Goal: Task Accomplishment & Management: Manage account settings

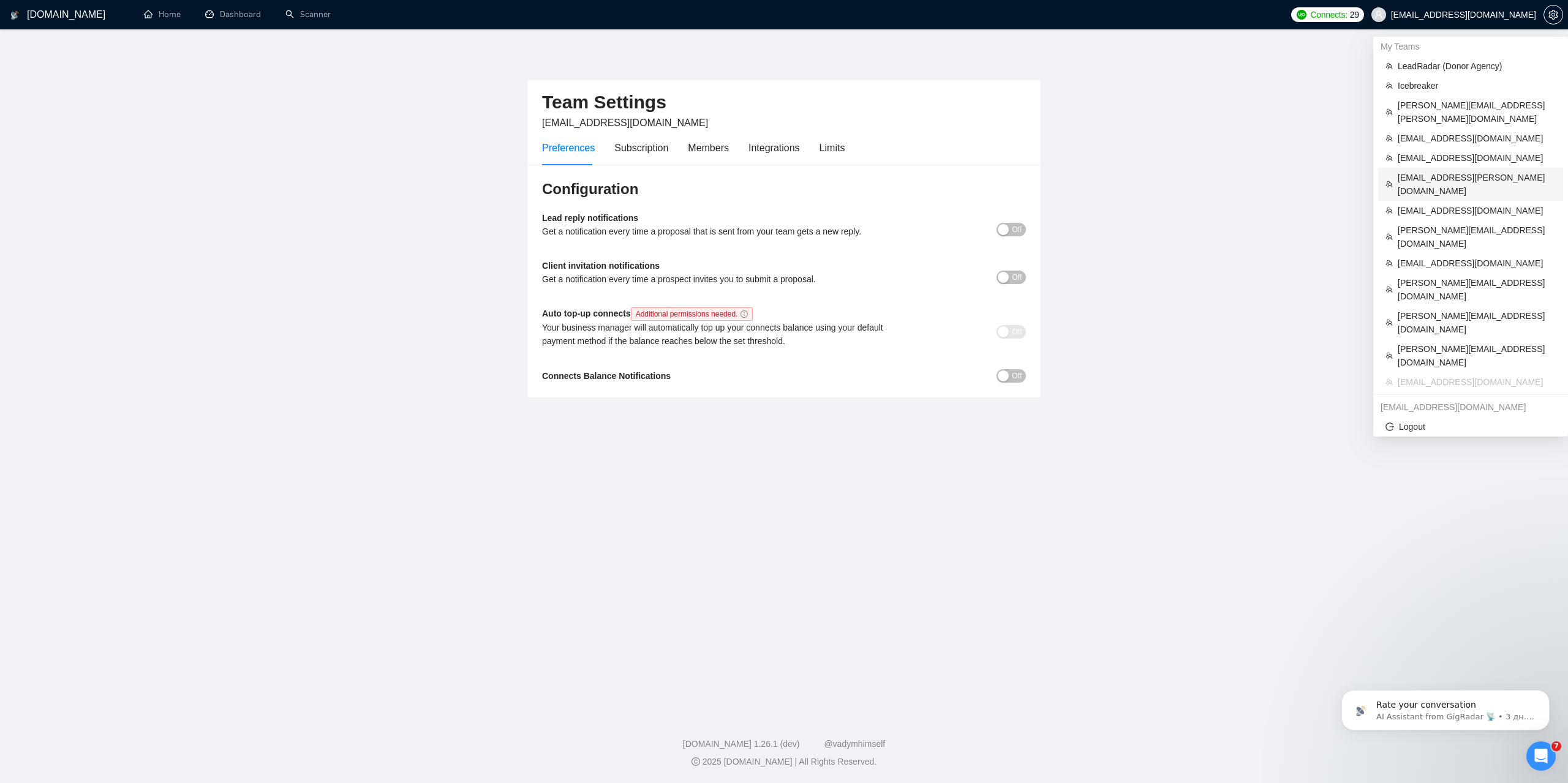
click at [1434, 171] on span "[EMAIL_ADDRESS][PERSON_NAME][DOMAIN_NAME]" at bounding box center [1477, 184] width 158 height 27
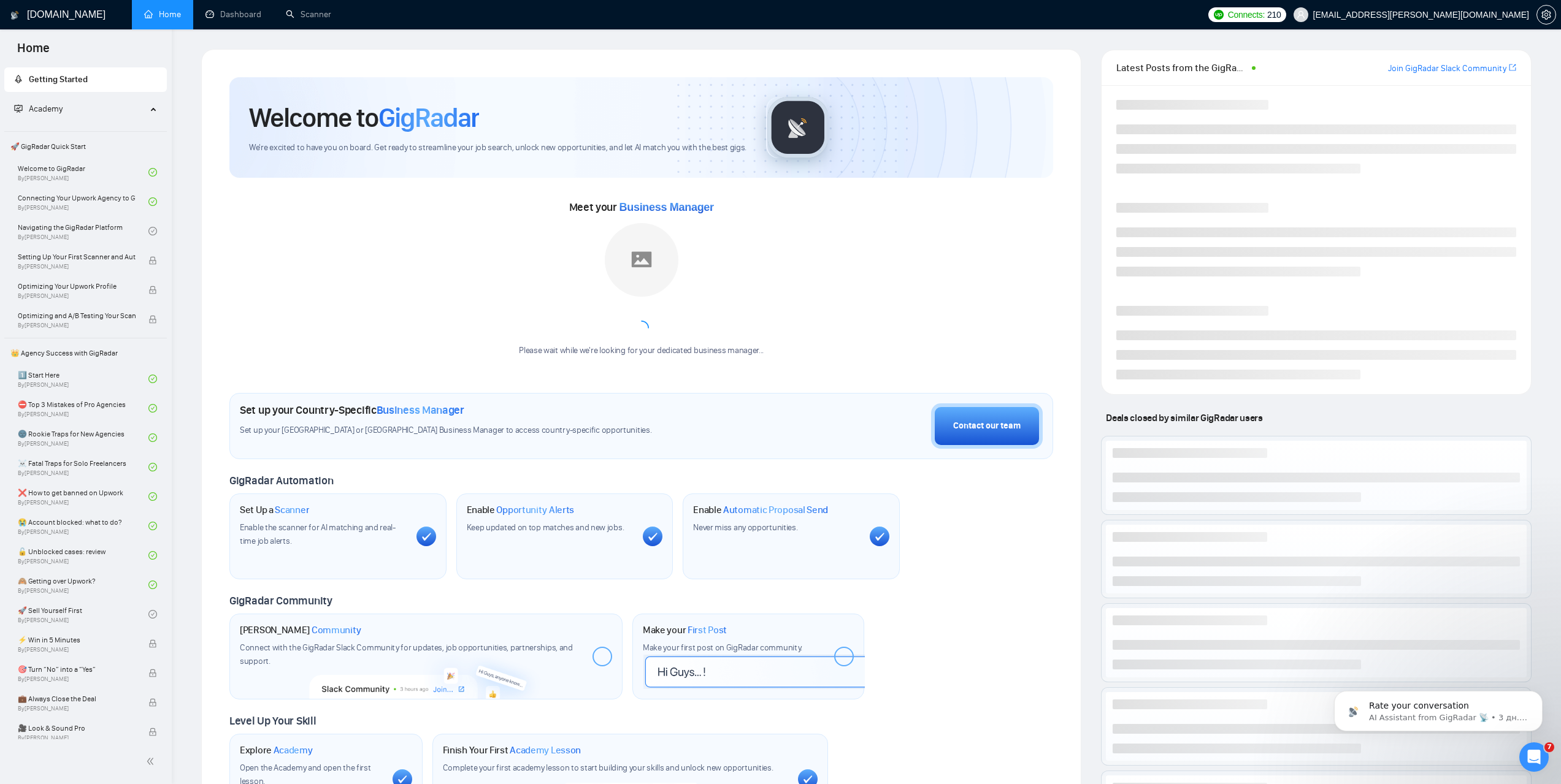
click at [1539, 25] on div at bounding box center [1546, 14] width 19 height 29
click at [1542, 19] on button "button" at bounding box center [1546, 15] width 19 height 19
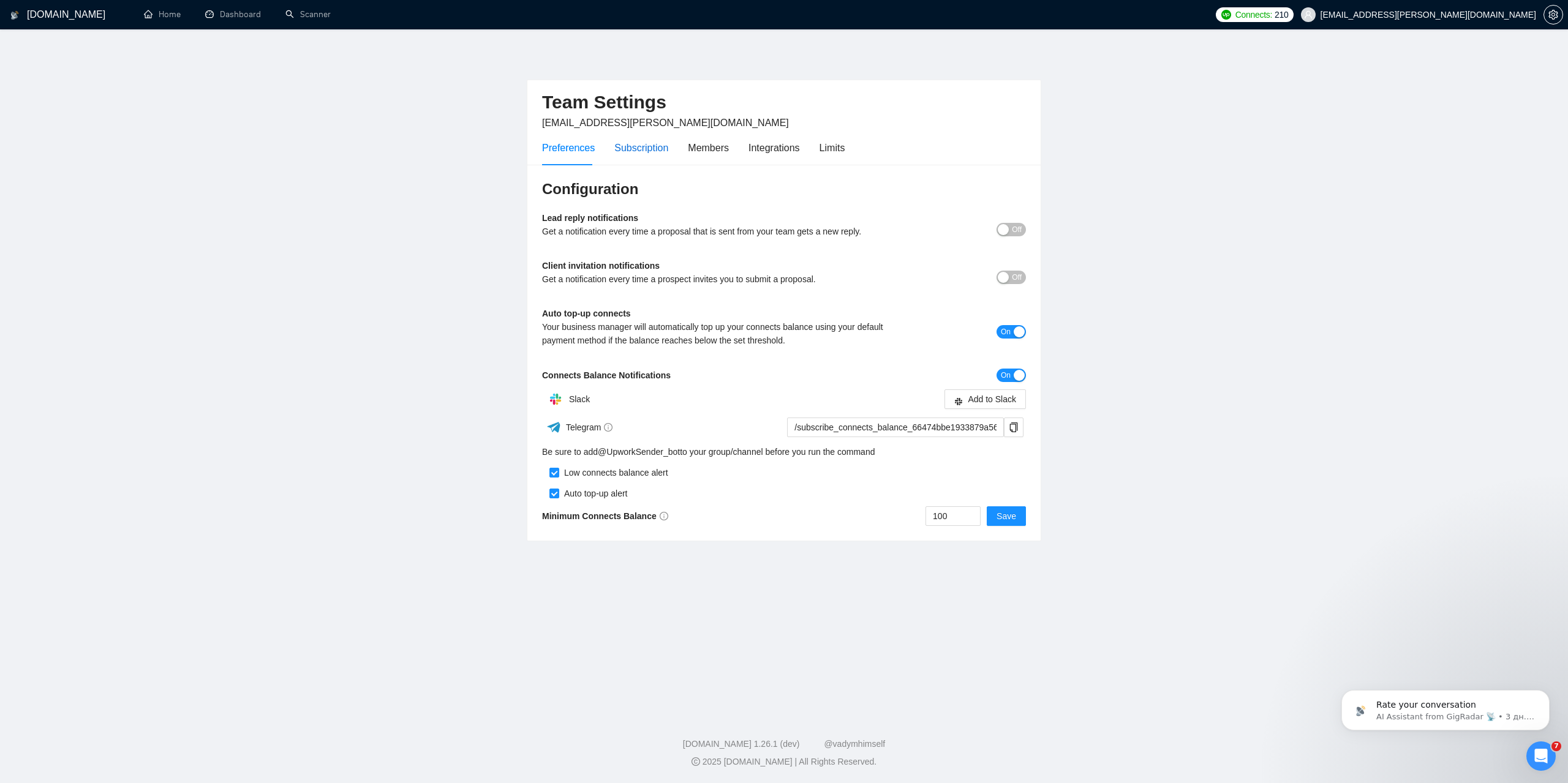
click at [639, 151] on div "Subscription" at bounding box center [641, 147] width 54 height 15
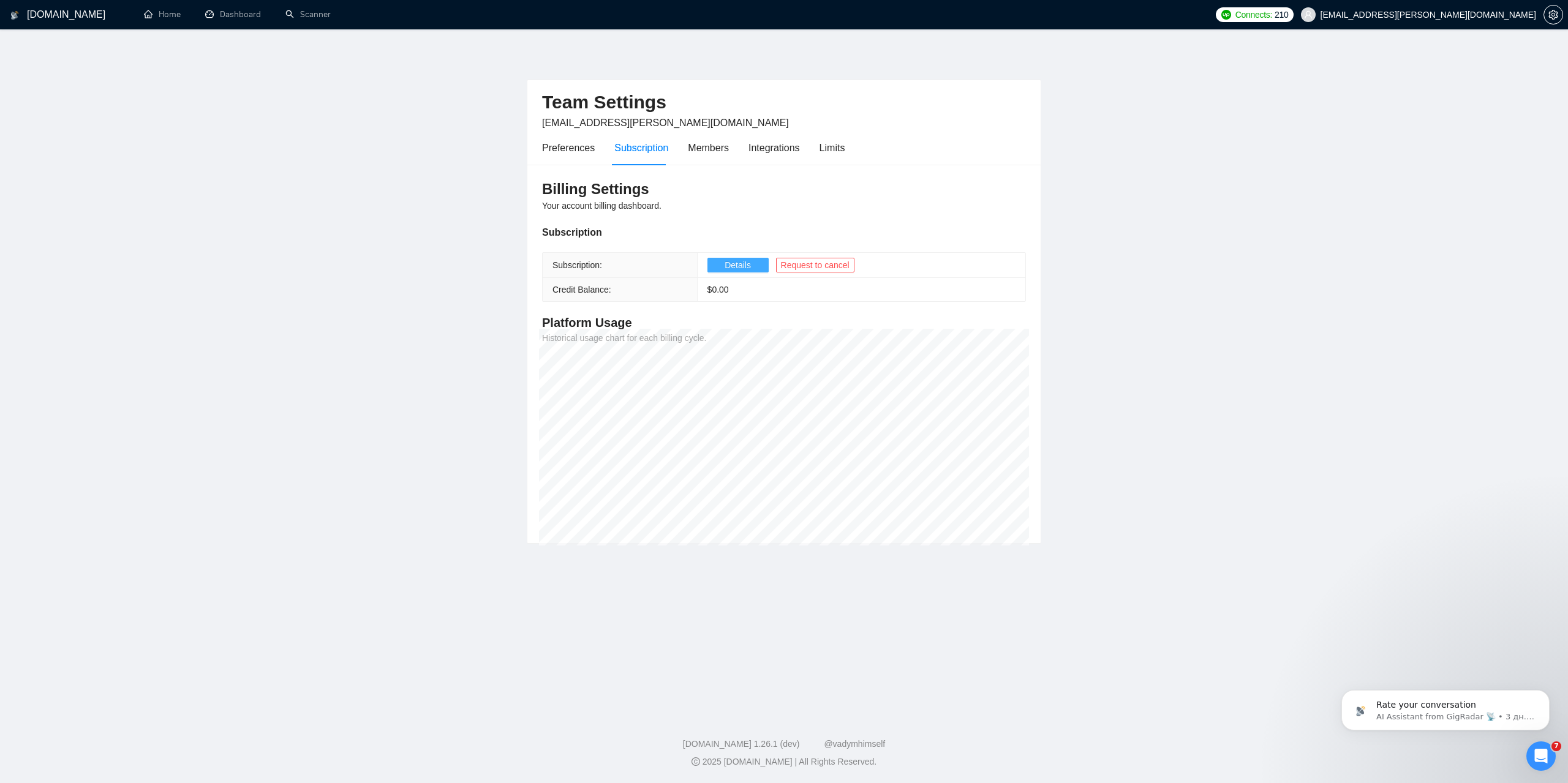
click at [713, 269] on button "Details" at bounding box center [738, 265] width 61 height 15
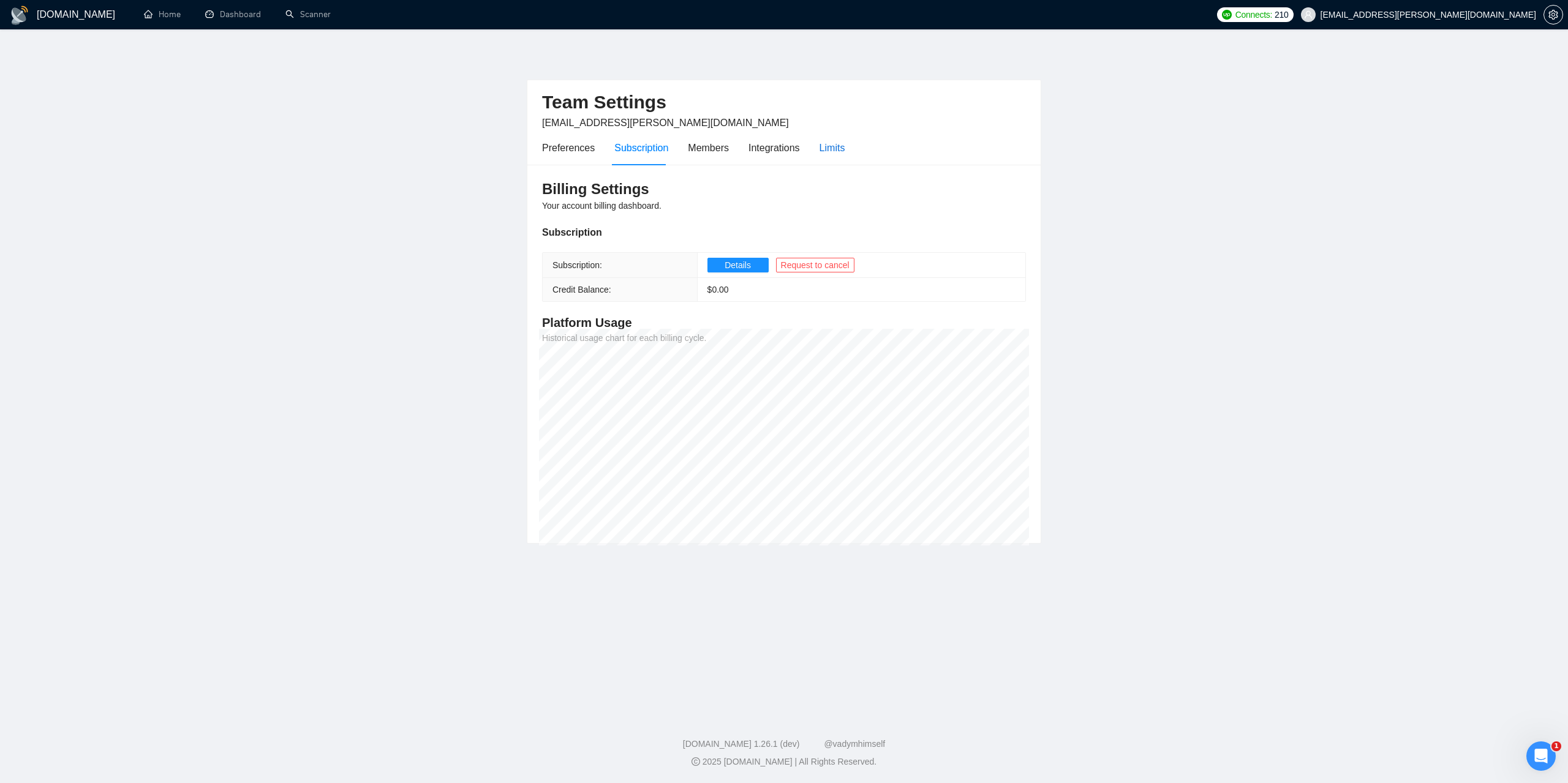
click at [839, 143] on div "Limits" at bounding box center [831, 147] width 25 height 15
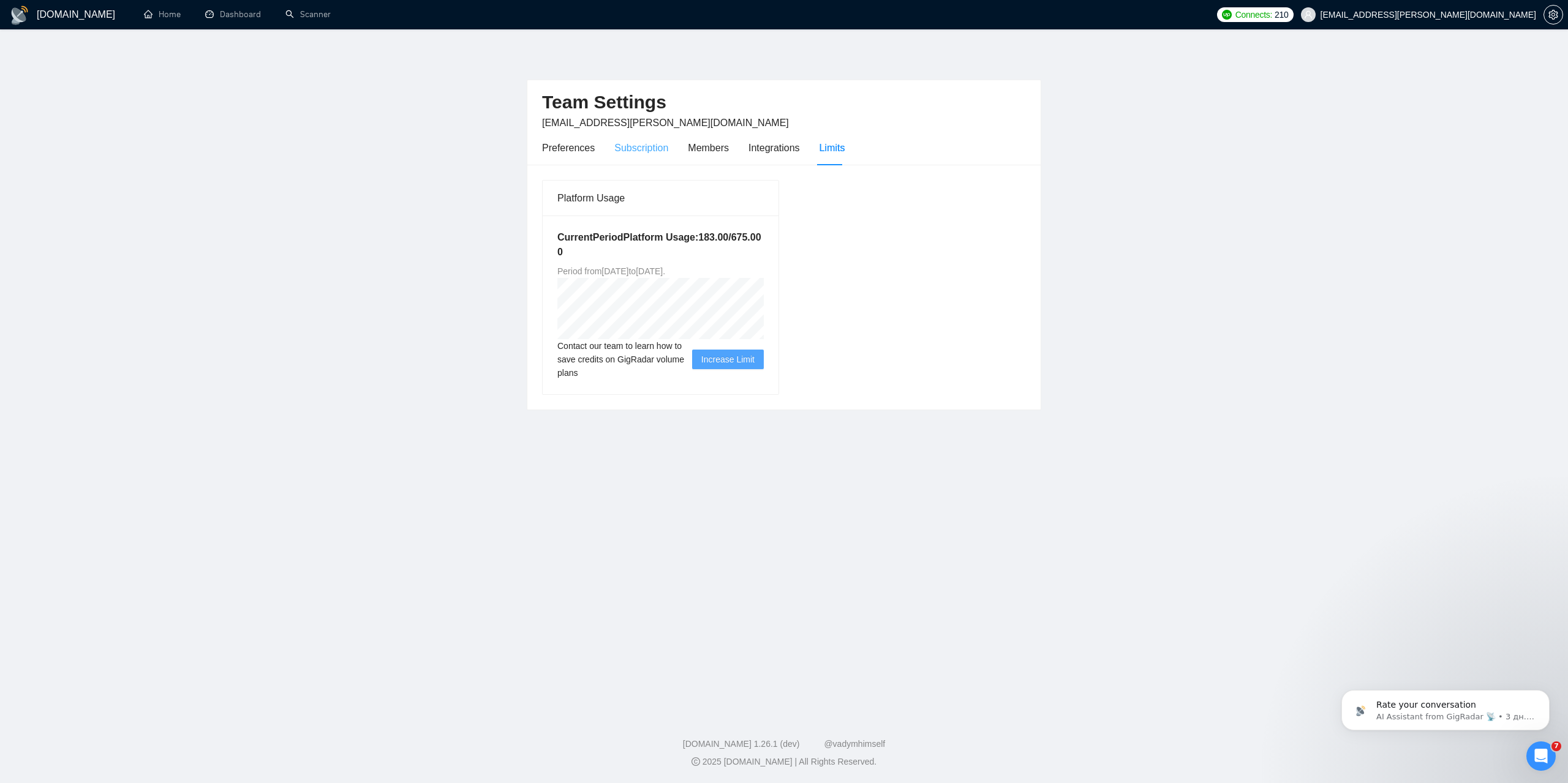
click at [650, 155] on div "Subscription" at bounding box center [641, 148] width 54 height 35
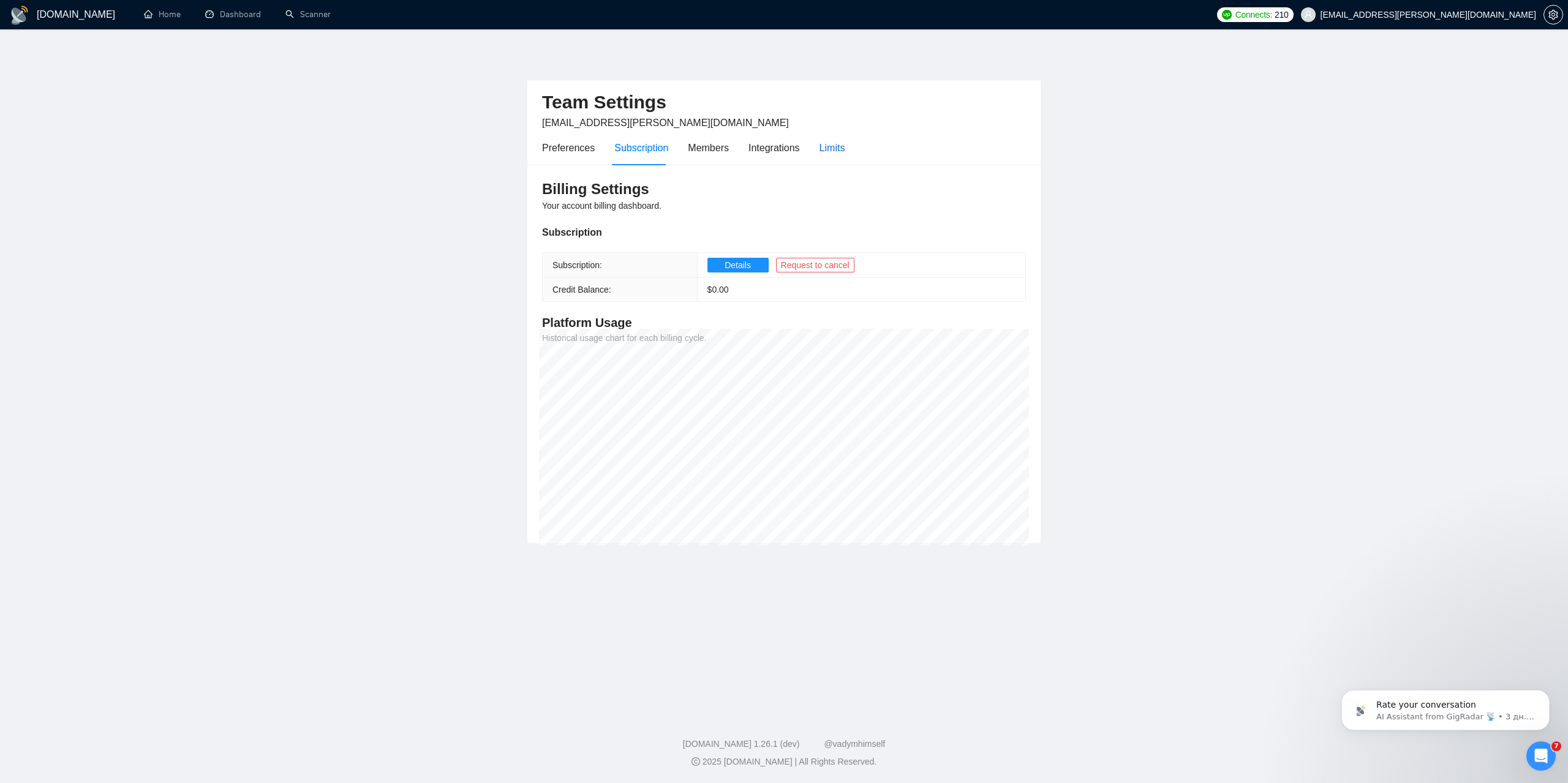
click at [819, 145] on div "Limits" at bounding box center [831, 147] width 25 height 15
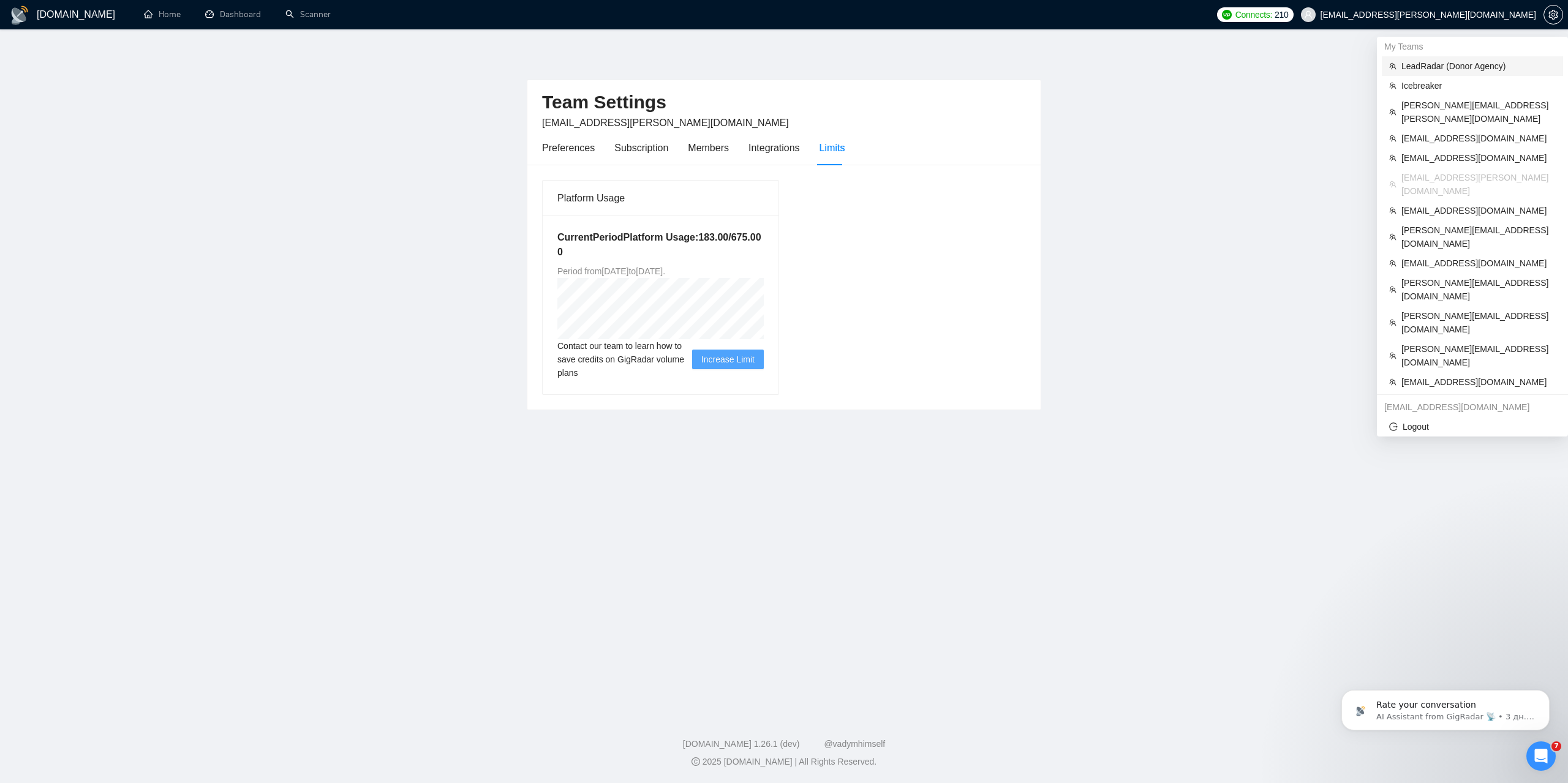
click at [1425, 64] on span "LeadRadar (Donor Agency)" at bounding box center [1478, 66] width 155 height 13
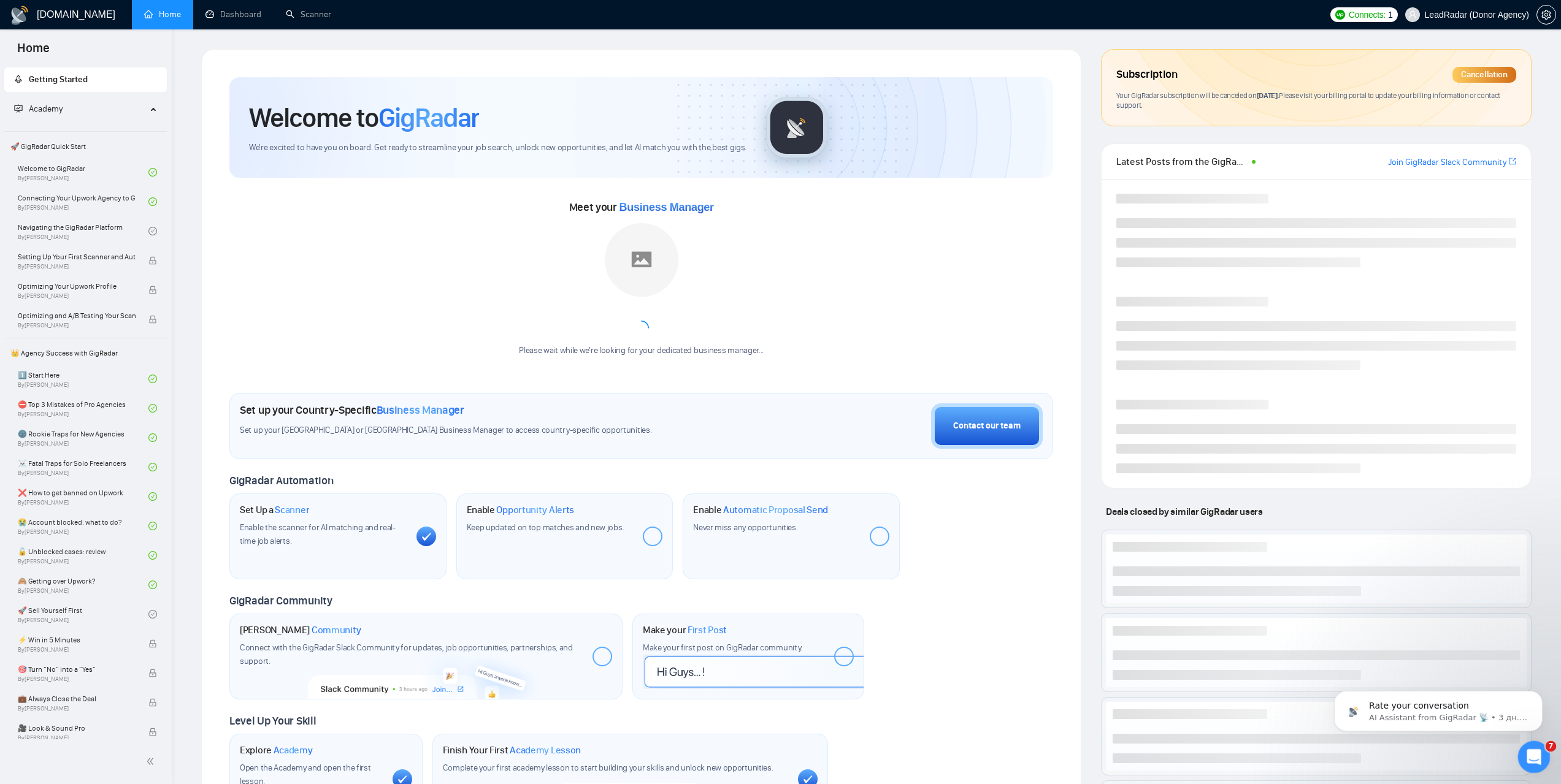
drag, startPoint x: 1530, startPoint y: 752, endPoint x: 3045, endPoint y: 1475, distance: 1678.7
click at [1529, 752] on icon "Відкрити програму для спілкування Intercom" at bounding box center [1532, 755] width 20 height 20
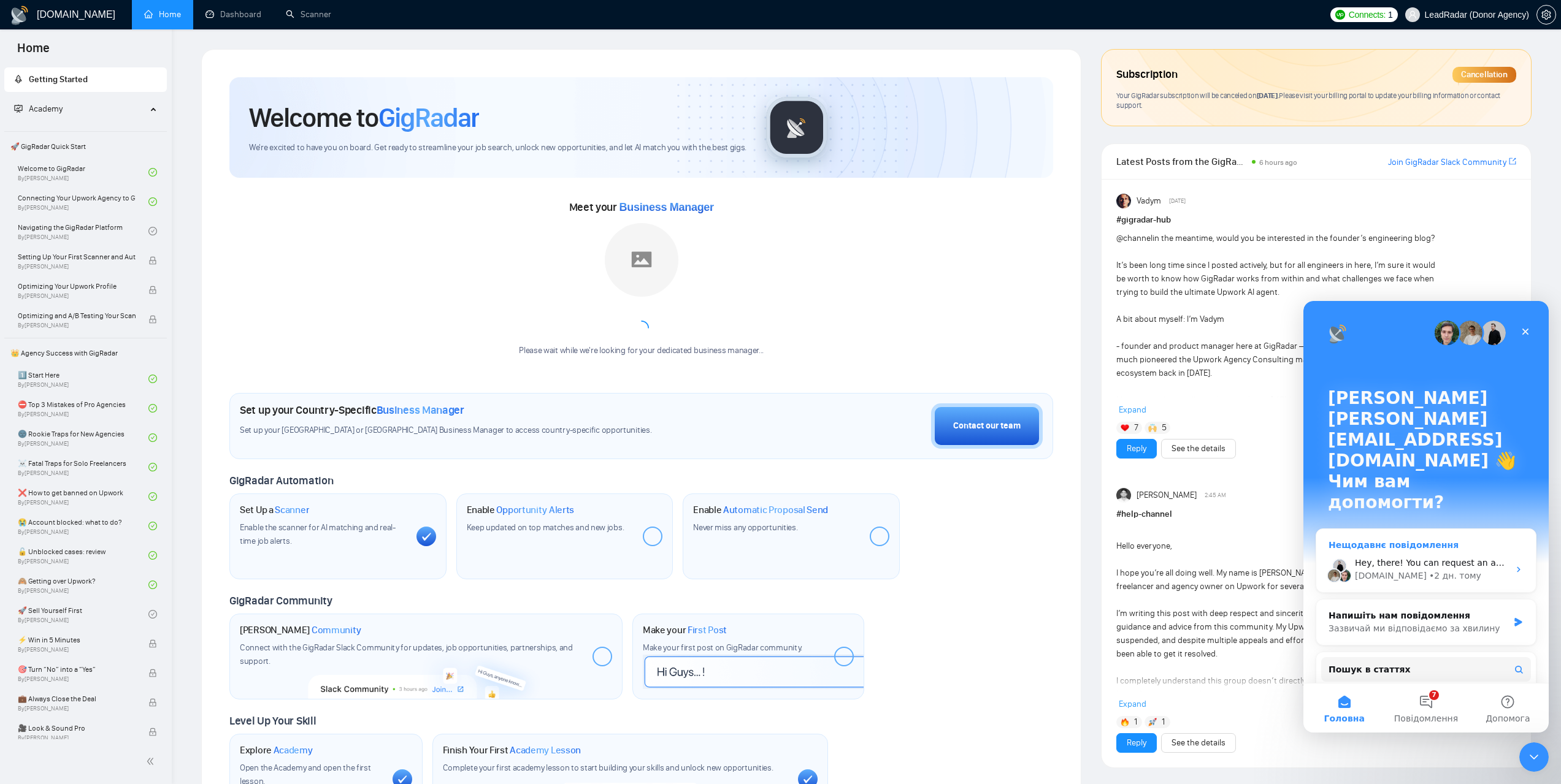
click at [1462, 570] on div "[DOMAIN_NAME] • 2 дн. тому" at bounding box center [1432, 576] width 154 height 13
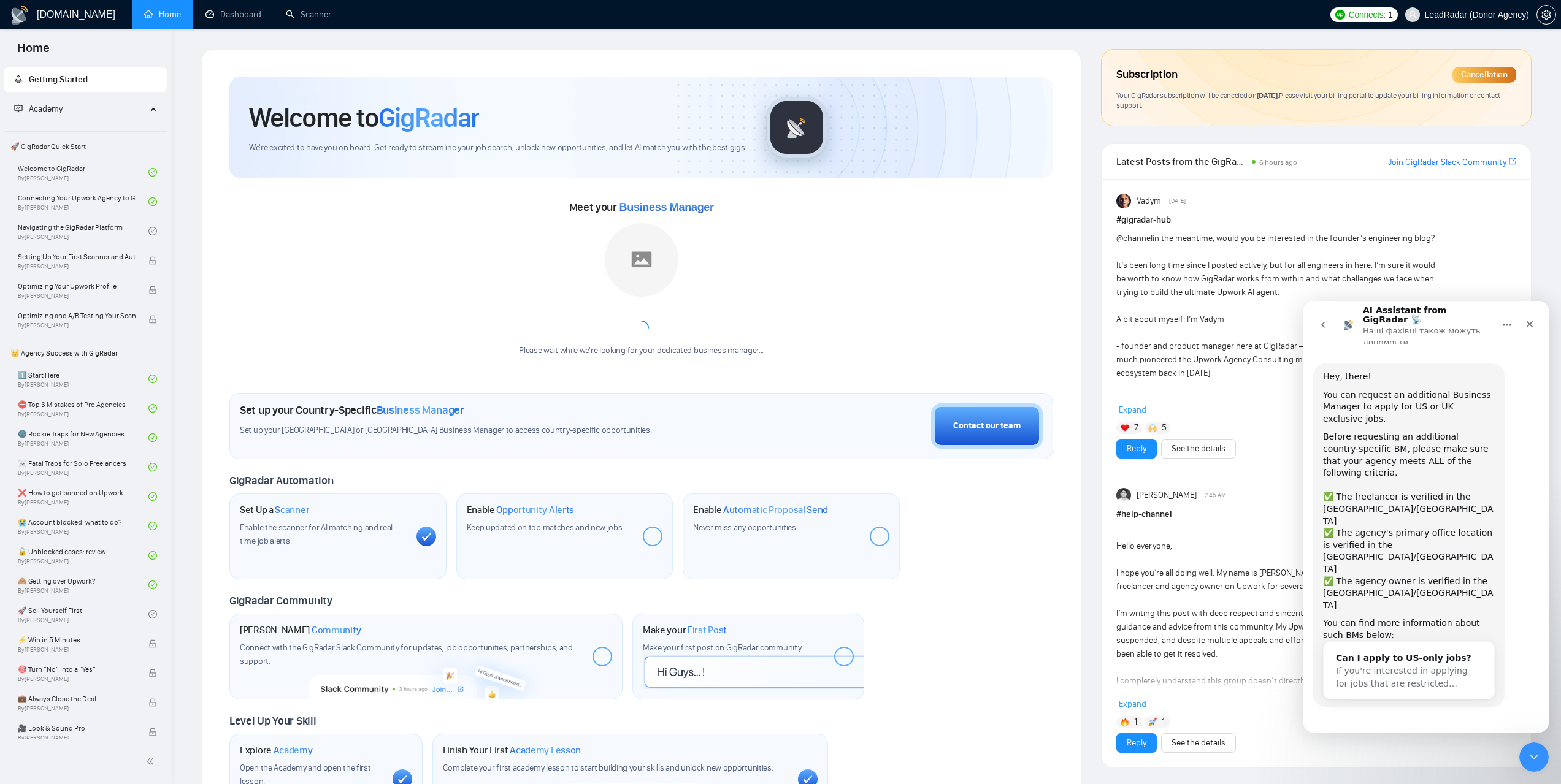
scroll to position [3, 0]
click at [1318, 320] on icon "go back" at bounding box center [1323, 324] width 10 height 10
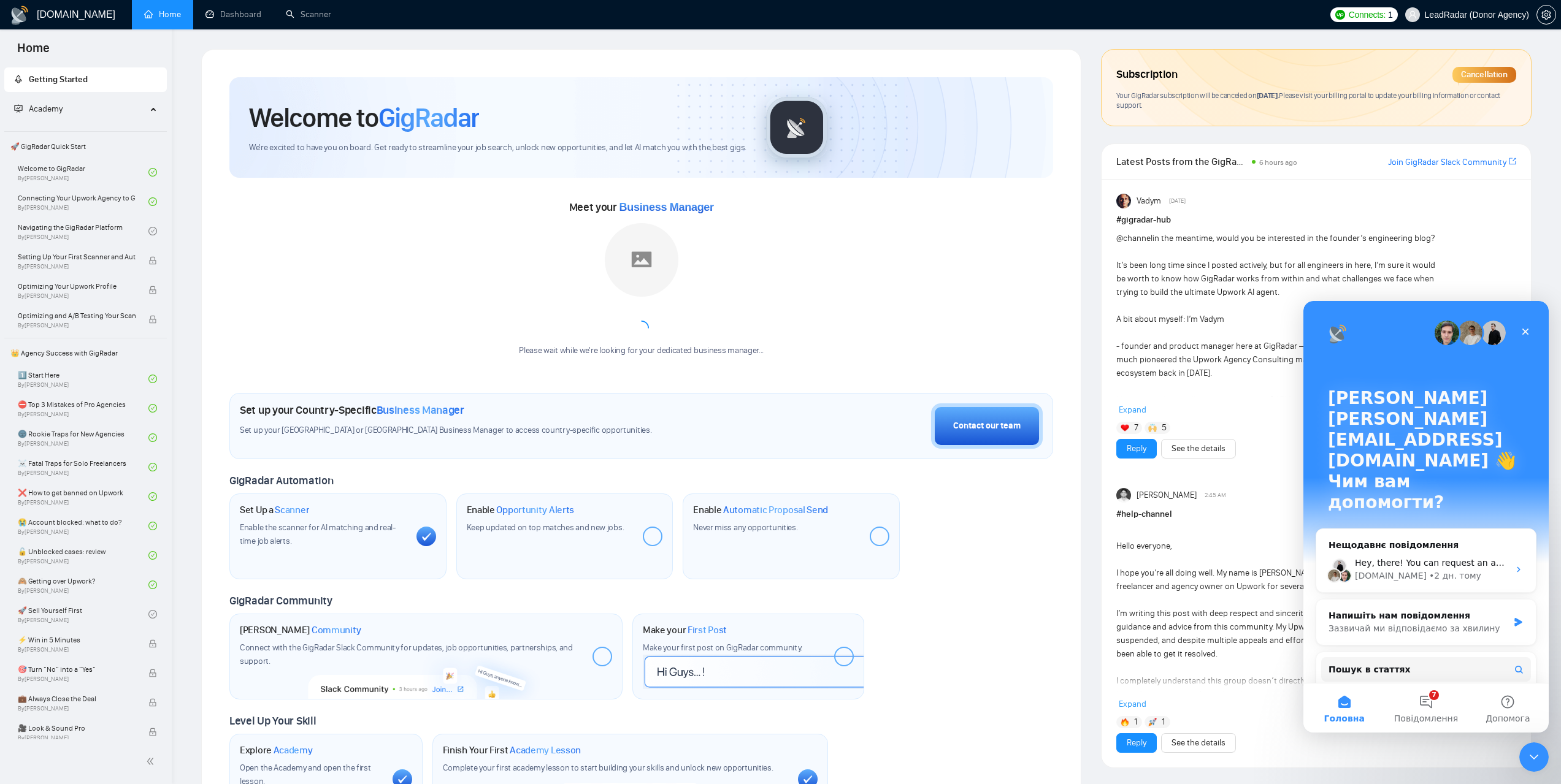
scroll to position [0, 0]
click at [1507, 547] on div "Hey, there! You can request an additional Business Manager to apply for US or U…" at bounding box center [1426, 570] width 220 height 46
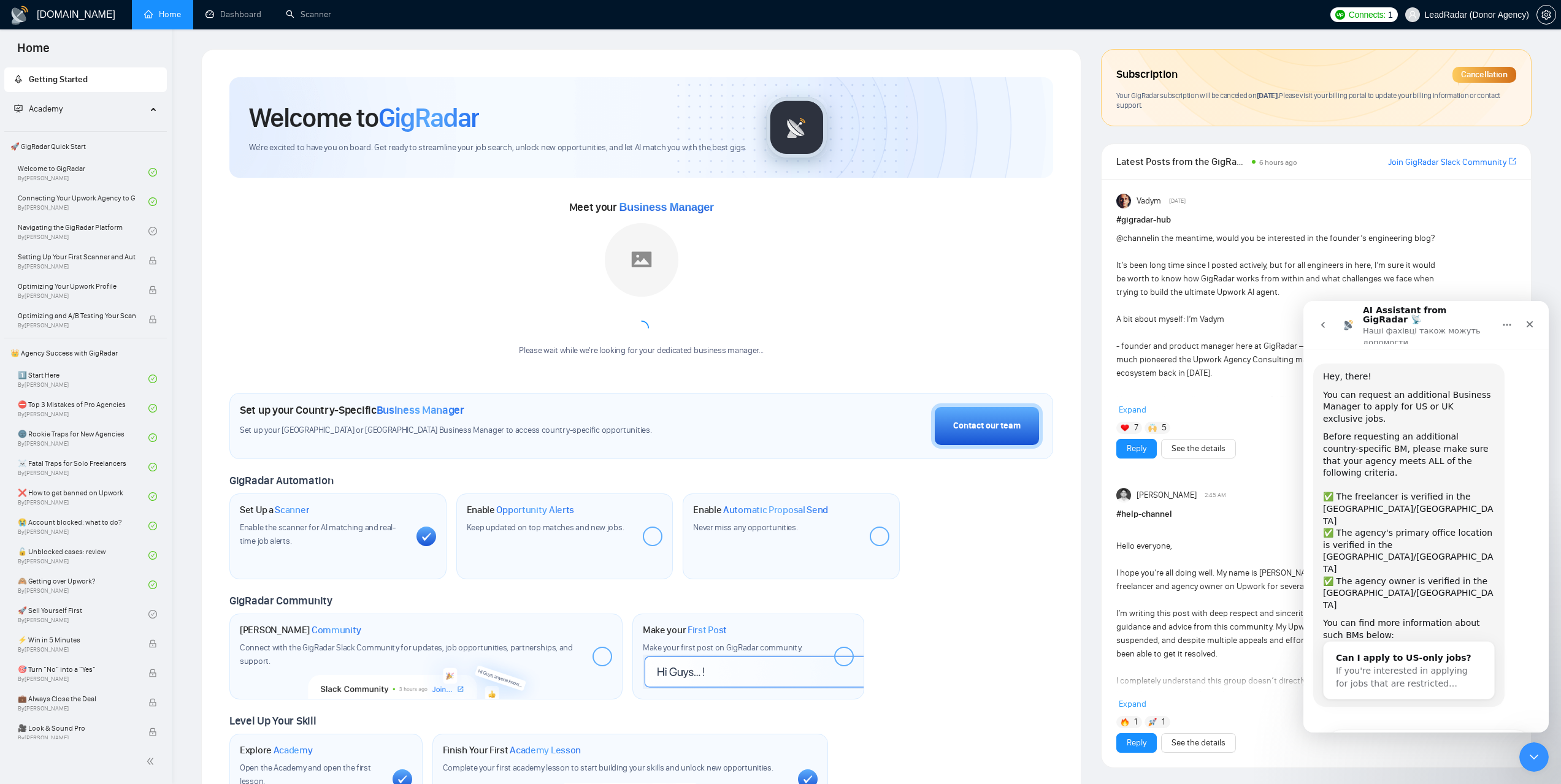
scroll to position [3, 0]
click at [1324, 320] on icon "go back" at bounding box center [1323, 324] width 10 height 10
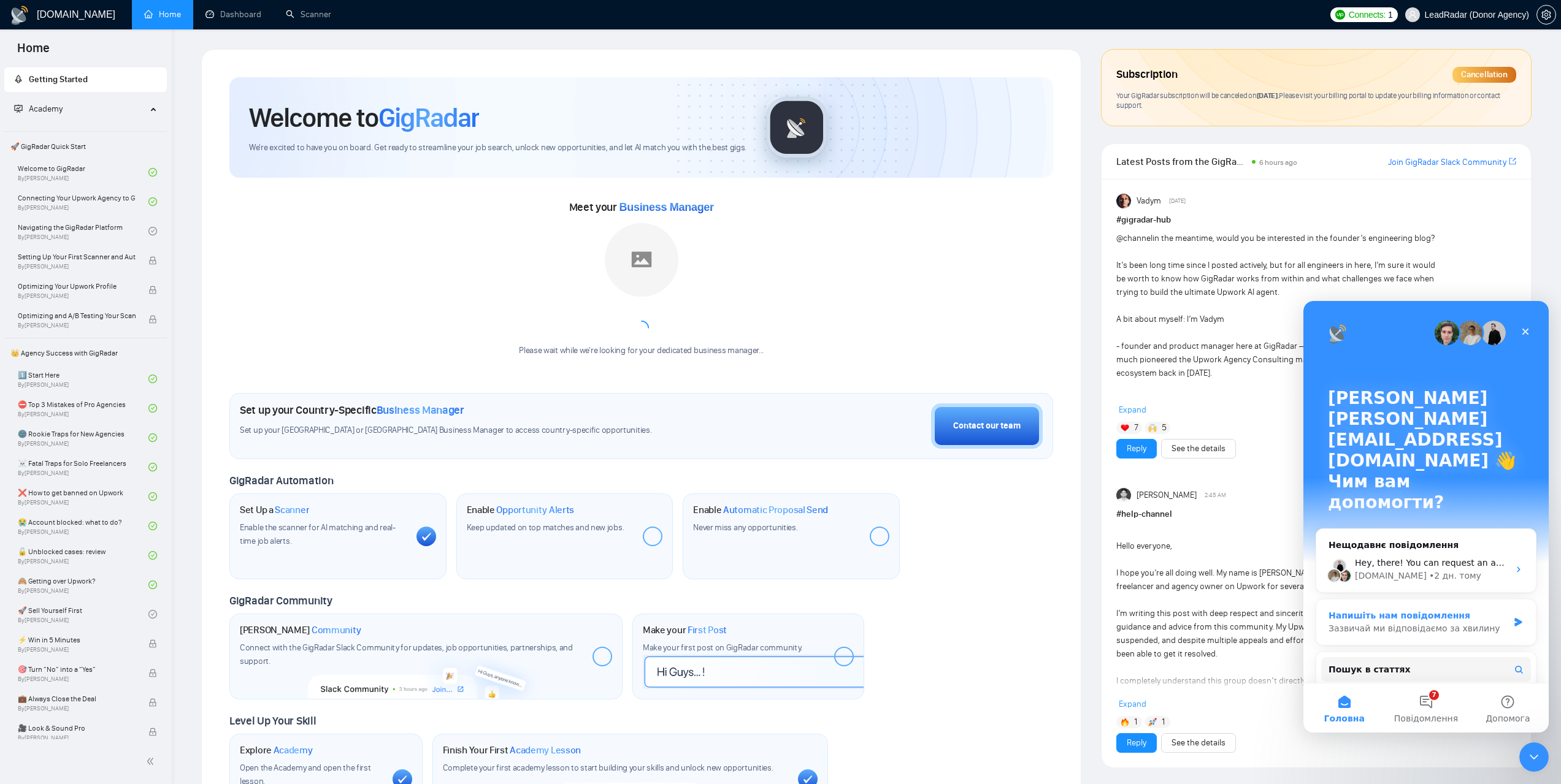
click at [1445, 622] on div "Зазвичай ми відповідаємо за хвилину" at bounding box center [1419, 628] width 179 height 13
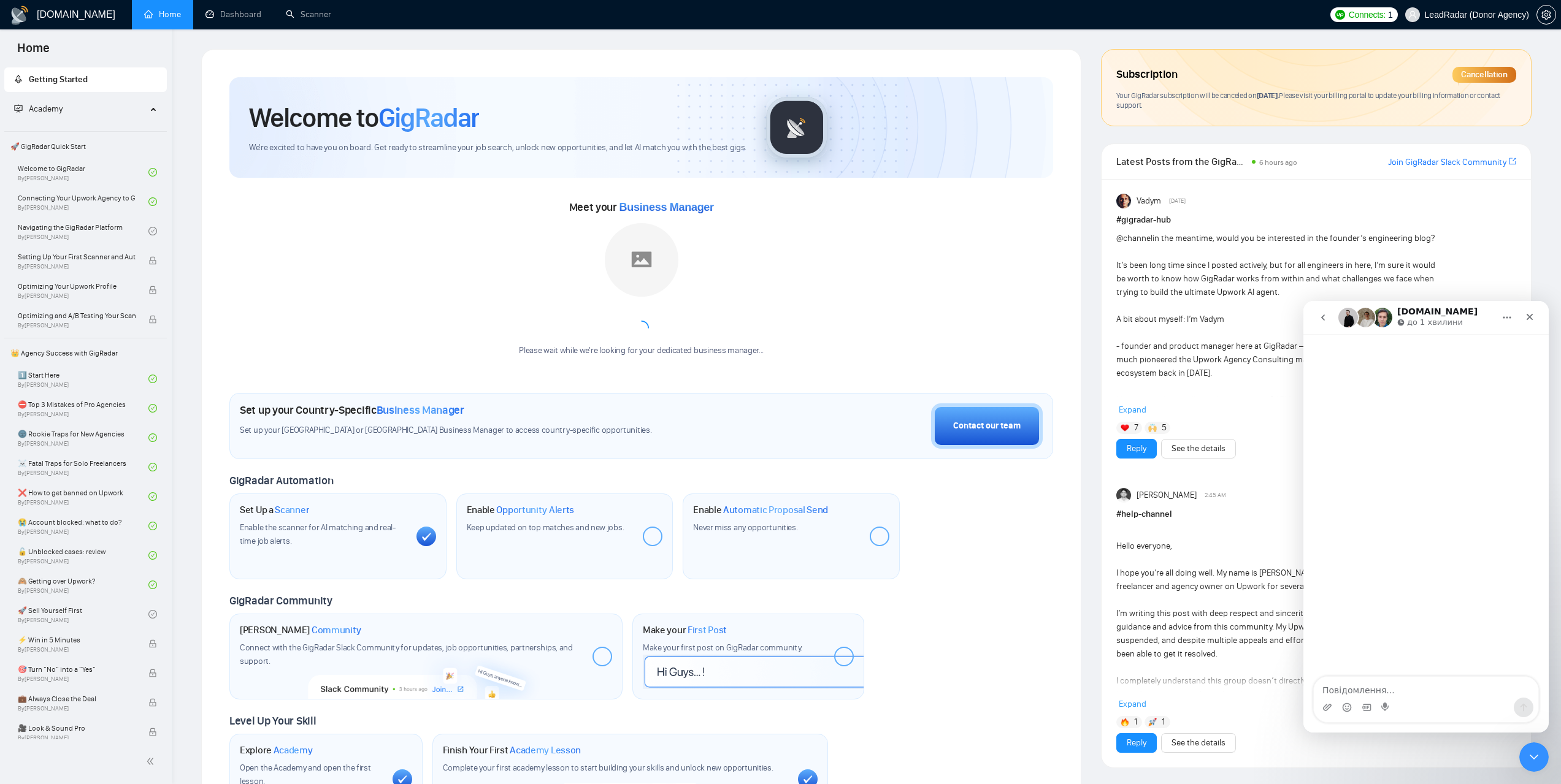
click at [1321, 313] on icon "go back" at bounding box center [1323, 317] width 10 height 10
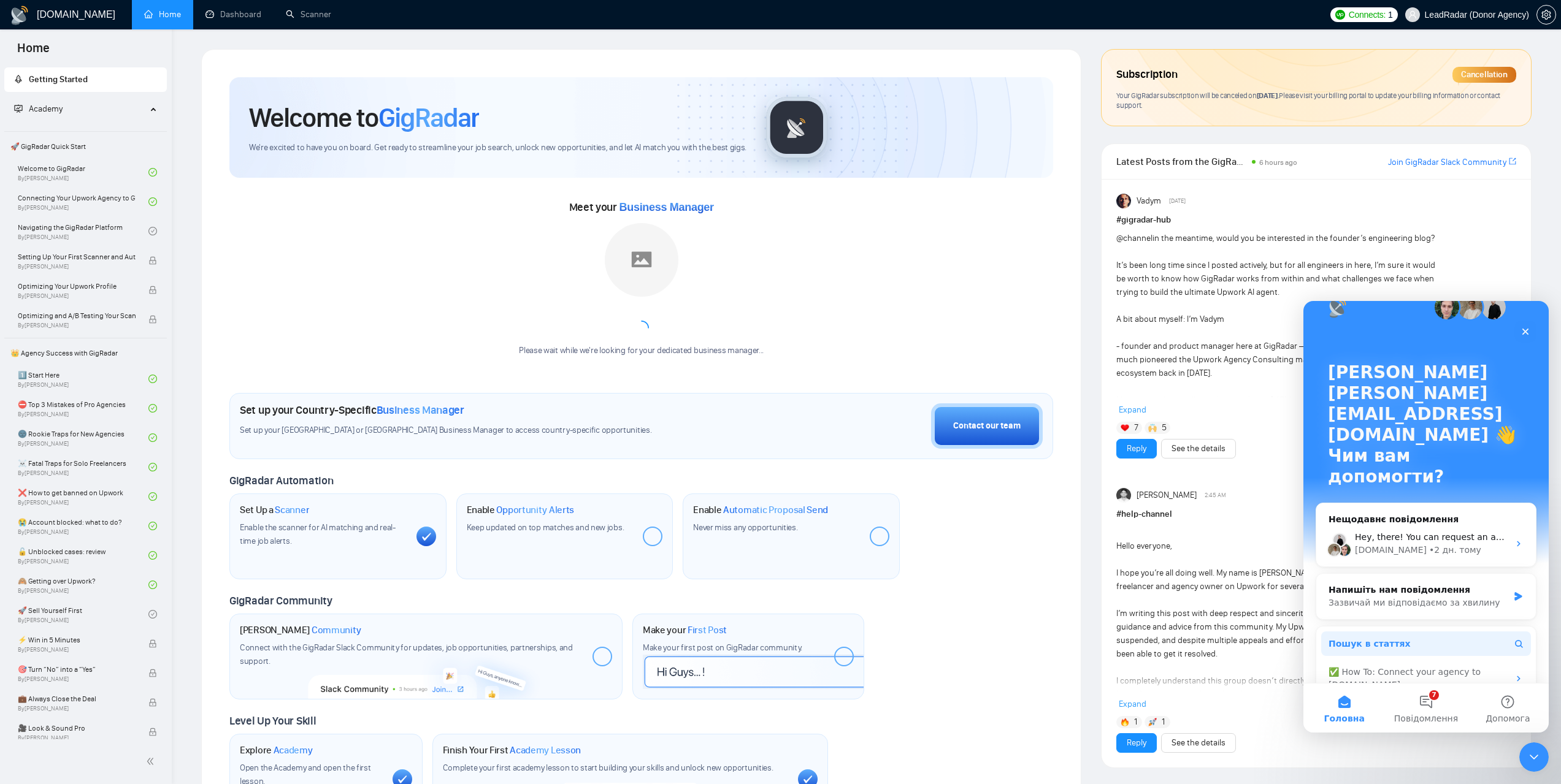
scroll to position [91, 0]
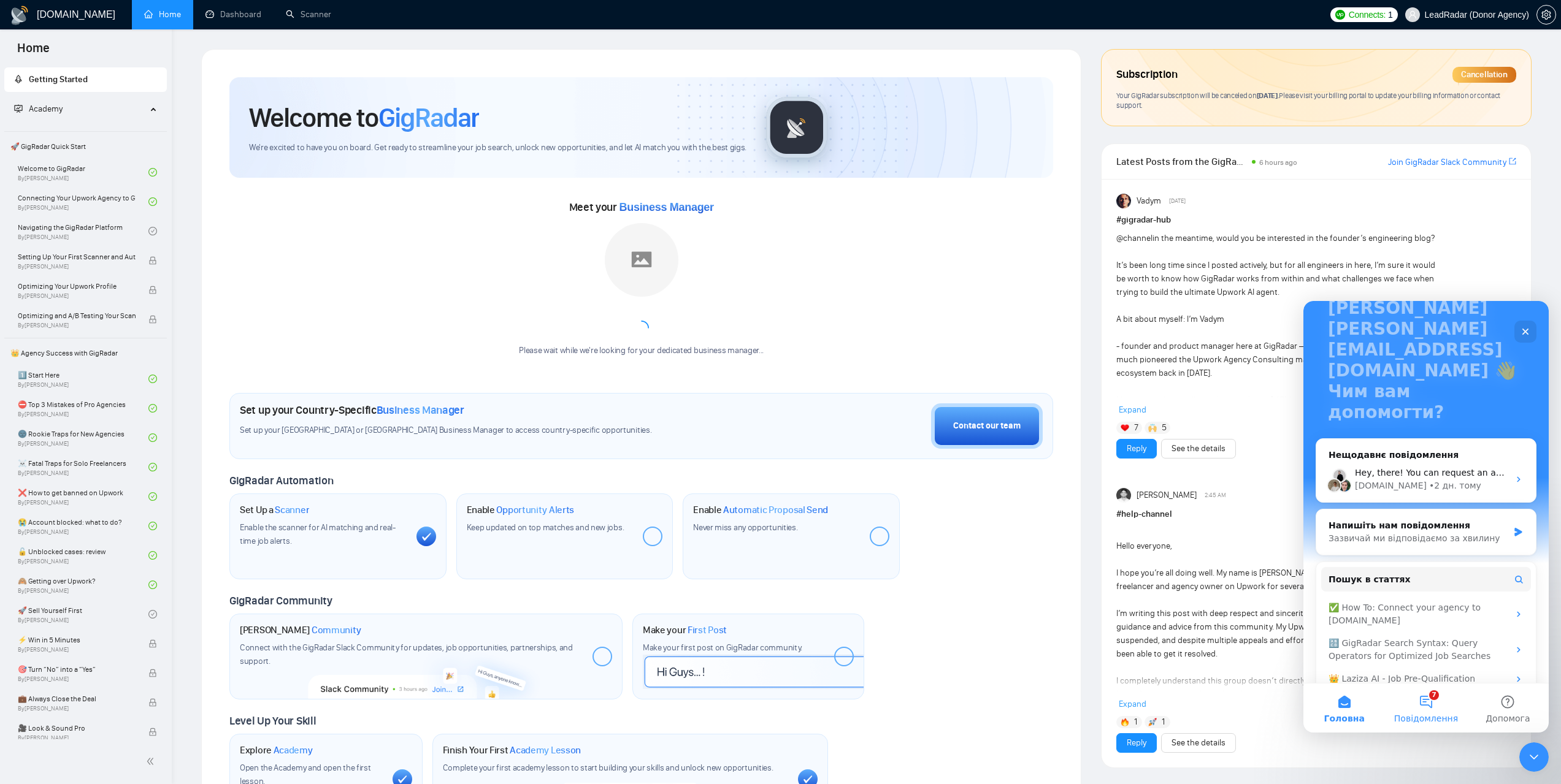
click at [1424, 706] on button "7 Повідомлення" at bounding box center [1426, 708] width 82 height 49
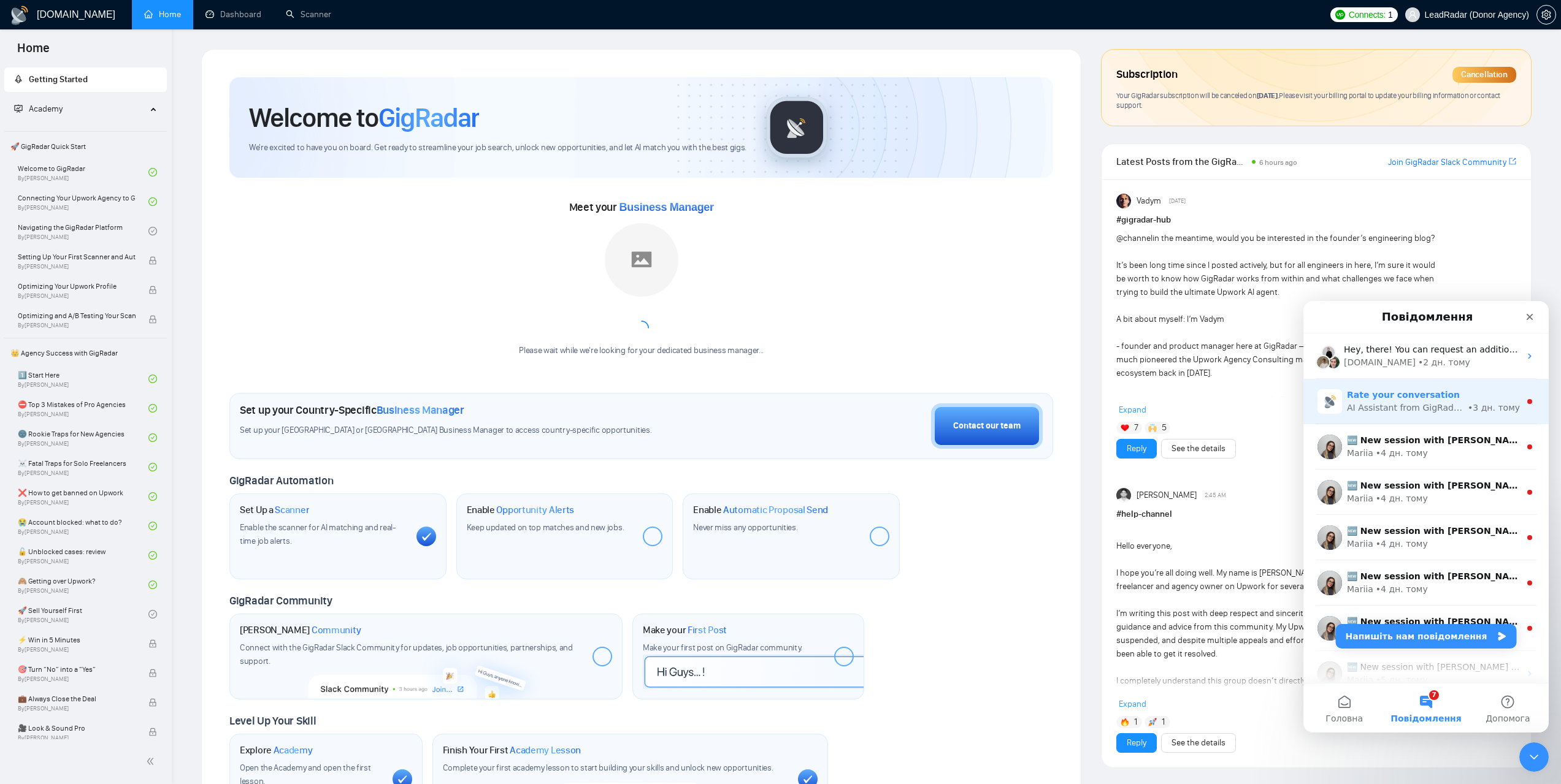
click at [1400, 410] on div "AI Assistant from GigRadar 📡" at bounding box center [1406, 408] width 119 height 13
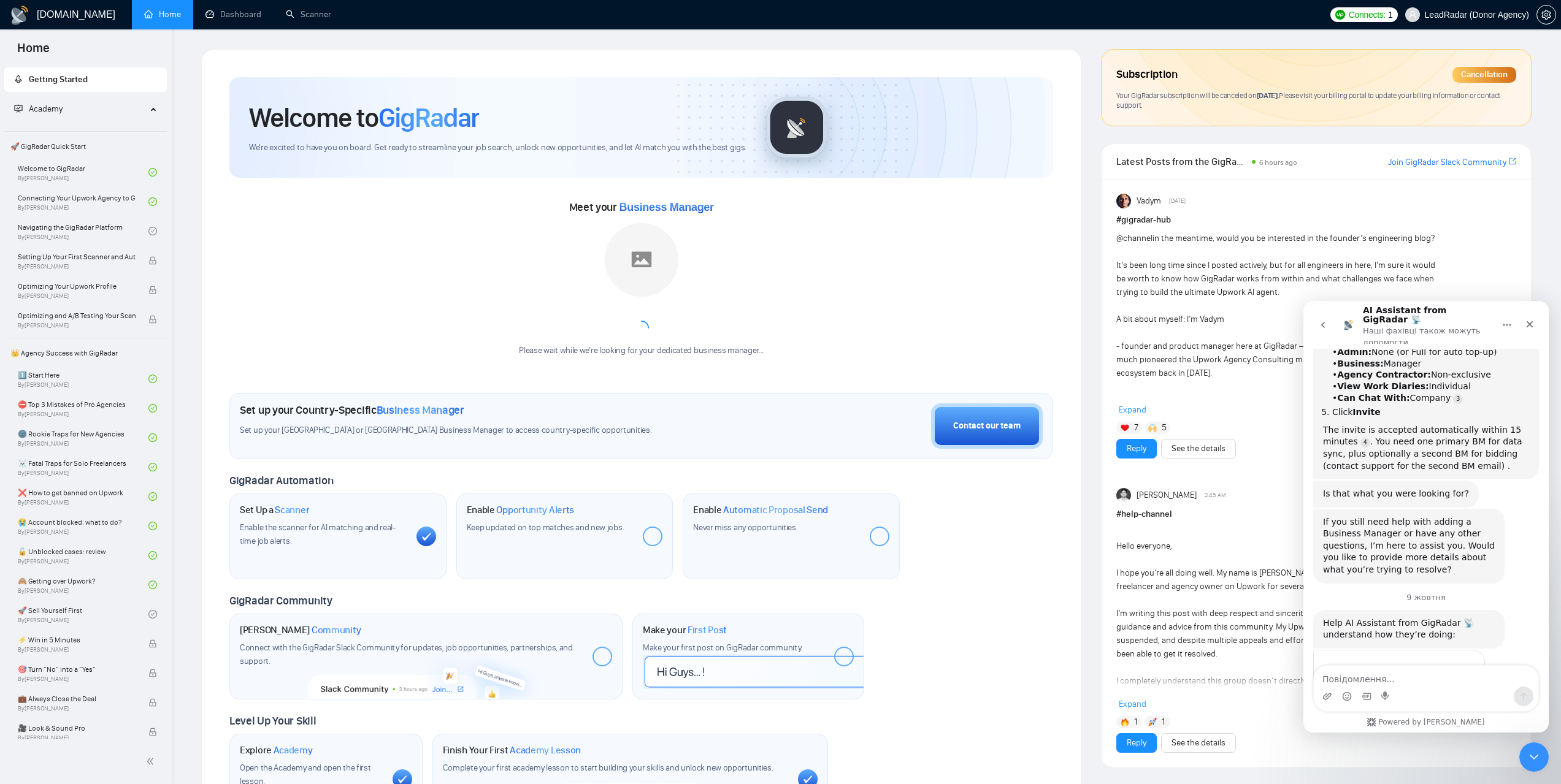
scroll to position [299, 0]
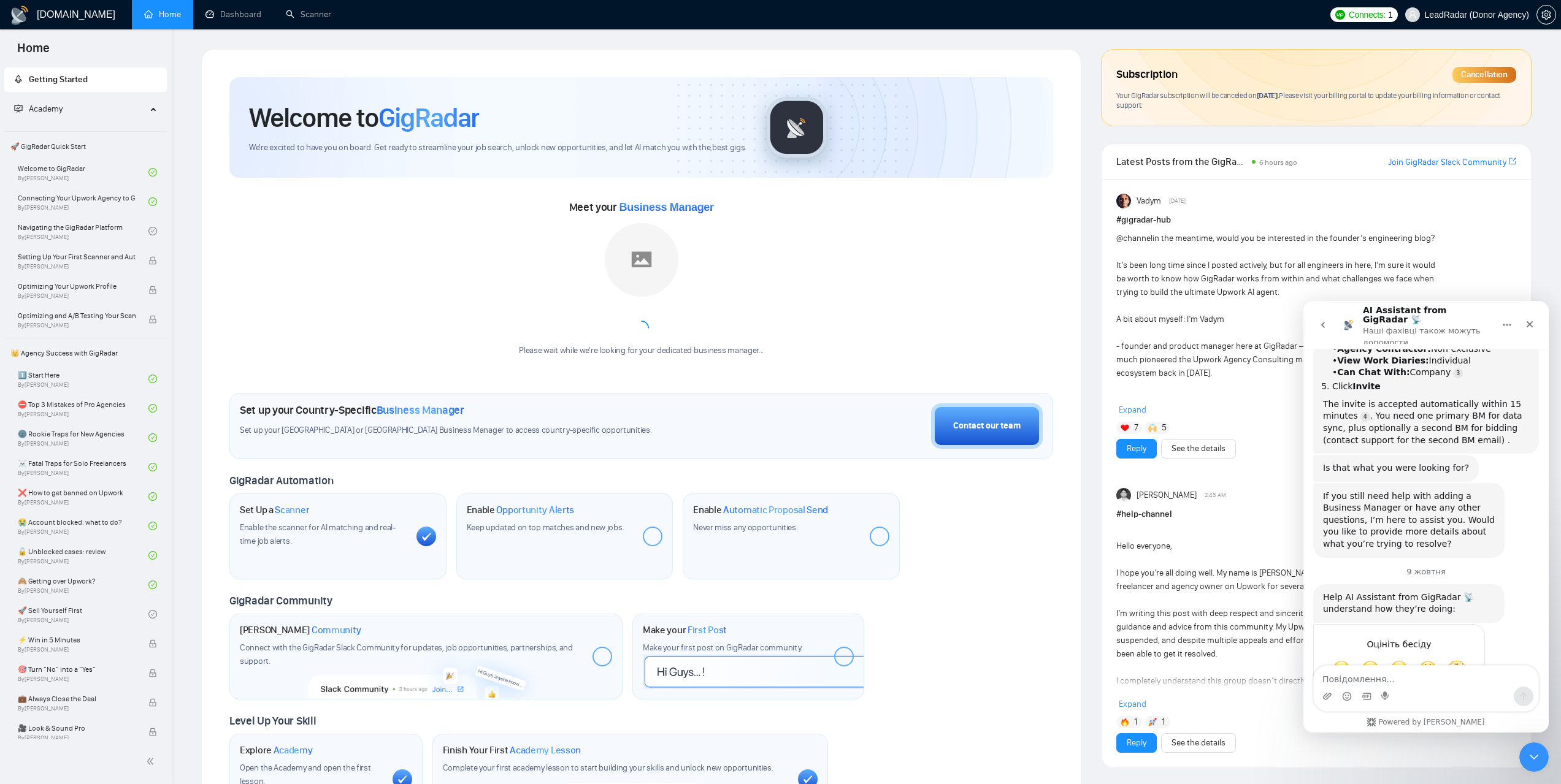
click at [1360, 670] on textarea "Повідомлення..." at bounding box center [1426, 676] width 224 height 21
type textarea "how to add bm?"
click at [1528, 695] on button "Надіслати повідомлення…" at bounding box center [1523, 696] width 19 height 19
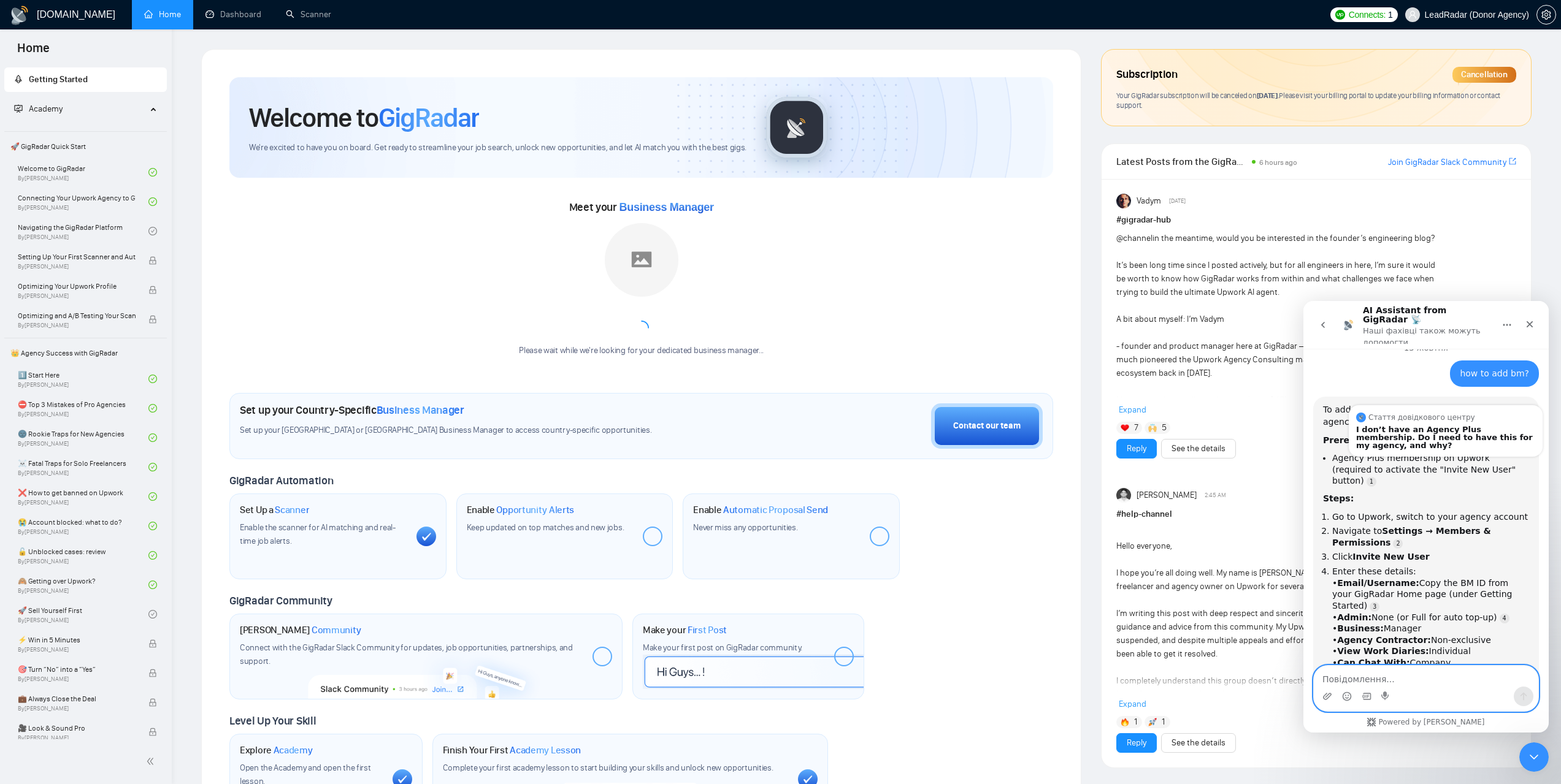
scroll to position [667, 0]
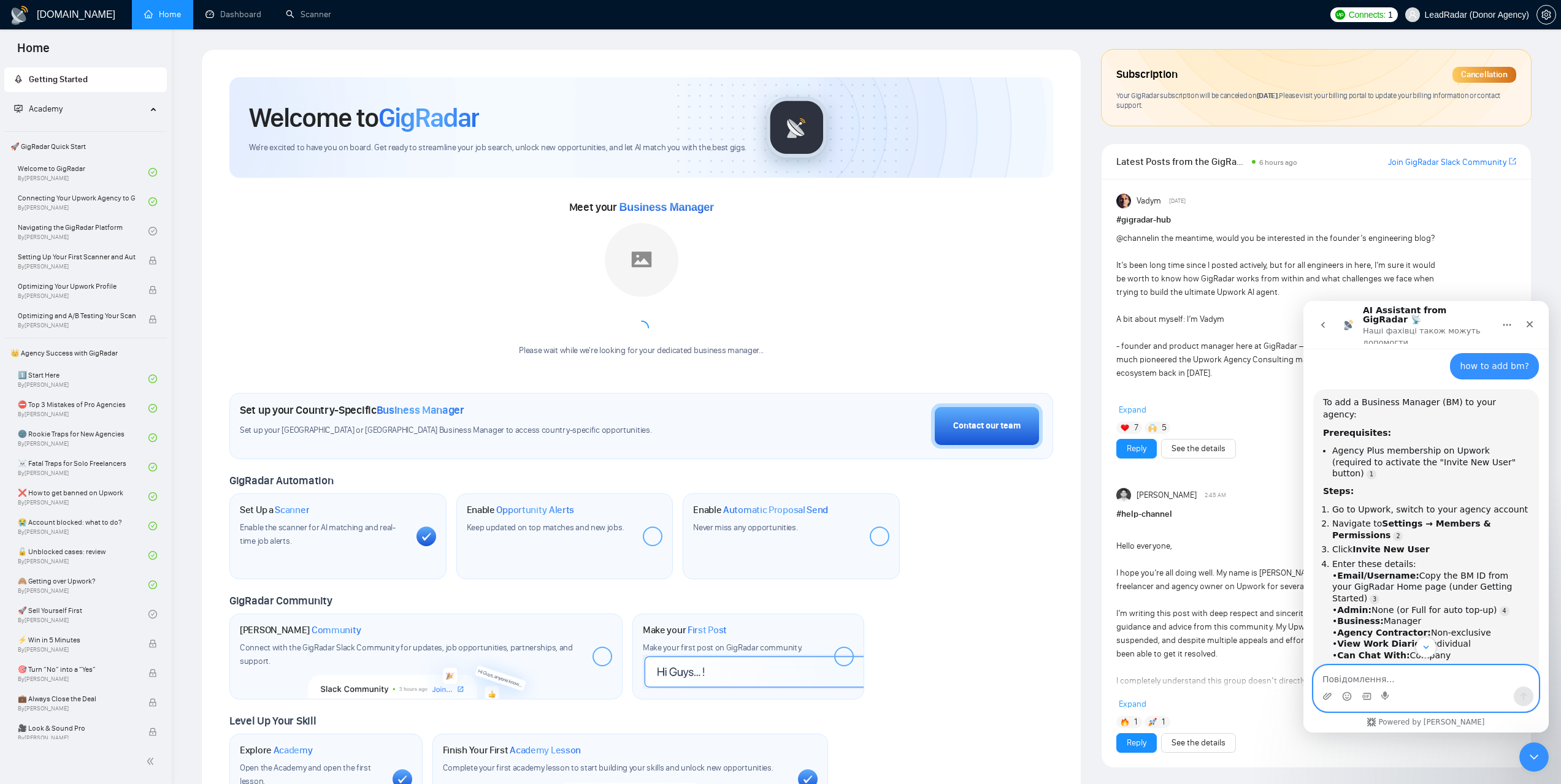
click at [1358, 676] on textarea "Повідомлення..." at bounding box center [1426, 676] width 224 height 21
paste textarea "I also want to create another scanner focusing on marketing planning, marketing…"
drag, startPoint x: 1343, startPoint y: 654, endPoint x: 1329, endPoint y: 654, distance: 14.0
click at [1329, 654] on textarea "I also want to create another scanner focusing on marketing planning, marketing…" at bounding box center [1426, 658] width 224 height 58
type textarea "I want to create another scanner focusing on marketing planning, marketing dire…"
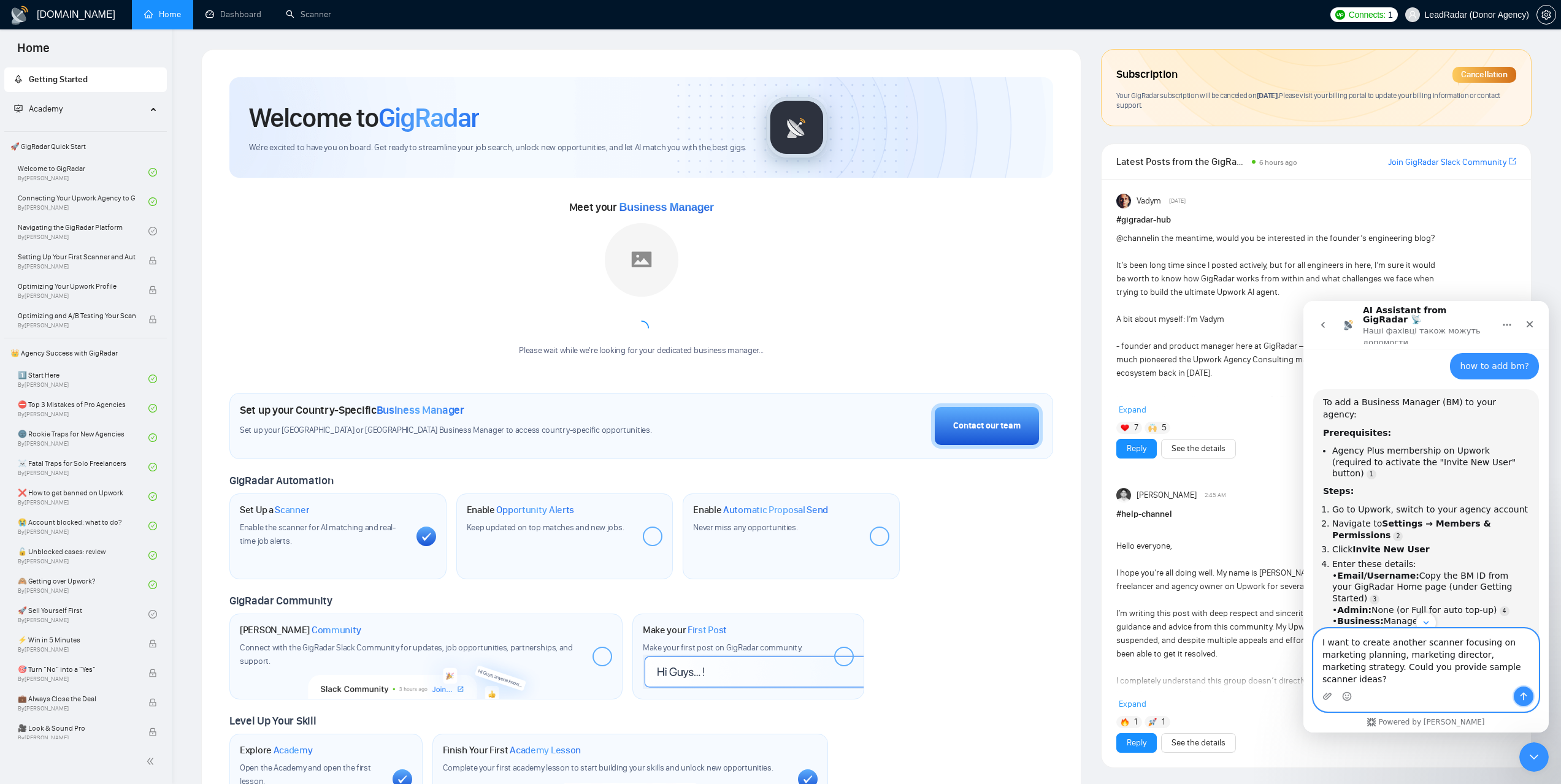
click at [1521, 700] on icon "Надіслати повідомлення…" at bounding box center [1523, 696] width 10 height 10
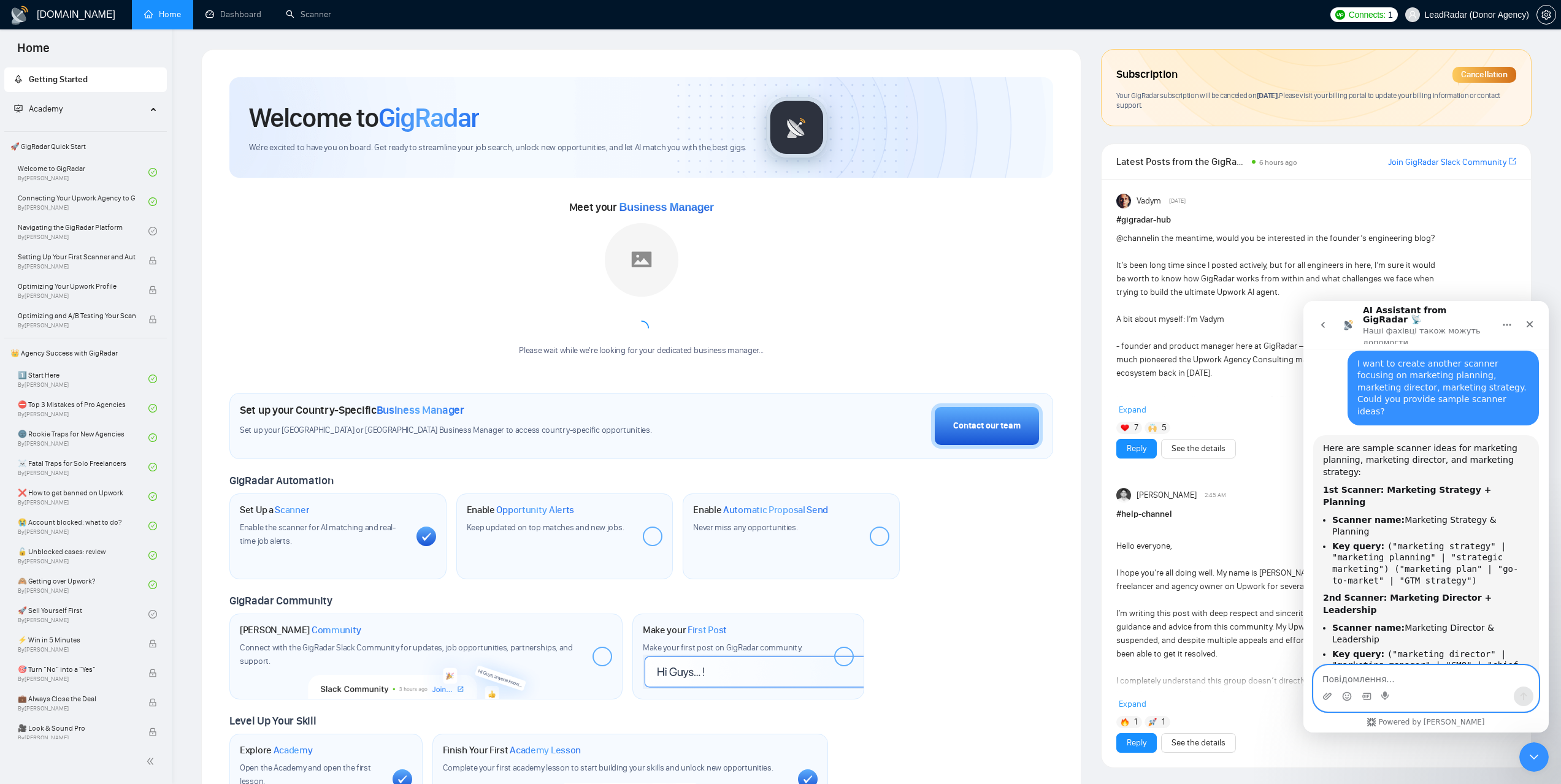
scroll to position [1081, 0]
click at [289, 9] on link "Scanner" at bounding box center [309, 14] width 46 height 11
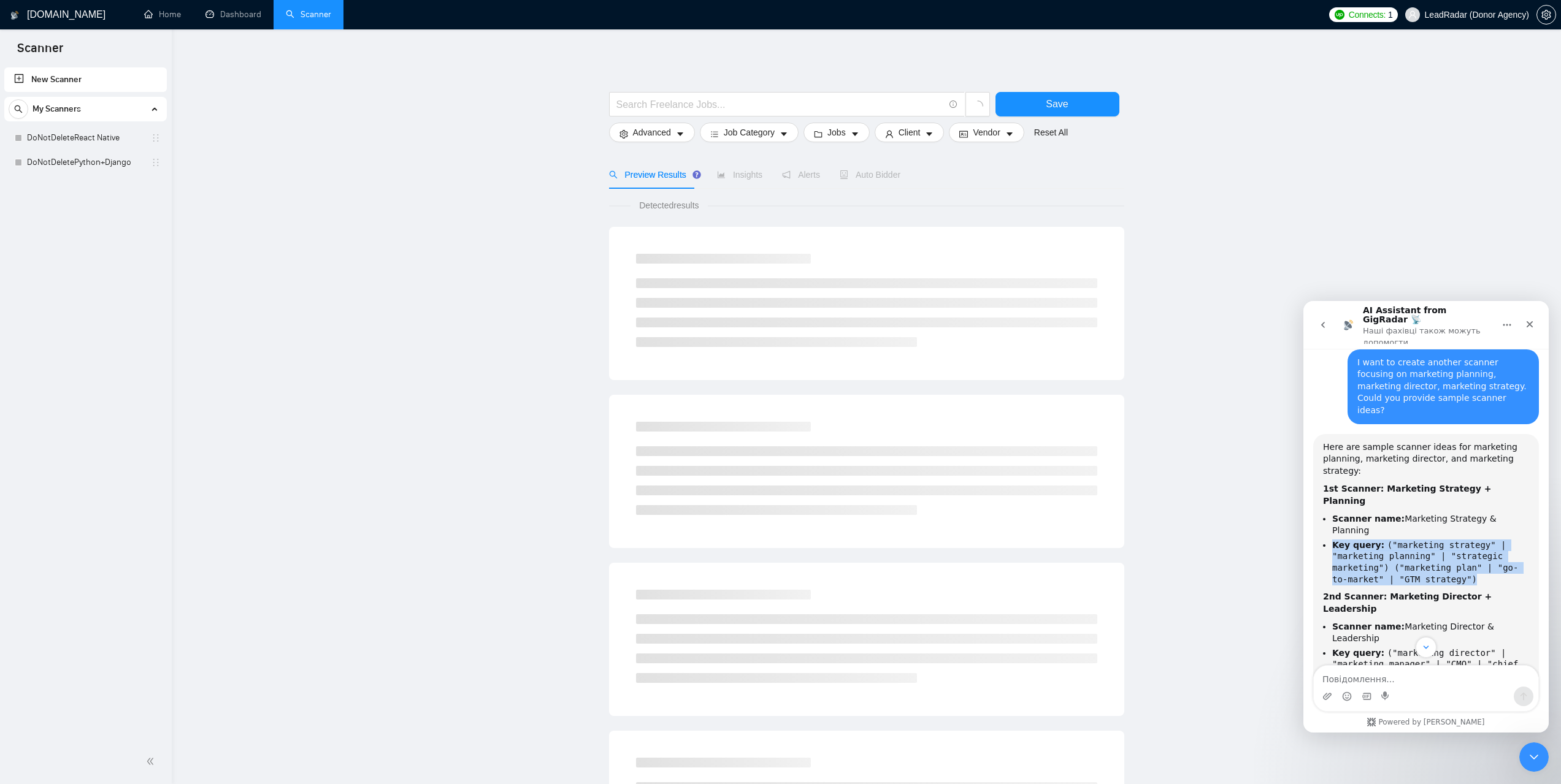
drag, startPoint x: 1458, startPoint y: 464, endPoint x: 1331, endPoint y: 422, distance: 133.8
click at [1331, 513] on ul "Scanner name: Marketing Strategy & Planning Key query: ("marketing strategy" | …" at bounding box center [1426, 549] width 206 height 72
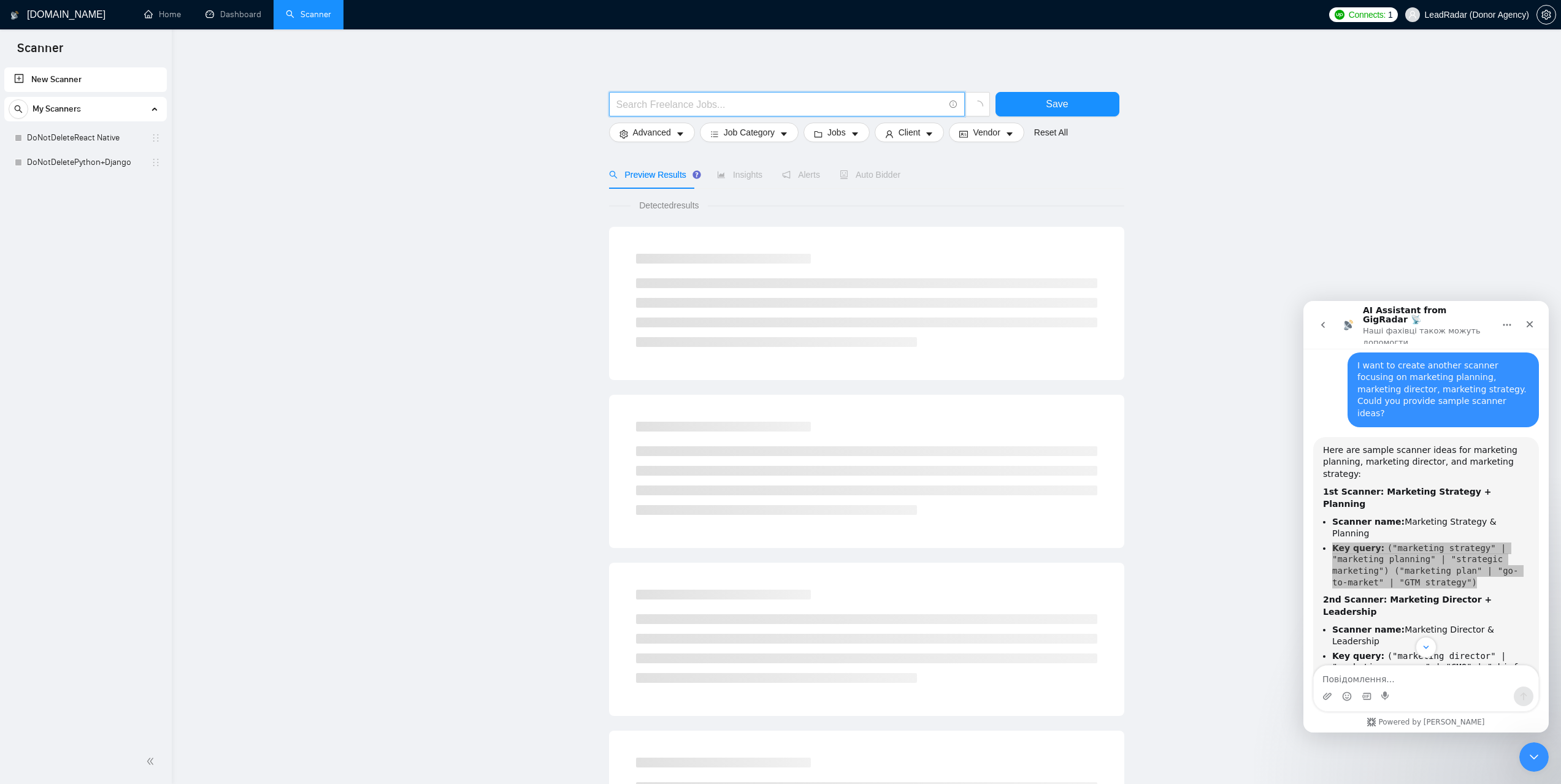
click at [697, 103] on input "text" at bounding box center [780, 104] width 327 height 15
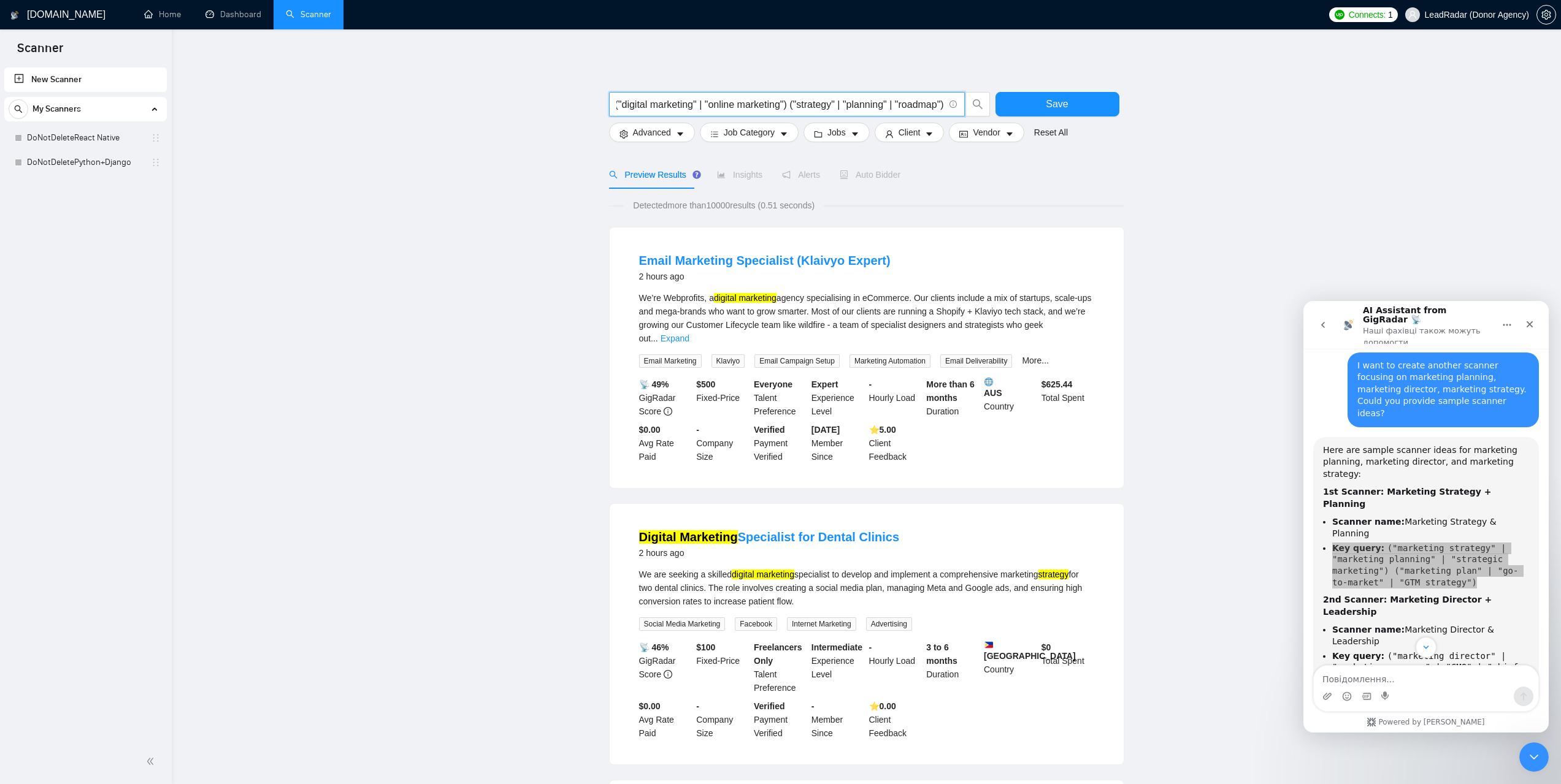
type input "("digital marketing" | "online marketing") ("strategy" | "planning" | "roadmap")"
click at [1385, 543] on code "("marketing strategy" | "marketing planning" | "strategic marketing") ("marketi…" at bounding box center [1425, 565] width 186 height 44
click at [806, 106] on input "("digital marketing" | "online marketing") ("strategy" | "planning" | "roadmap")" at bounding box center [780, 104] width 327 height 15
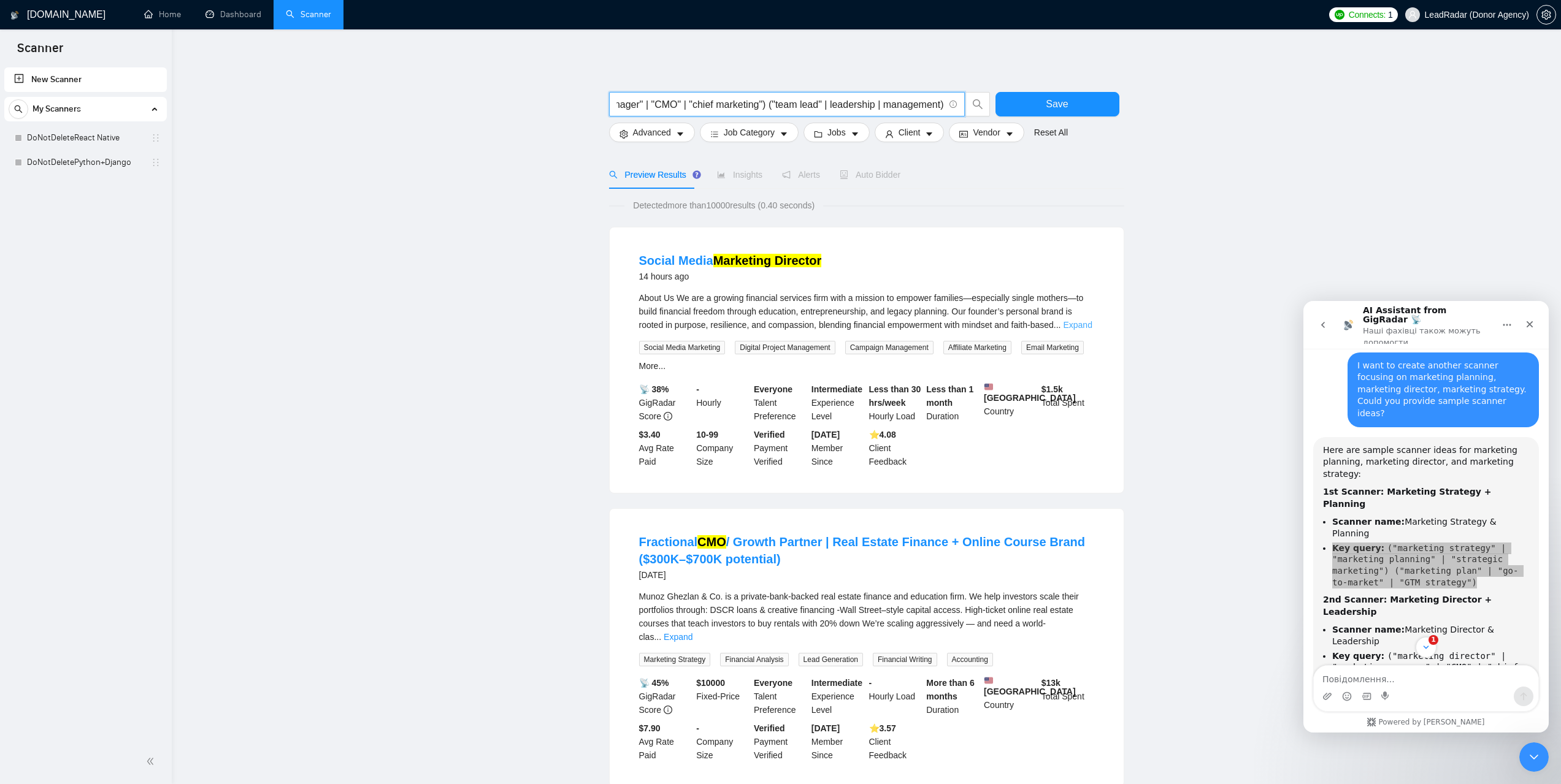
type input "("marketing director" | "marketing manager" | "CMO" | "chief marketing") ("team…"
click at [1083, 327] on link "Expand" at bounding box center [1077, 324] width 29 height 10
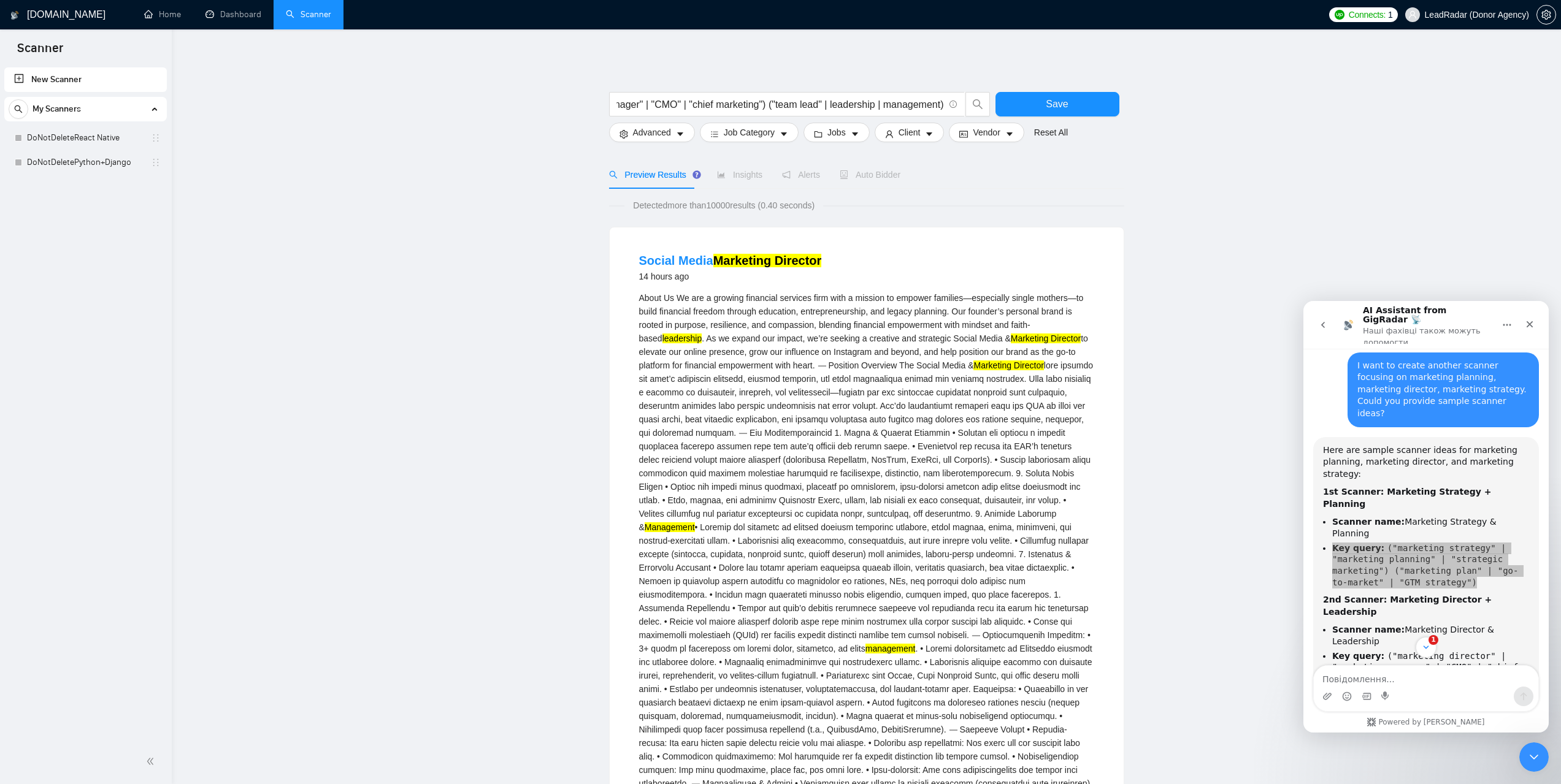
scroll to position [0, 0]
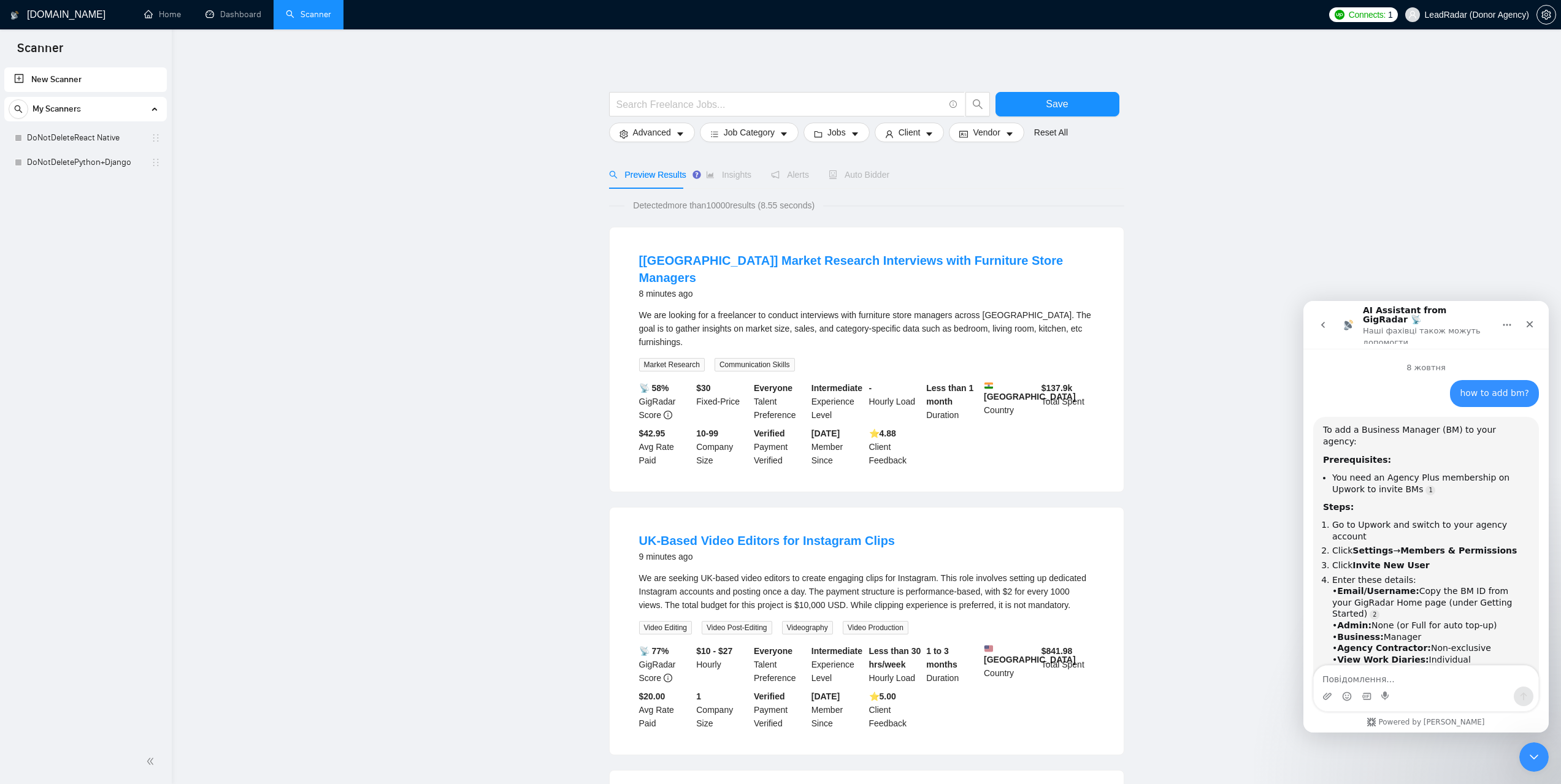
scroll to position [1361, 0]
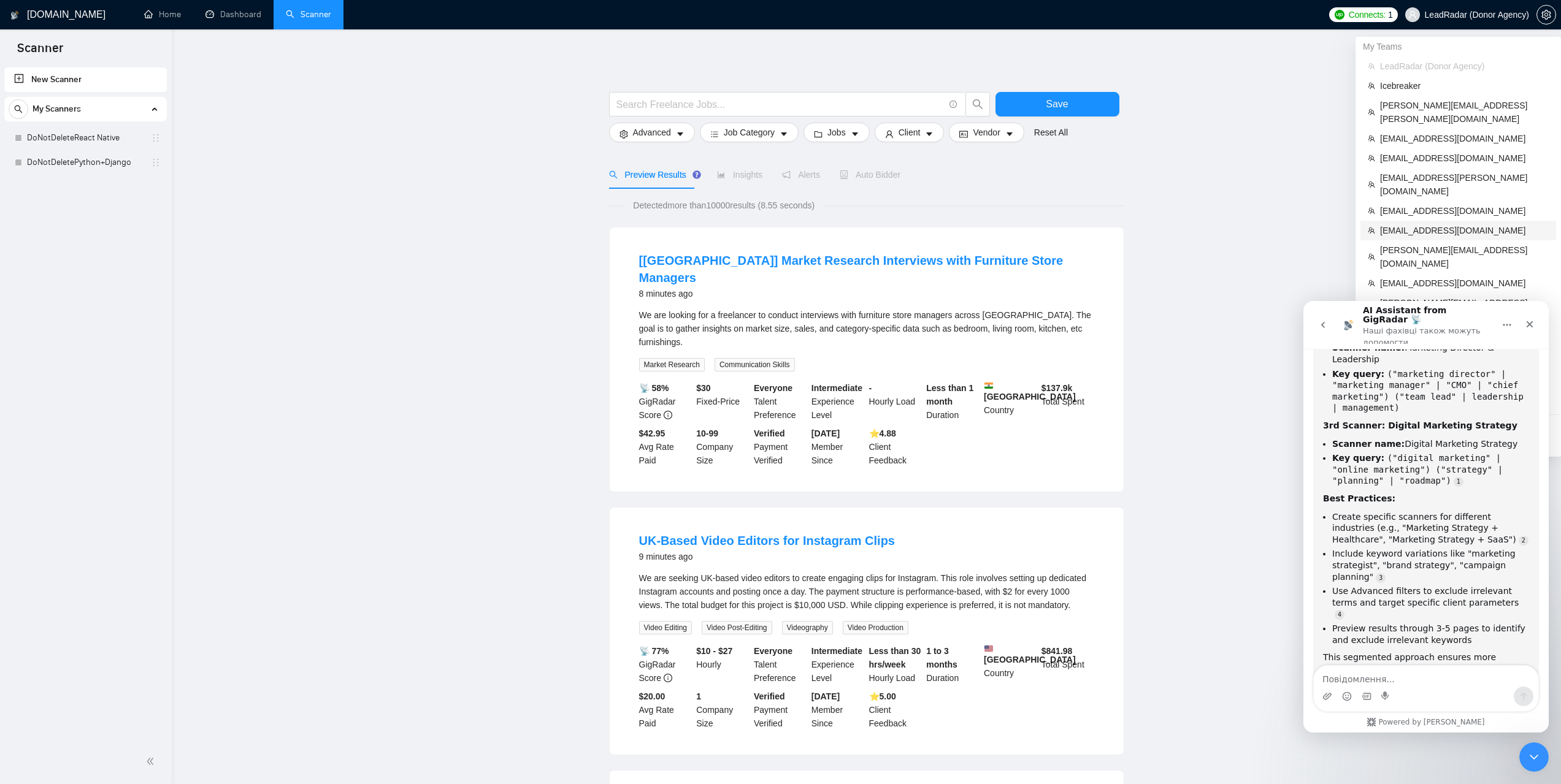
click at [1406, 224] on span "budiantoip@gmail.com" at bounding box center [1464, 230] width 169 height 13
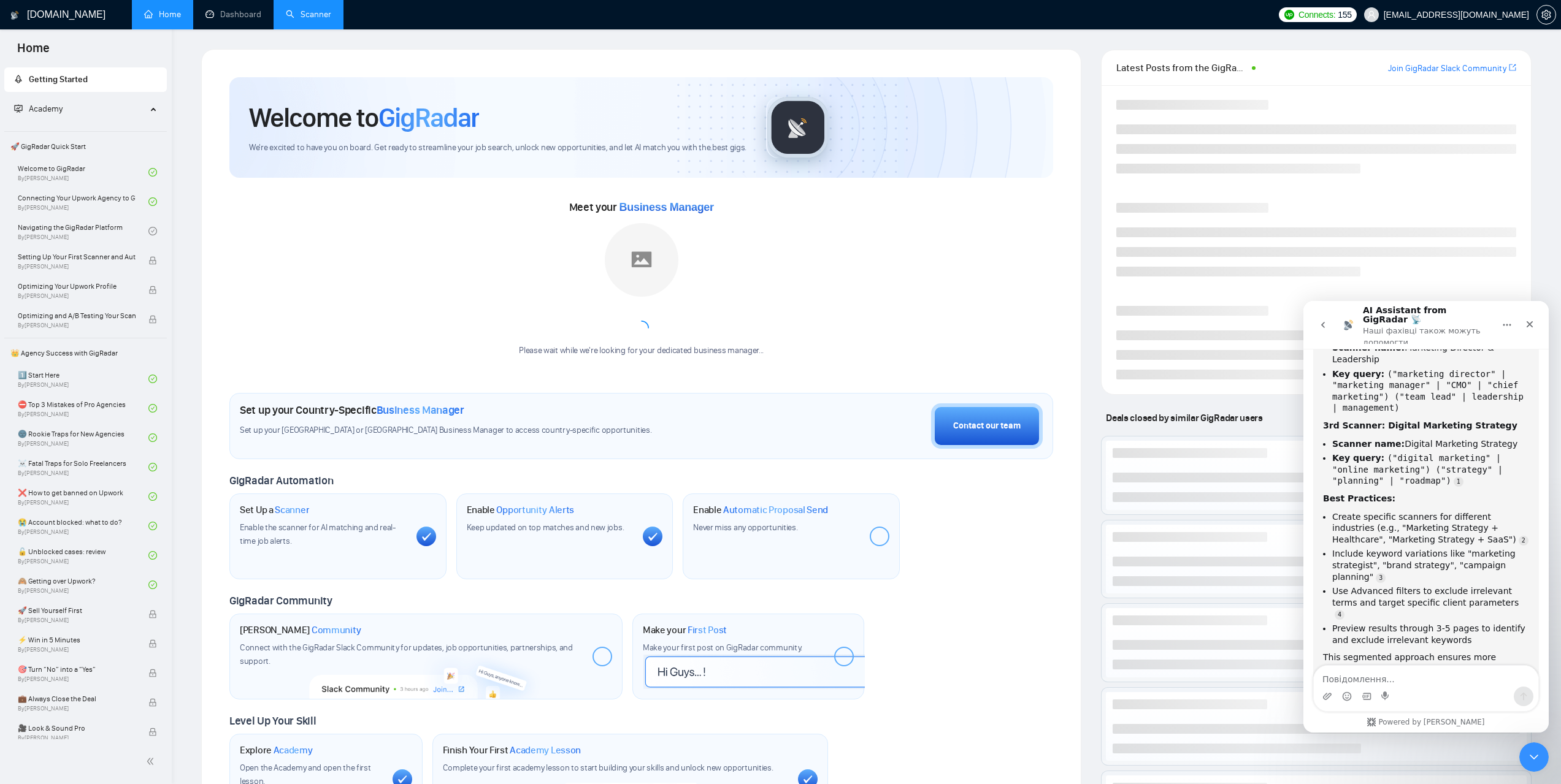
click at [332, 19] on link "Scanner" at bounding box center [309, 14] width 46 height 11
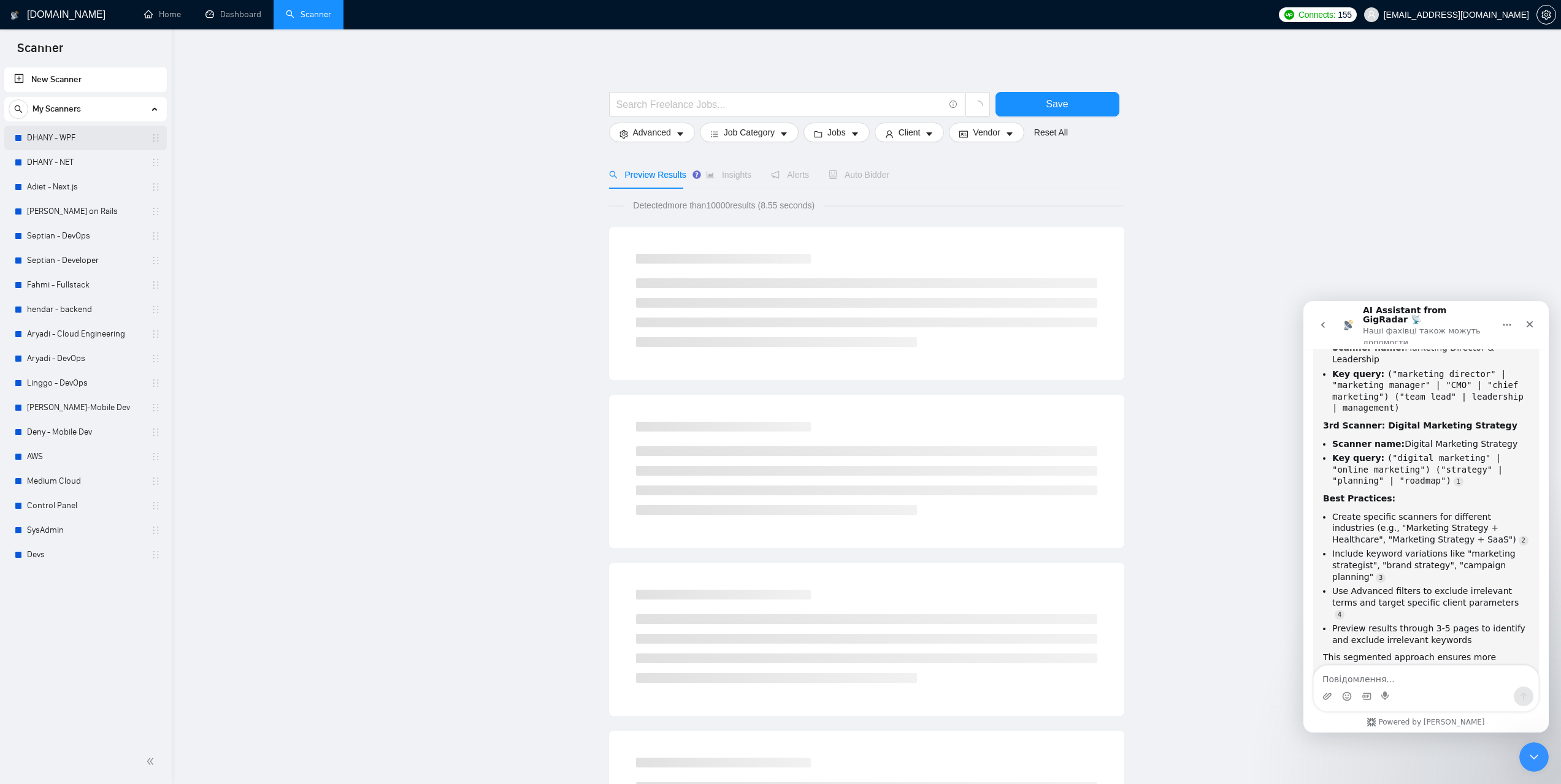
click at [67, 141] on link "DHANY - WPF" at bounding box center [85, 138] width 117 height 25
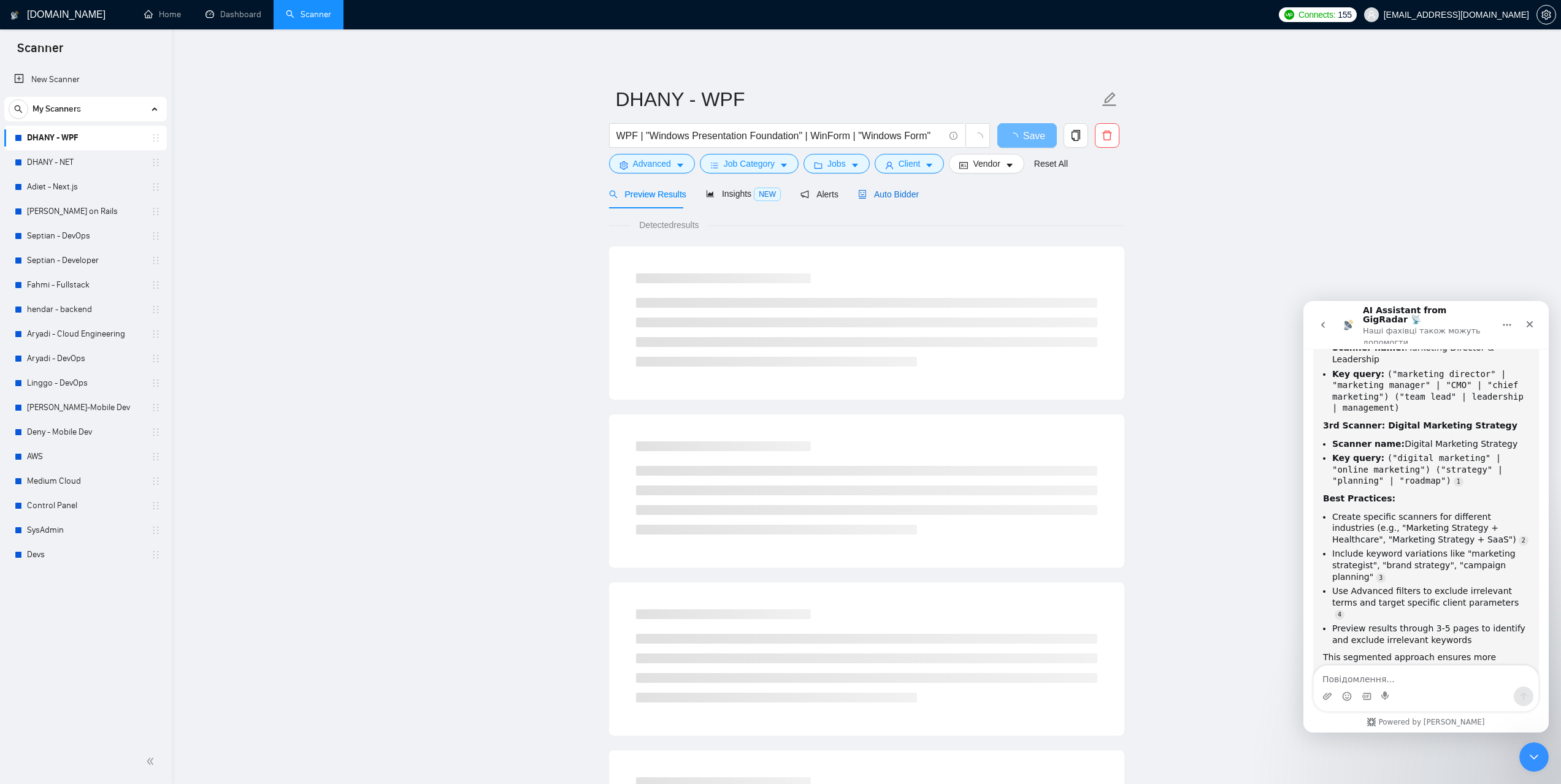
click at [875, 200] on div "Auto Bidder" at bounding box center [888, 193] width 61 height 13
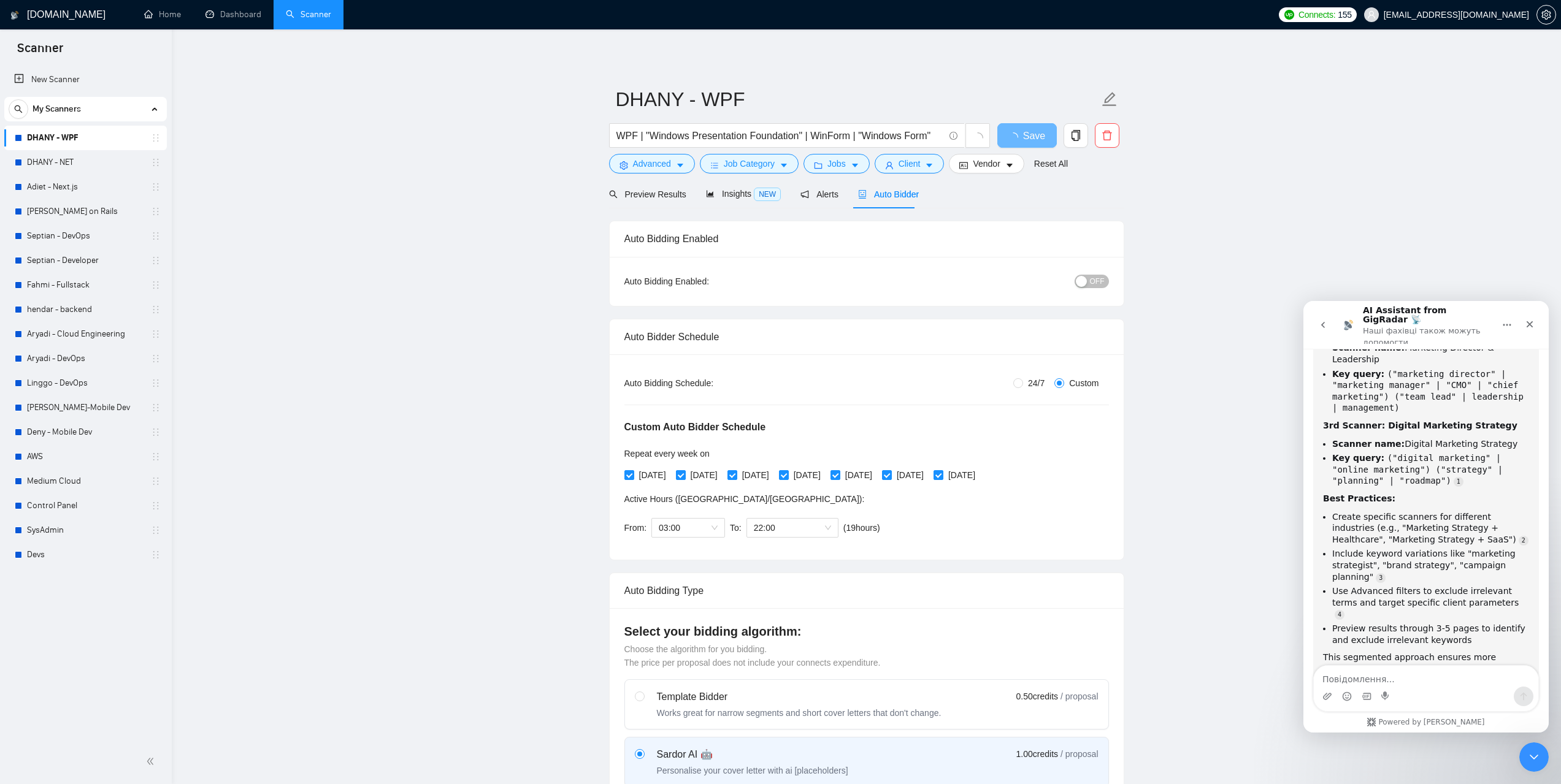
radio input "false"
radio input "true"
checkbox input "true"
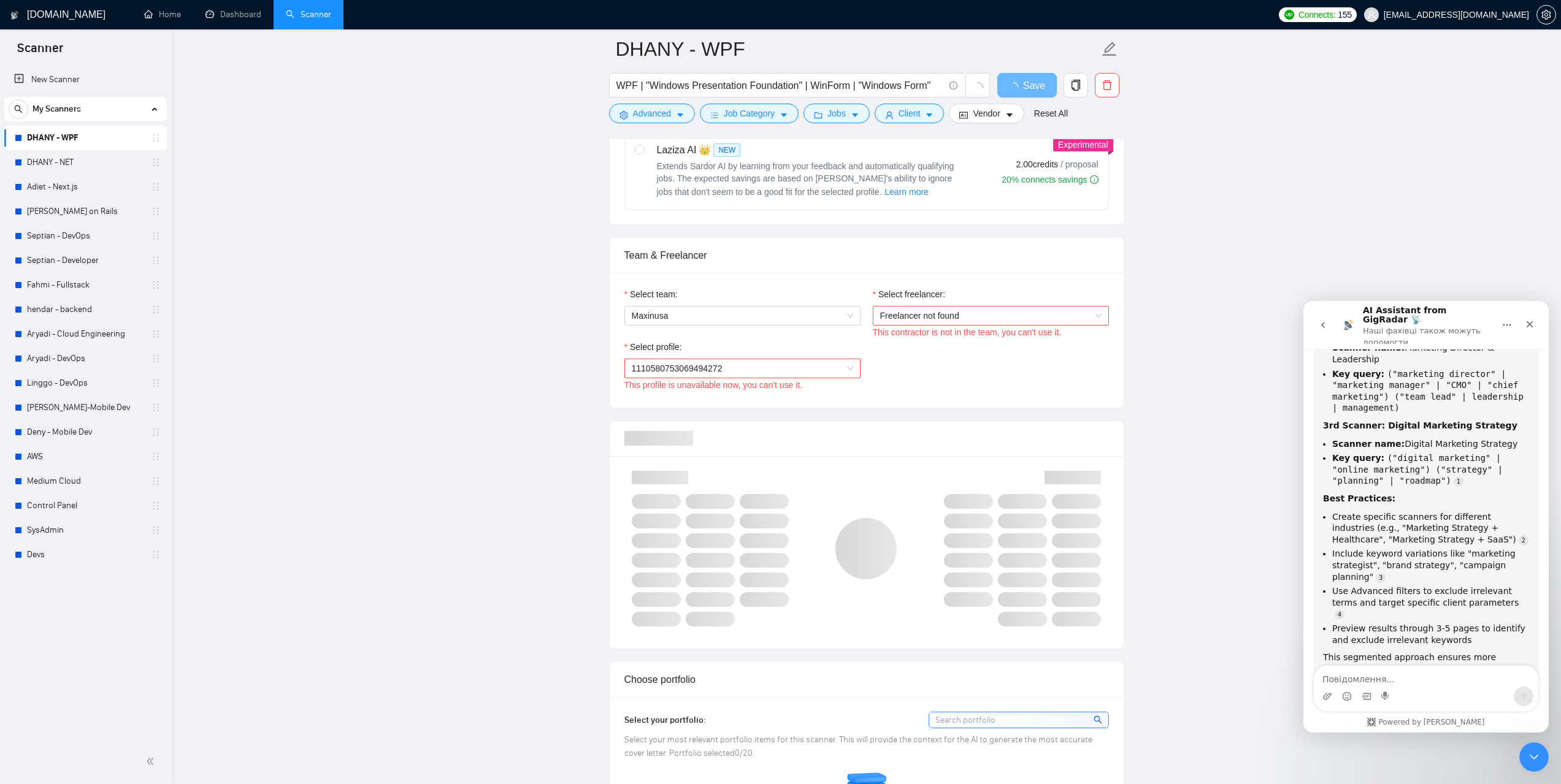
scroll to position [674, 0]
click at [1091, 314] on span "Freelancer not found" at bounding box center [991, 313] width 222 height 18
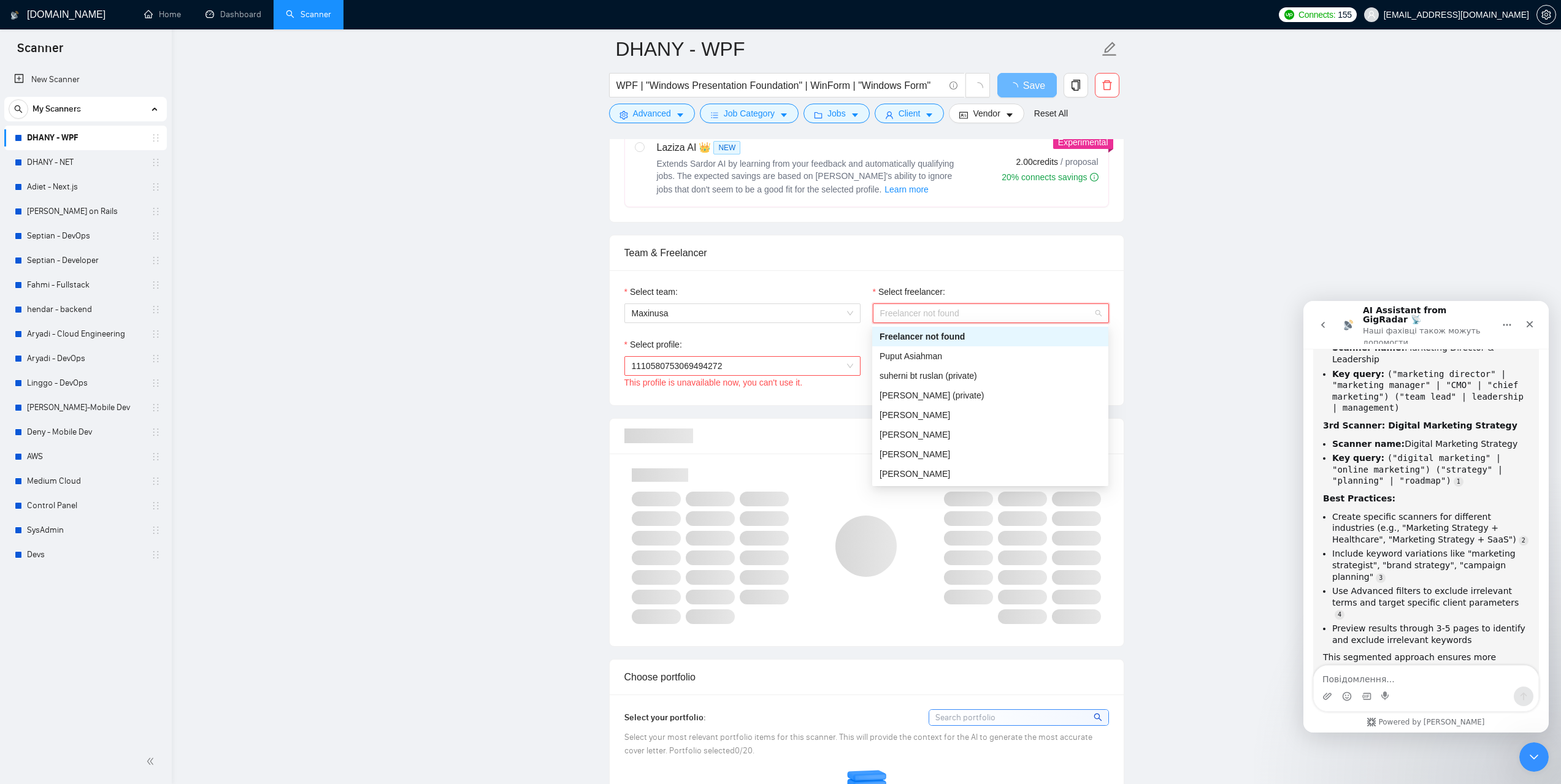
click at [1091, 314] on span "Freelancer not found" at bounding box center [991, 313] width 222 height 18
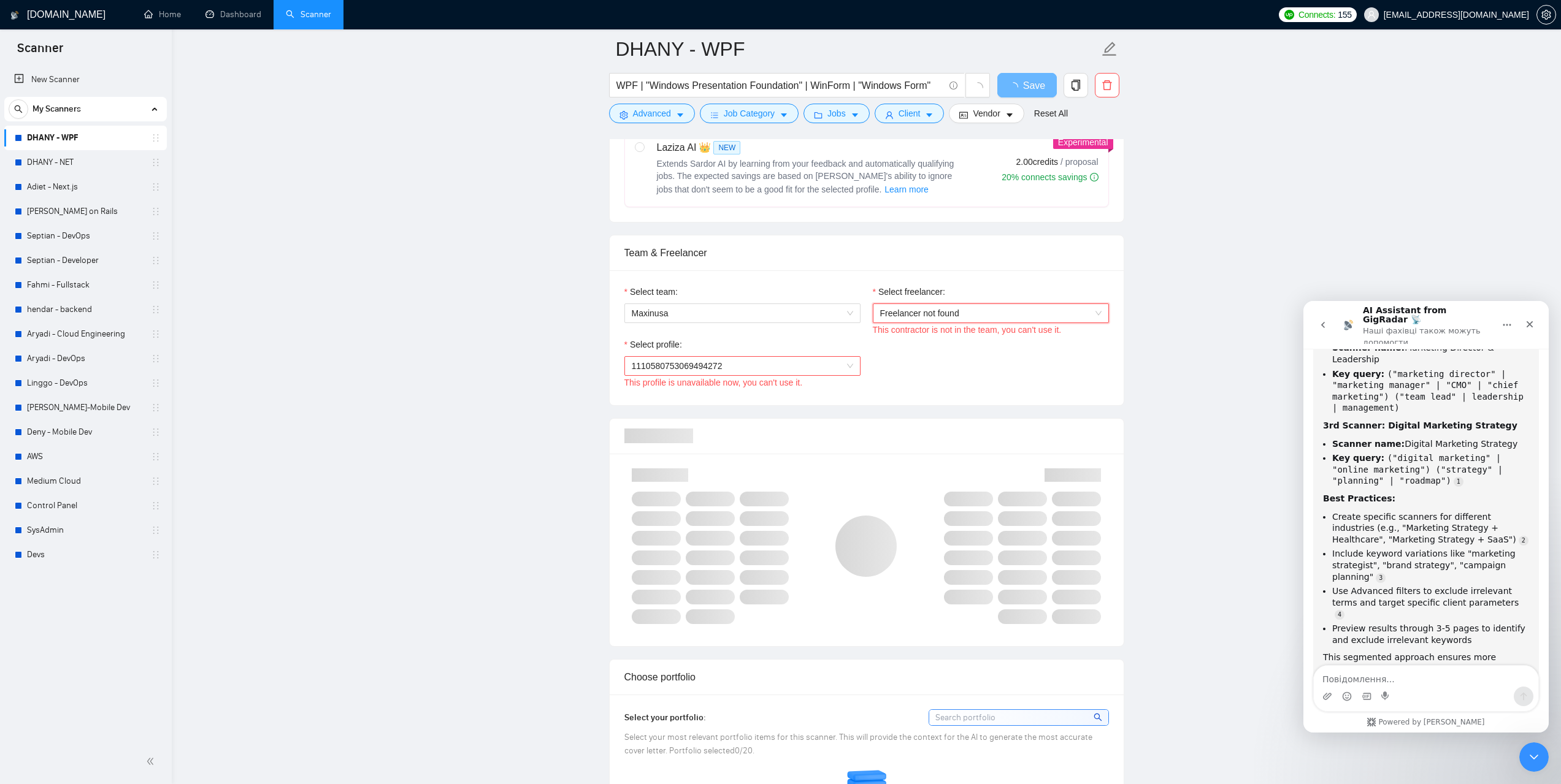
click at [835, 367] on span "1110580753069494272" at bounding box center [742, 366] width 222 height 18
click at [834, 366] on span "1110580753069494272" at bounding box center [742, 366] width 222 height 18
click at [963, 316] on span "Freelancer not found" at bounding box center [991, 313] width 222 height 18
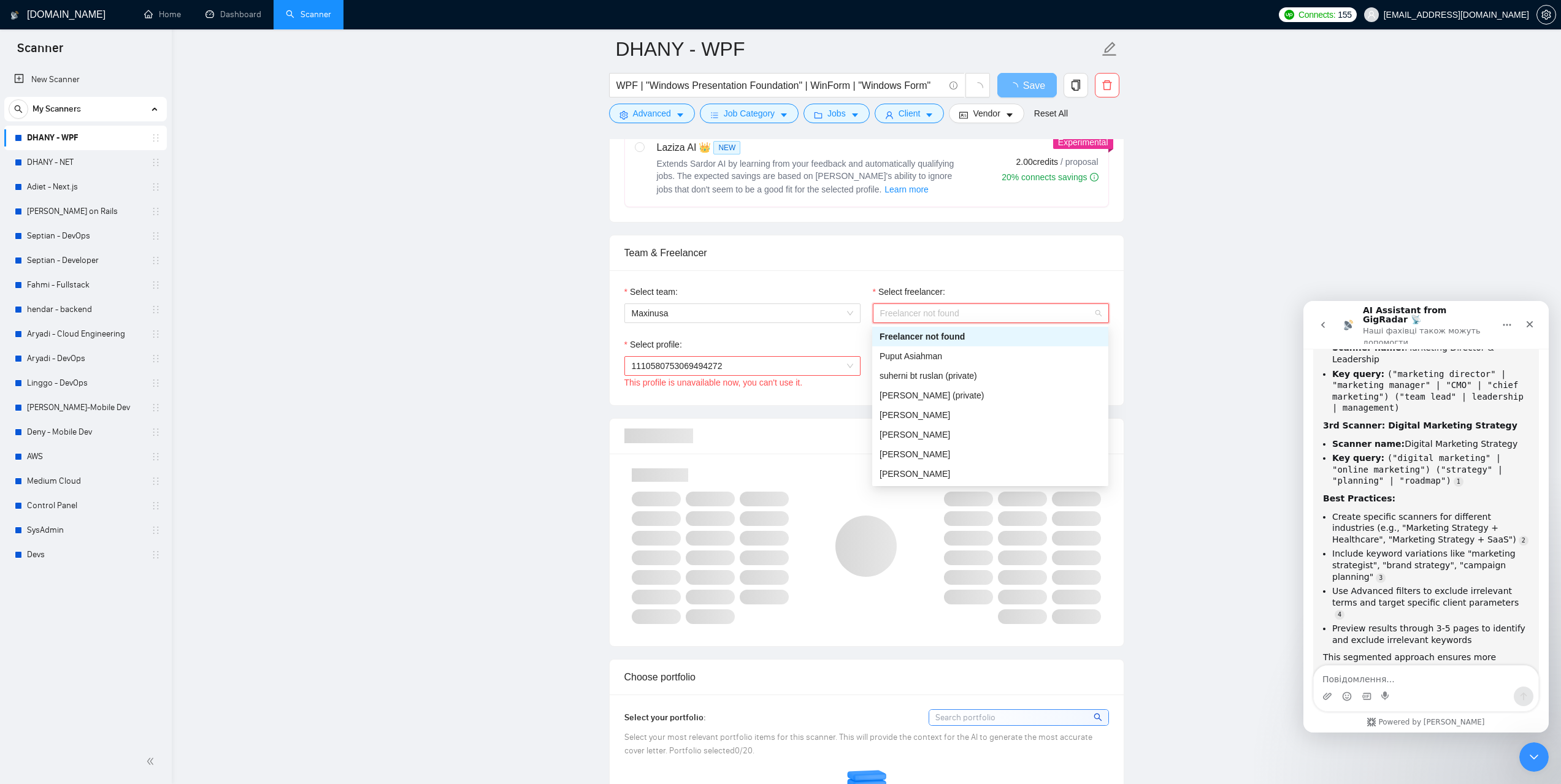
click at [963, 316] on span "Freelancer not found" at bounding box center [991, 313] width 222 height 18
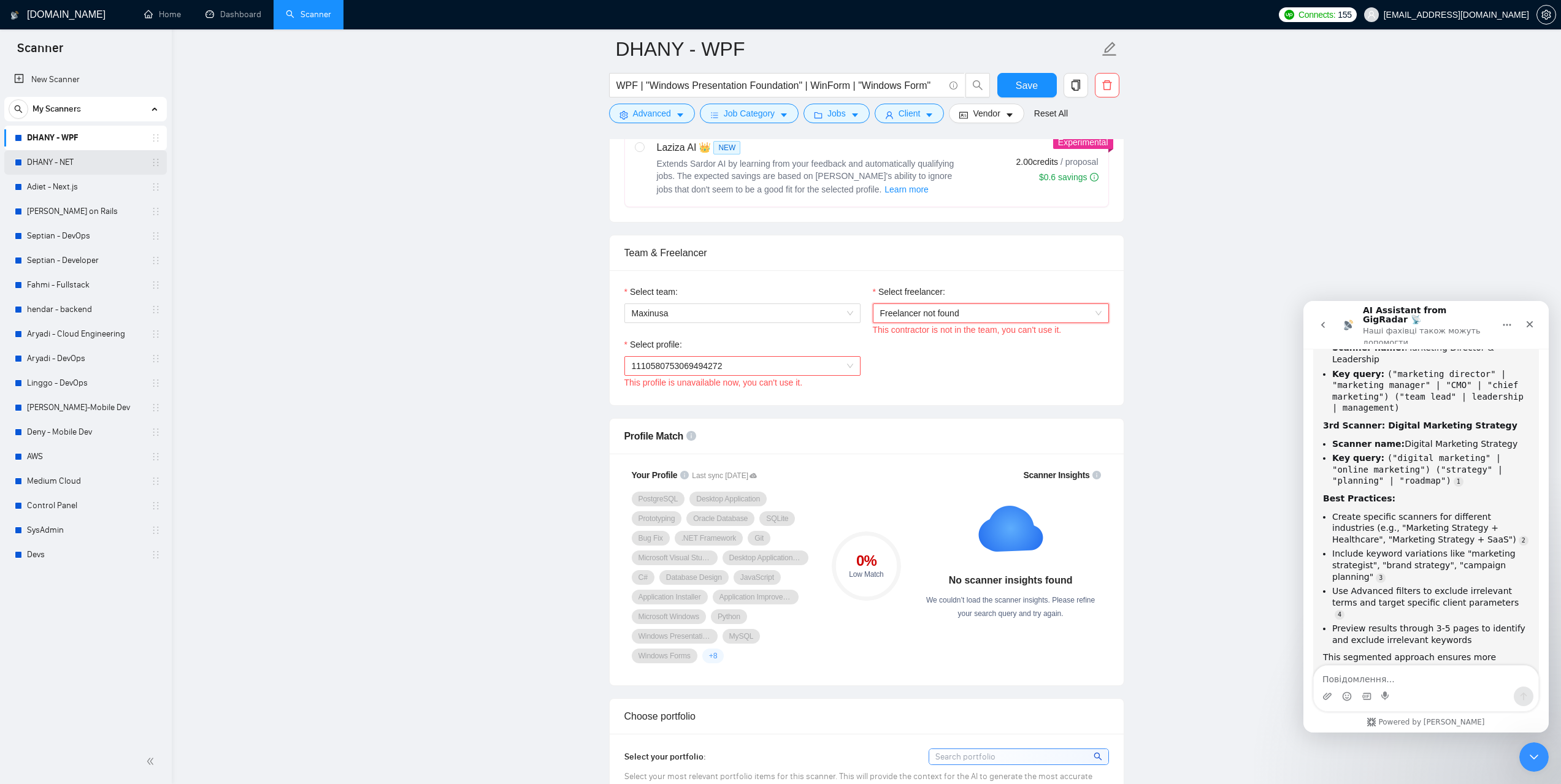
click at [69, 155] on link "DHANY - NET" at bounding box center [85, 163] width 117 height 25
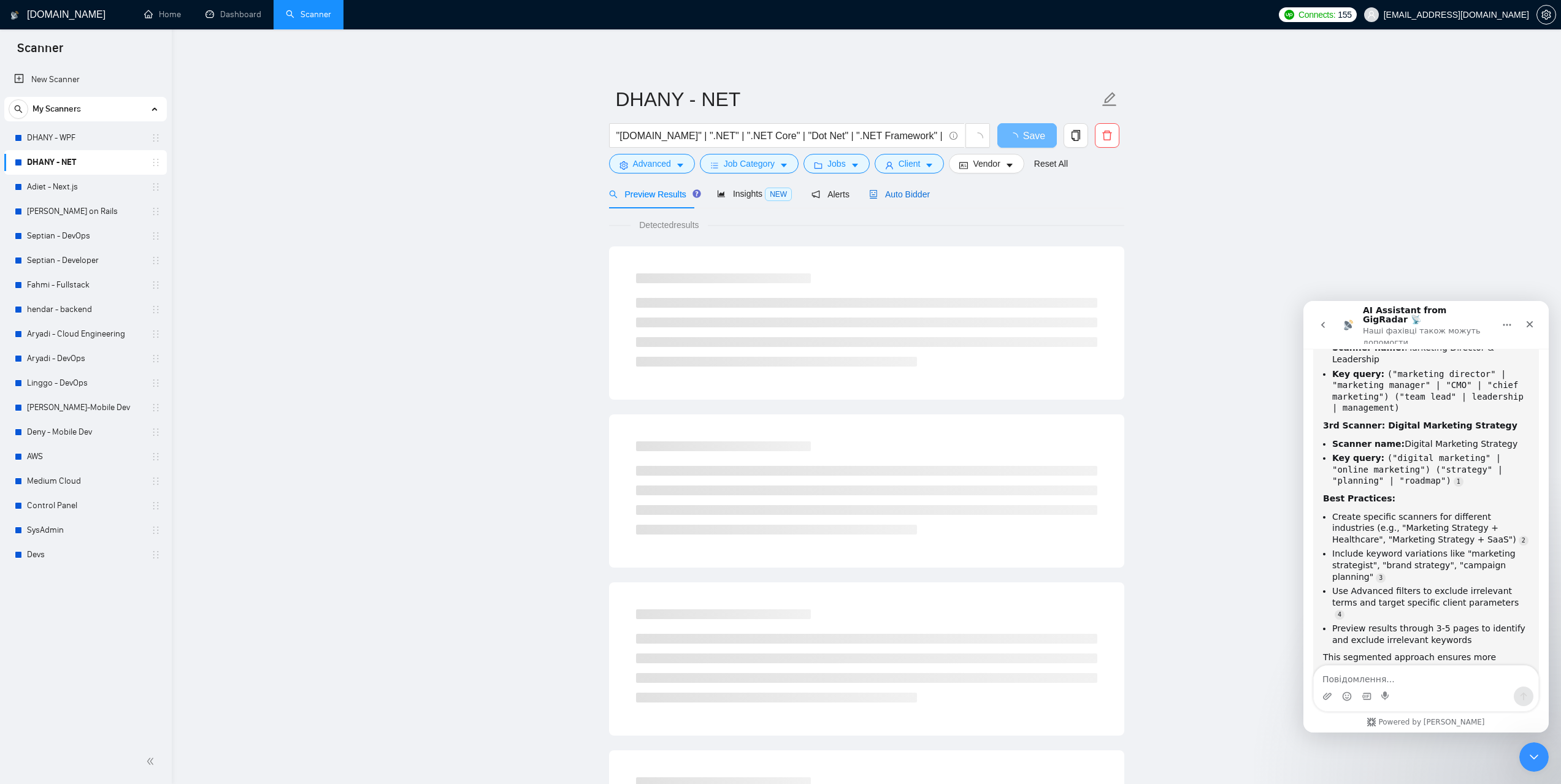
click at [915, 200] on span "Auto Bidder" at bounding box center [899, 194] width 61 height 10
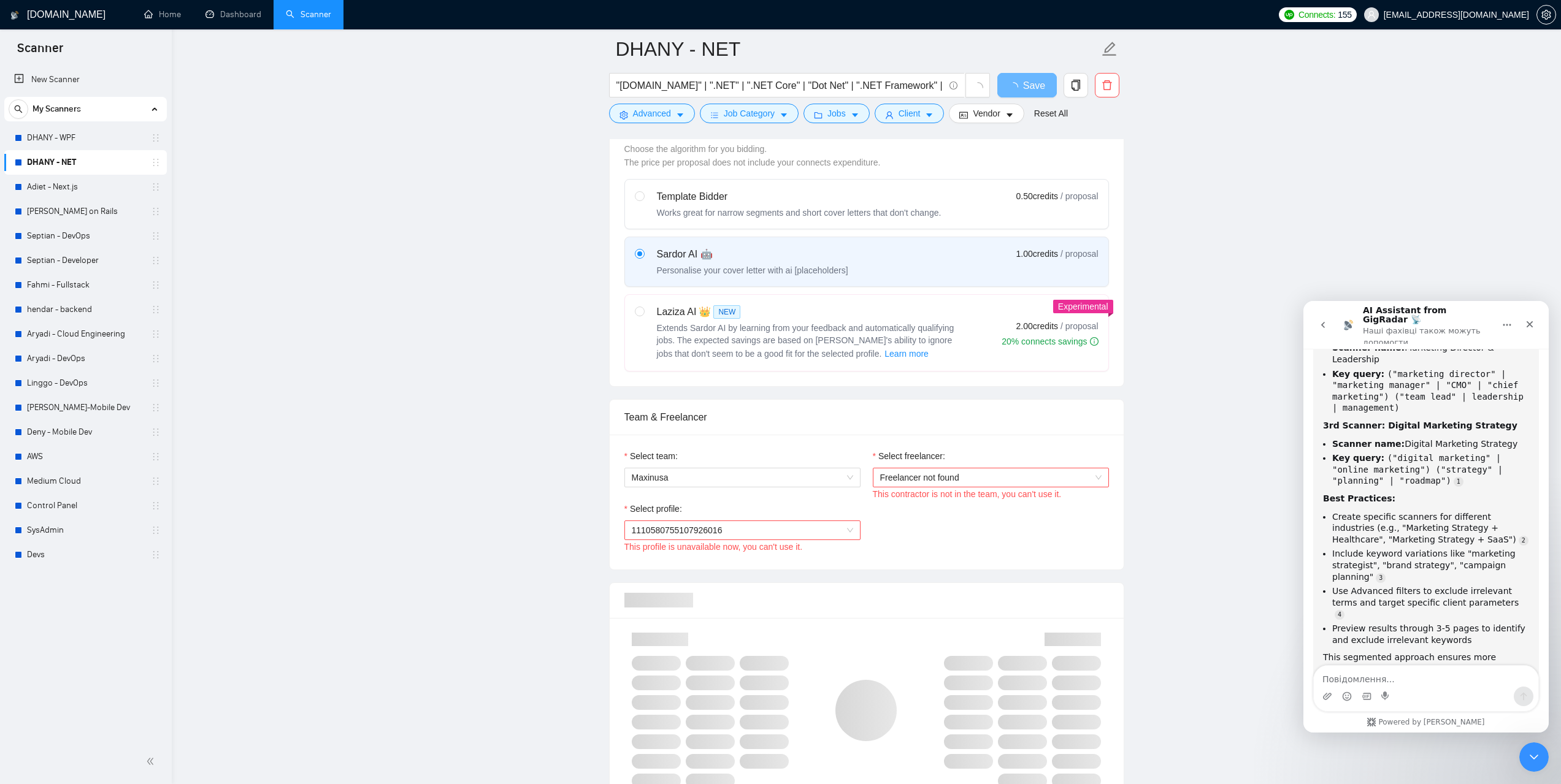
scroll to position [490, 0]
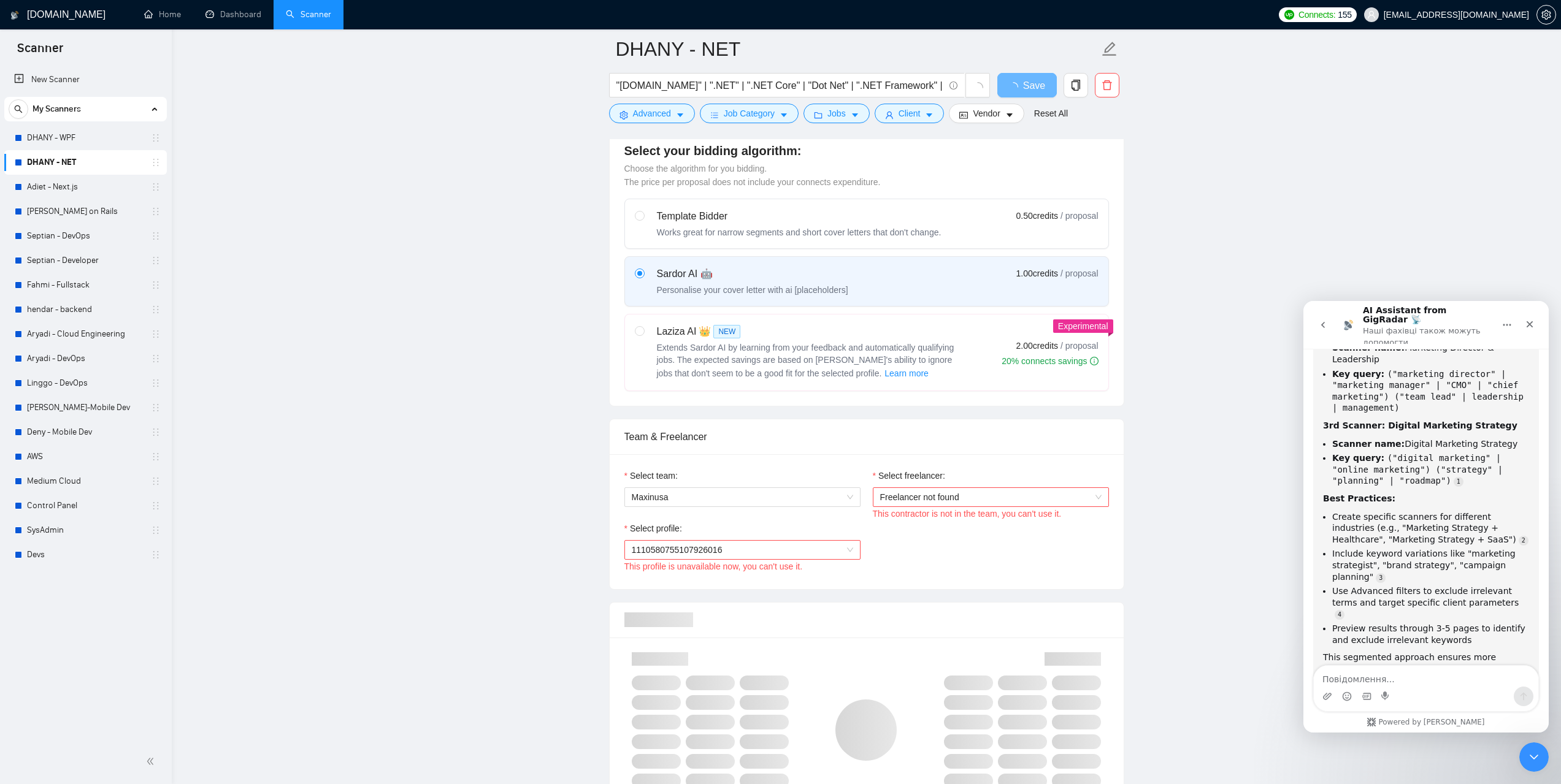
click at [1321, 320] on icon "go back" at bounding box center [1323, 324] width 10 height 10
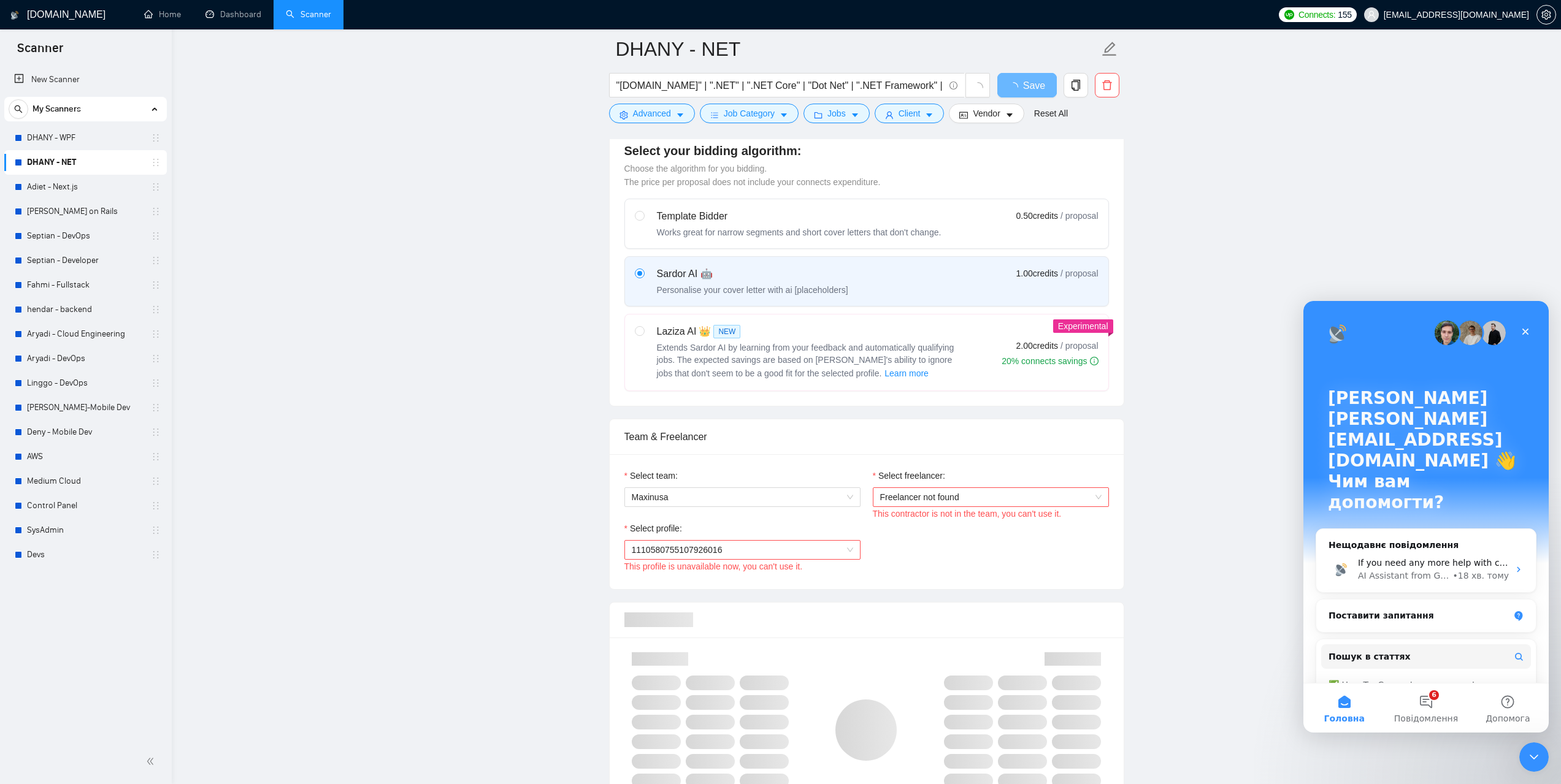
scroll to position [0, 0]
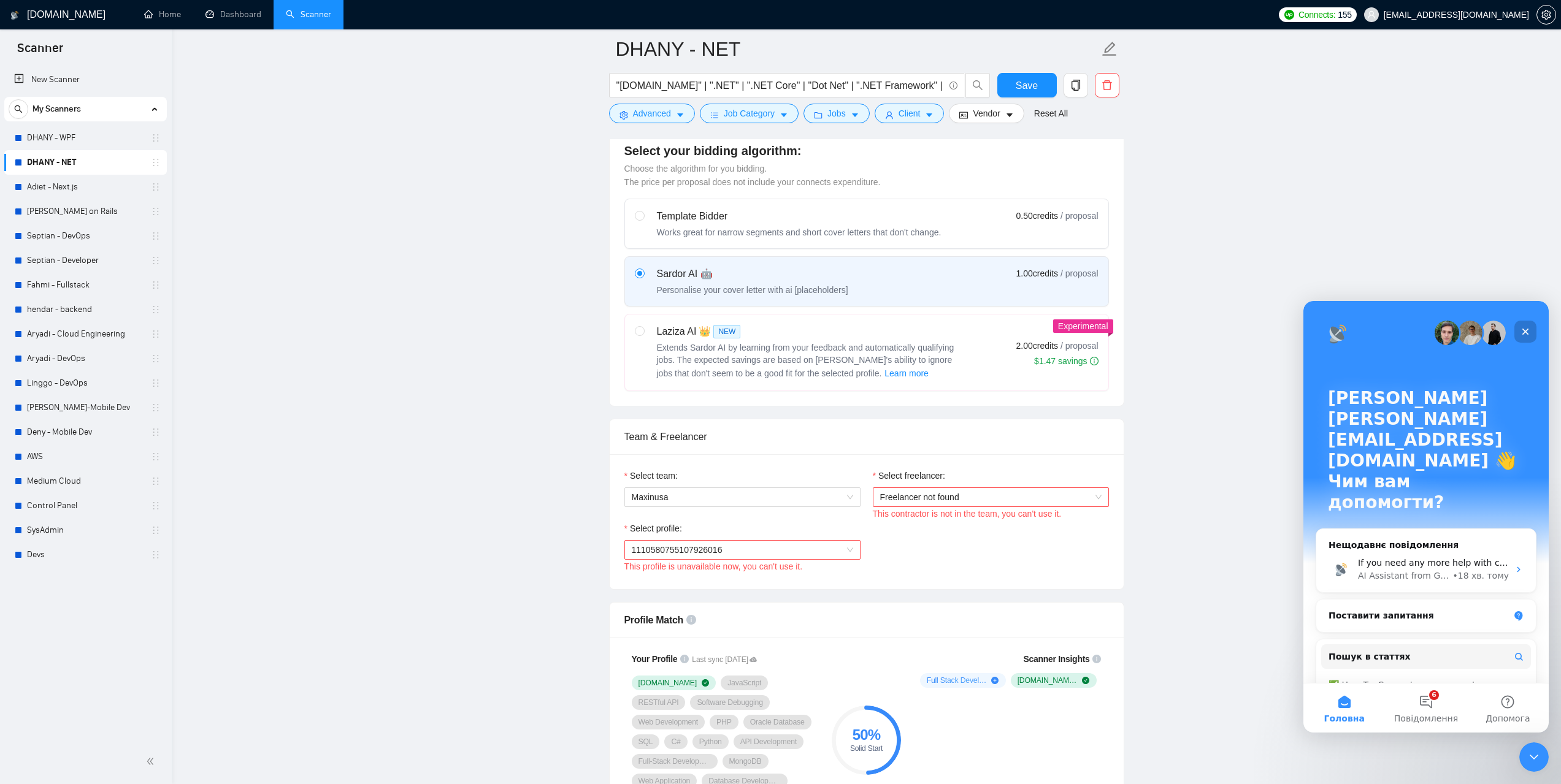
click at [1520, 332] on div "Закрити" at bounding box center [1525, 331] width 22 height 22
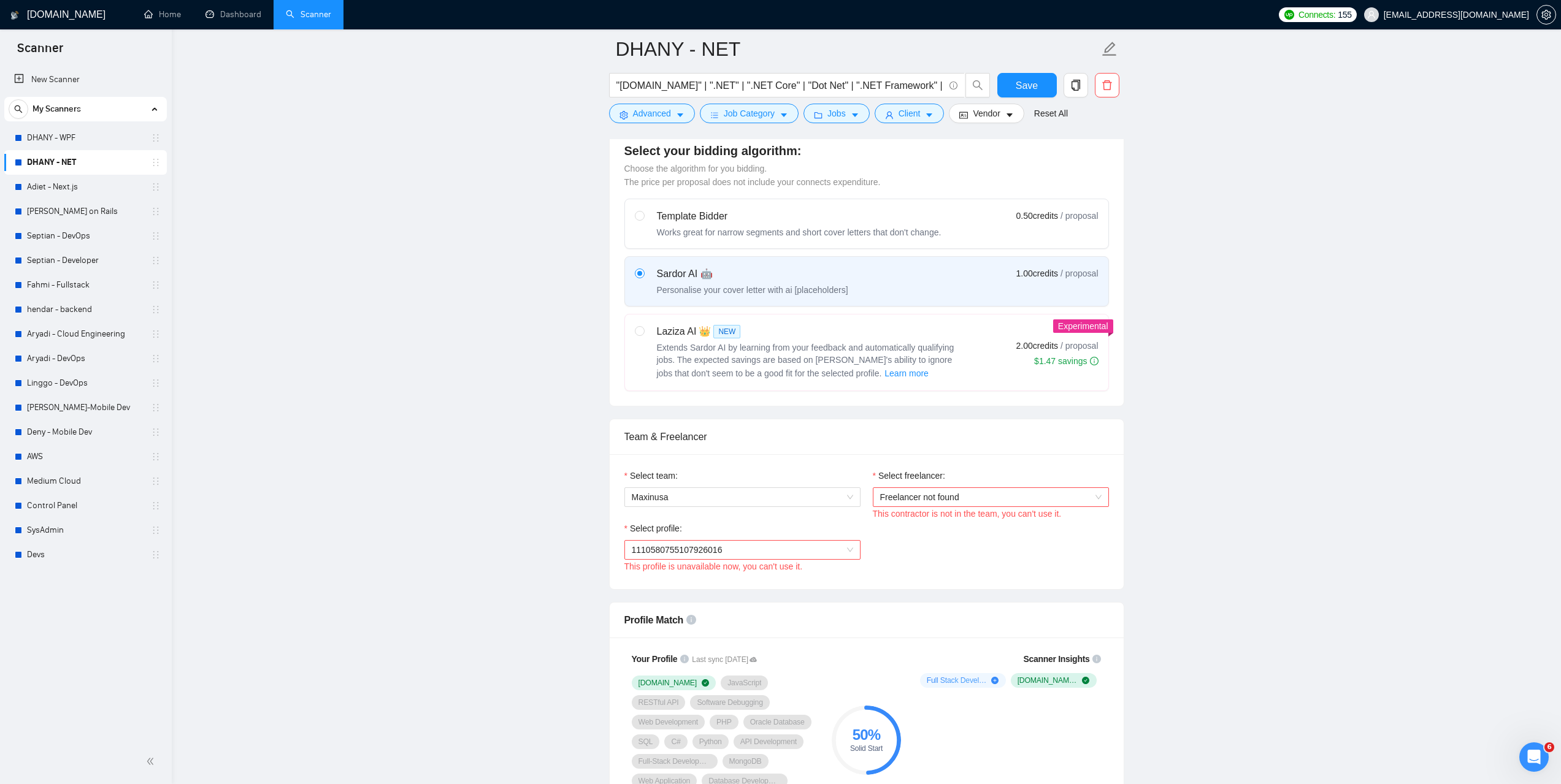
click at [954, 494] on span "Freelancer not found" at bounding box center [991, 497] width 222 height 18
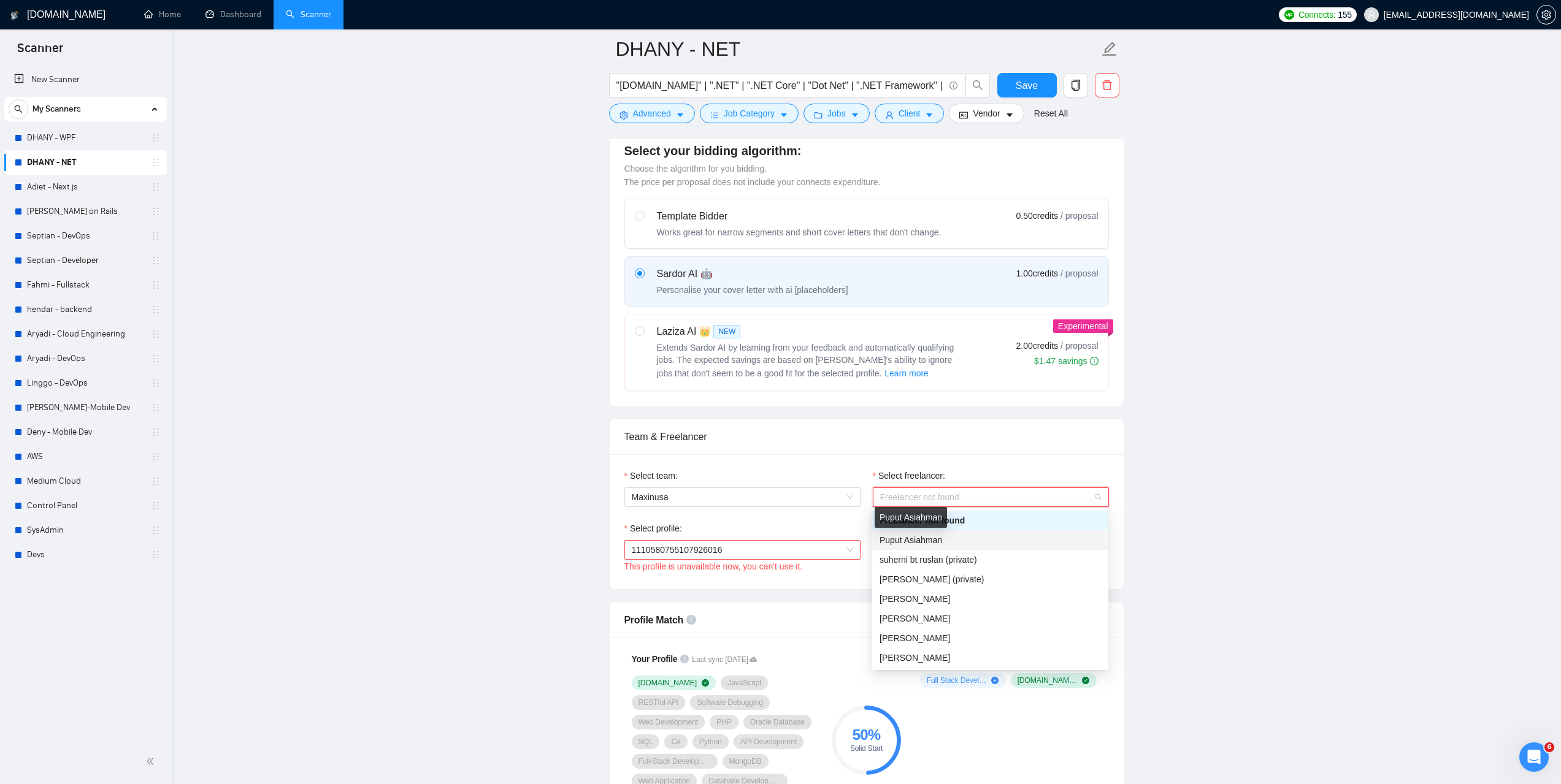
click at [940, 544] on span "Puput Asiahman" at bounding box center [910, 540] width 62 height 10
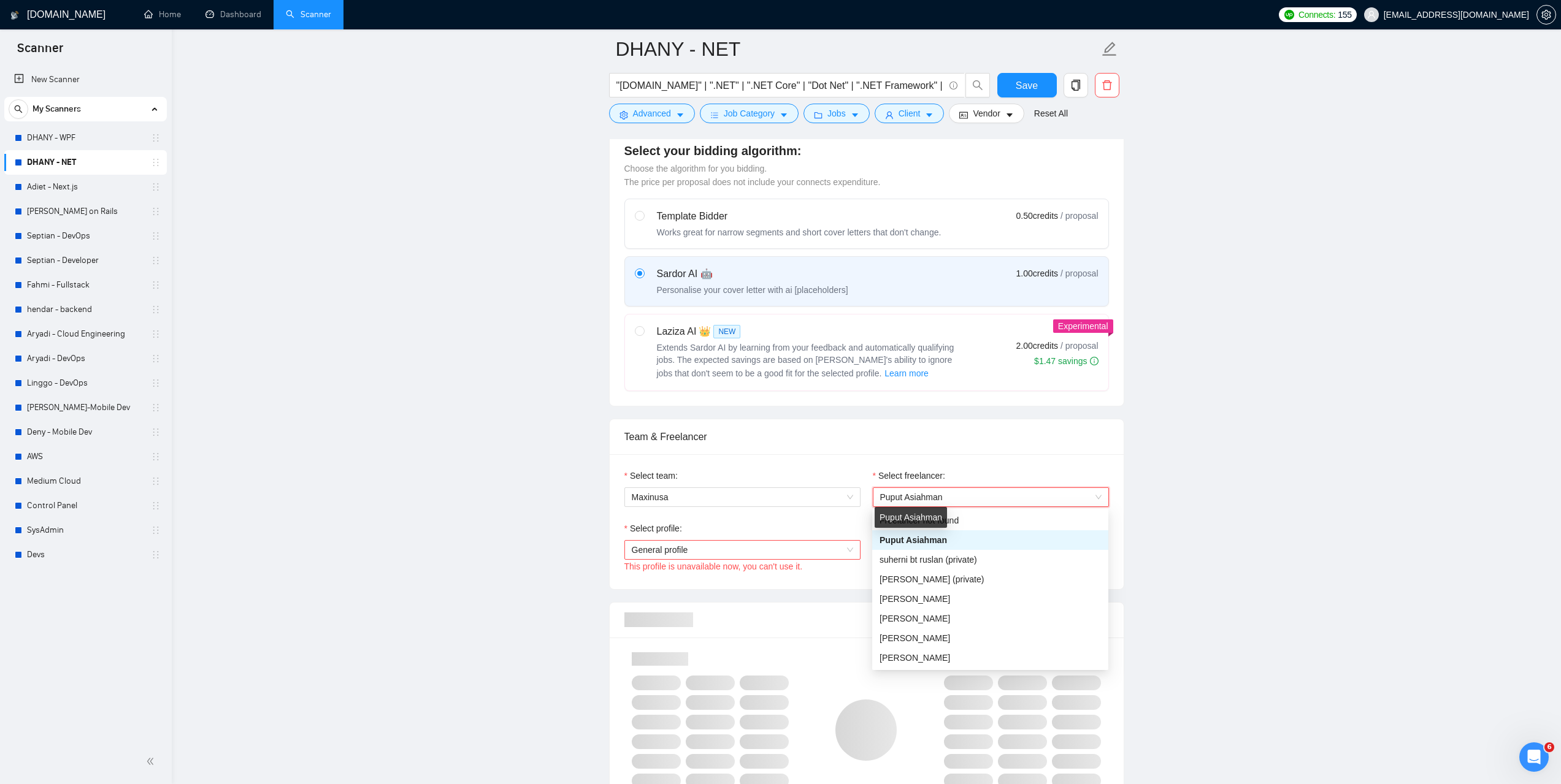
click at [770, 555] on span "General profile" at bounding box center [742, 549] width 222 height 18
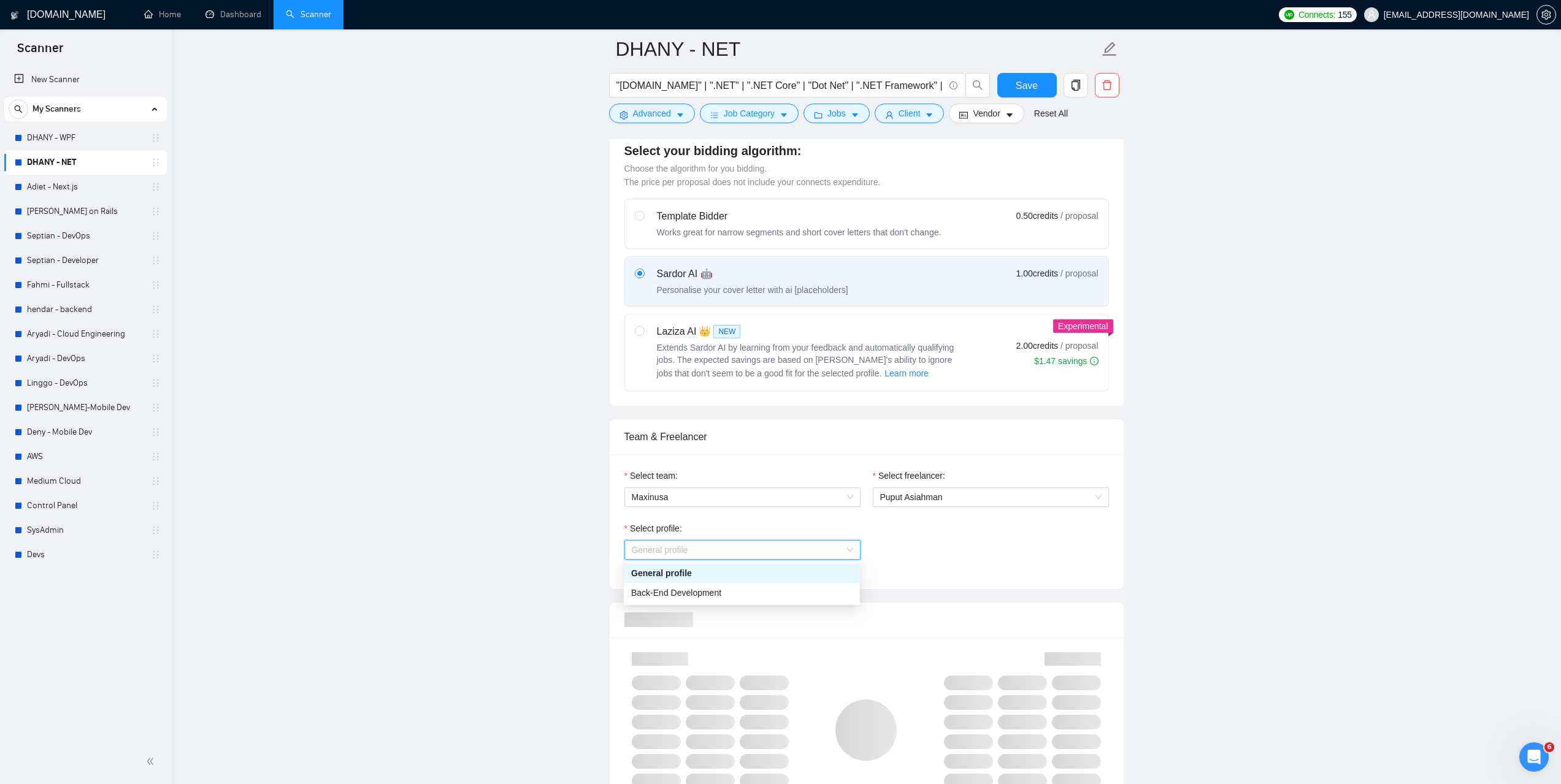
click at [709, 593] on span "Back-End Development" at bounding box center [676, 592] width 91 height 10
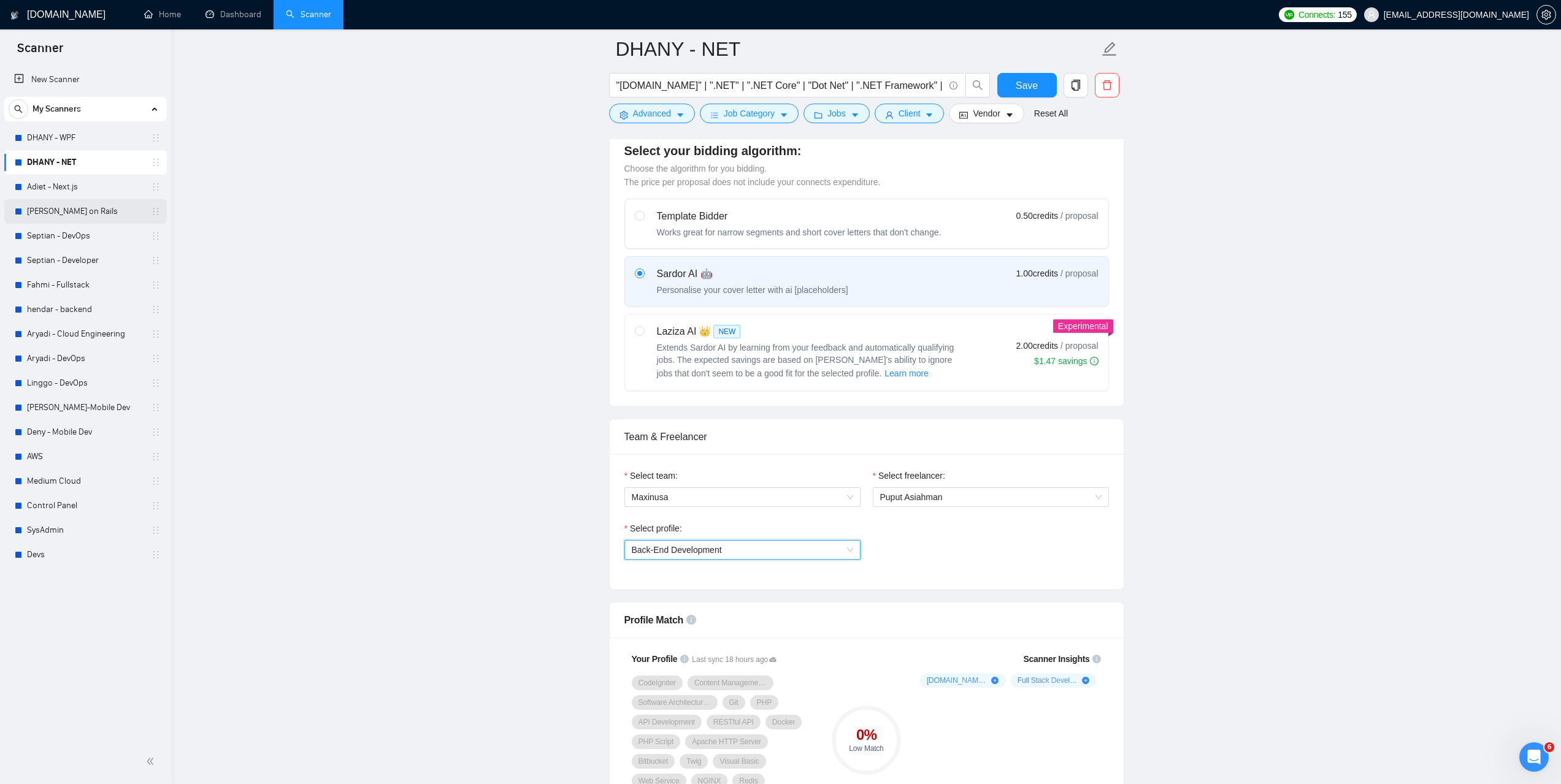
click at [83, 212] on link "Iwan - Ruby on Rails" at bounding box center [85, 212] width 117 height 25
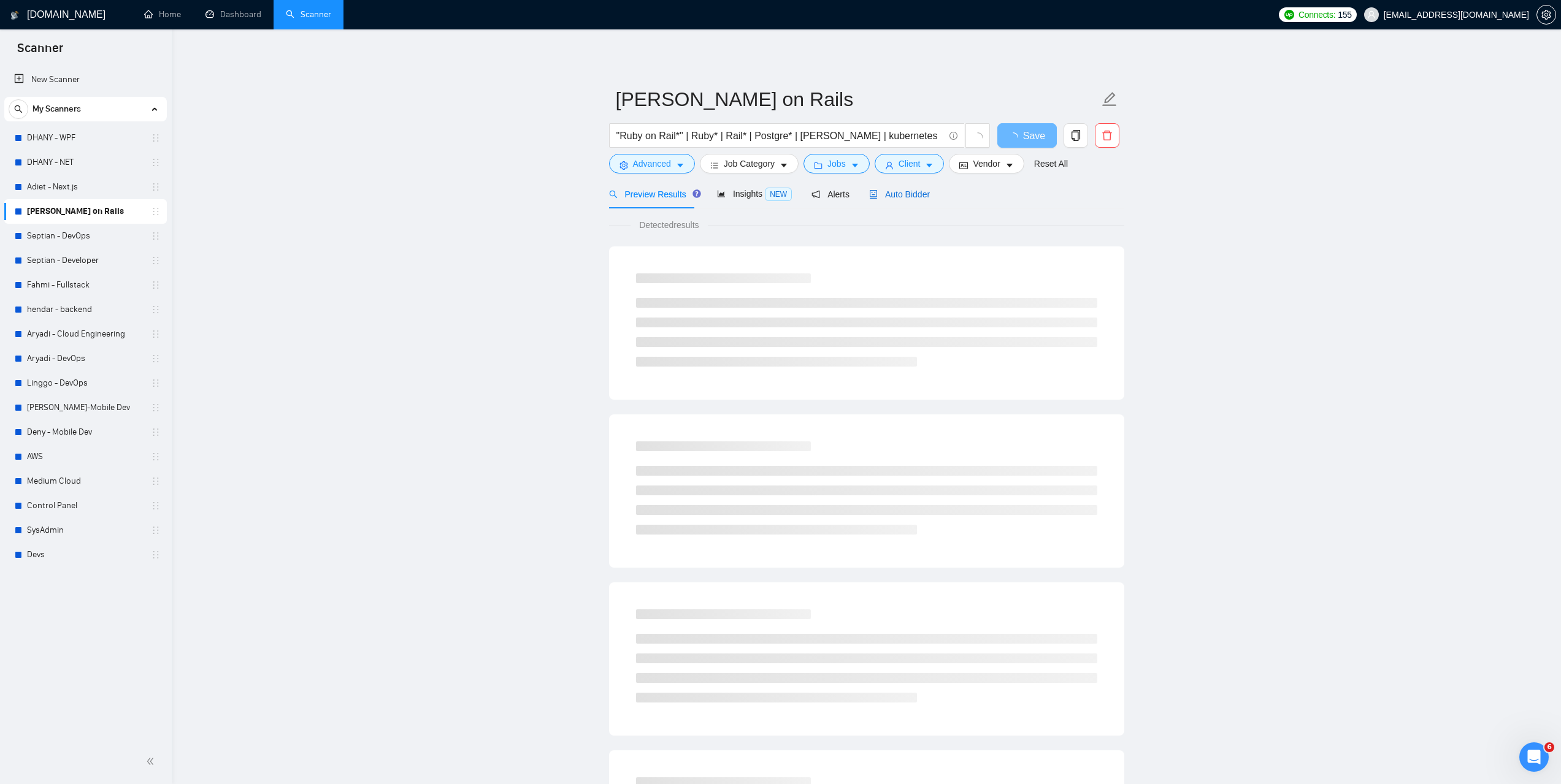
click at [901, 196] on span "Auto Bidder" at bounding box center [899, 194] width 61 height 10
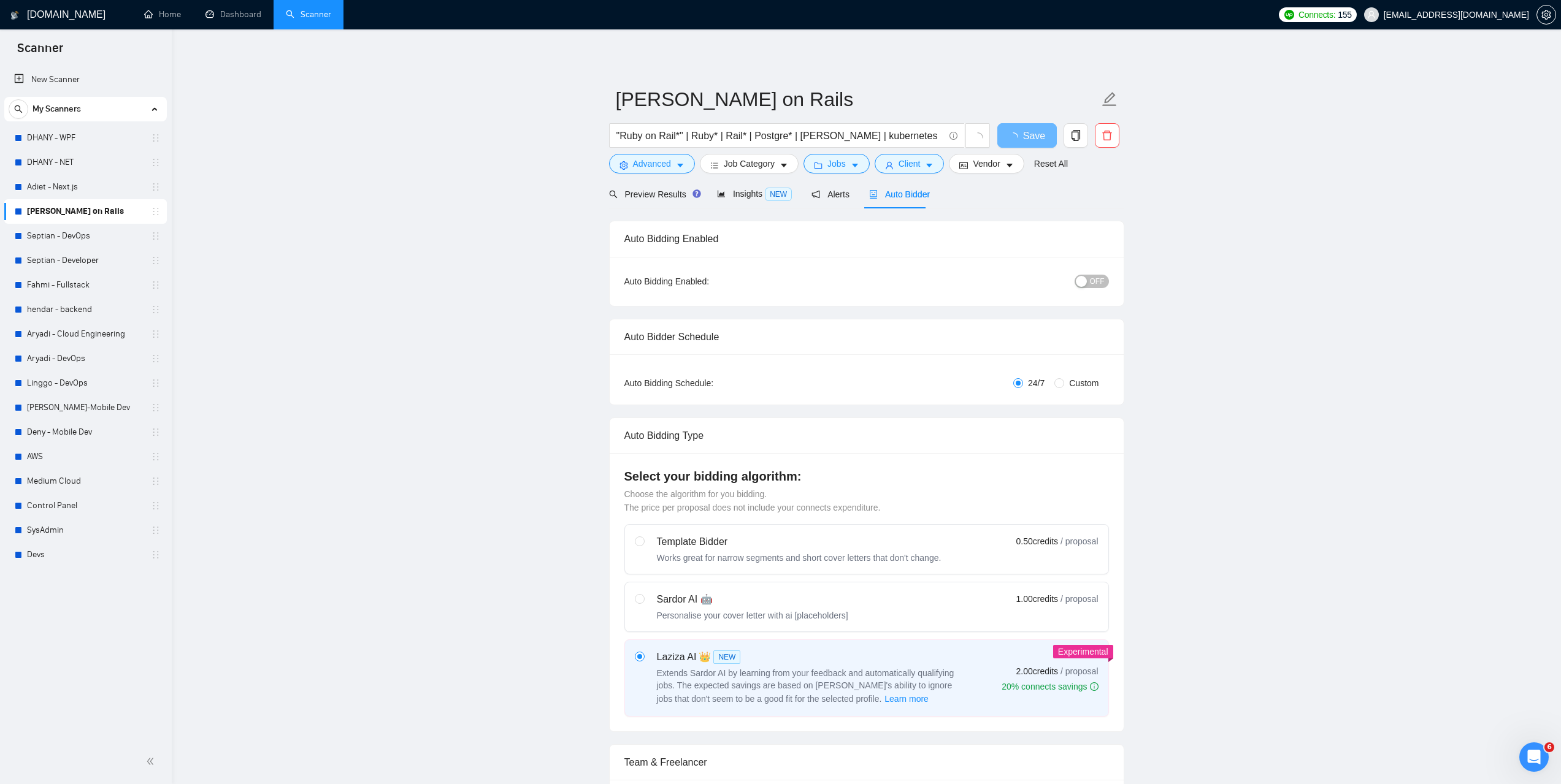
radio input "false"
radio input "true"
checkbox input "true"
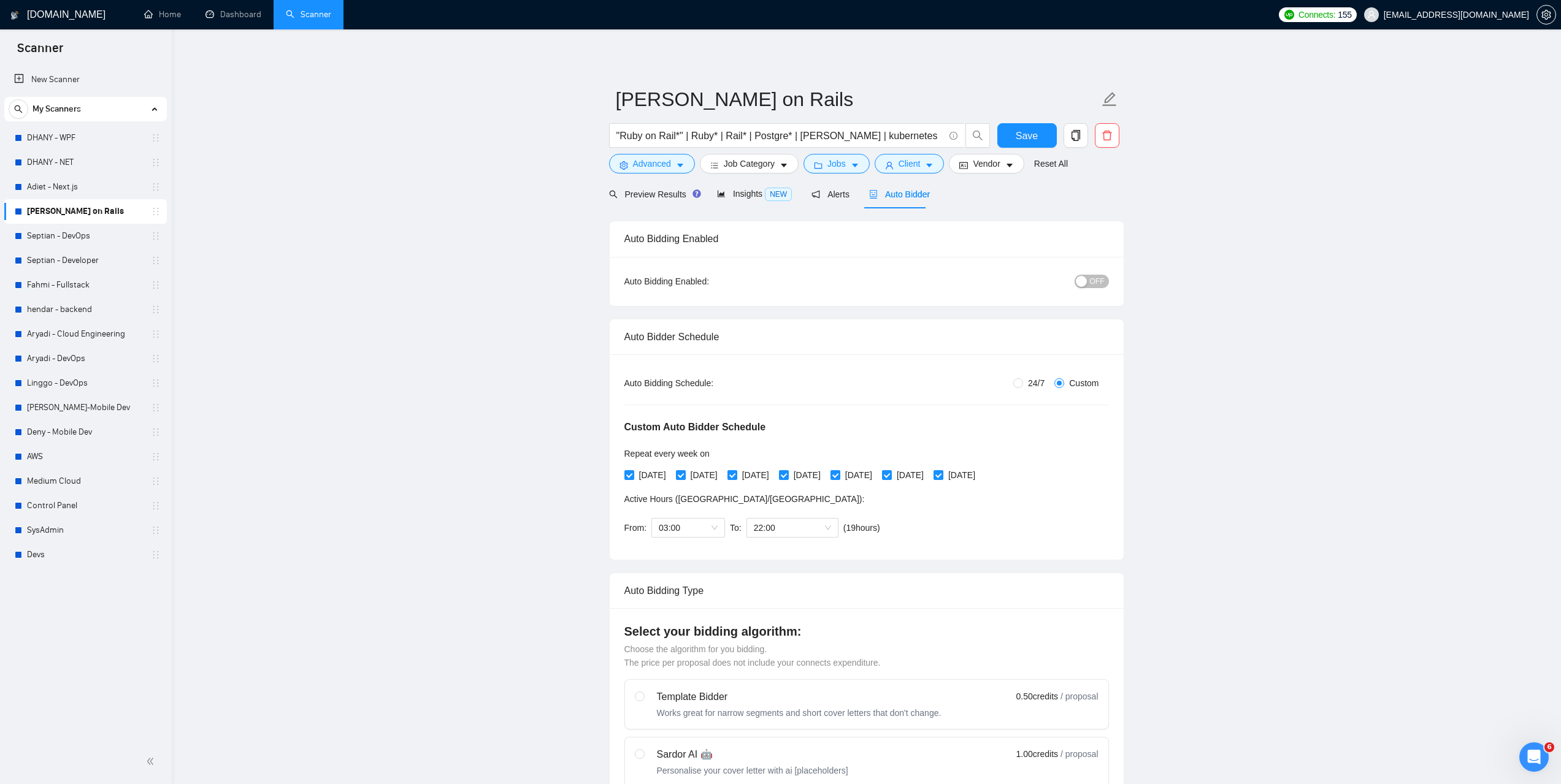
click at [1102, 279] on span "OFF" at bounding box center [1097, 280] width 15 height 13
click at [1094, 279] on button "ON" at bounding box center [1093, 280] width 31 height 13
click at [48, 241] on link "Septian - DevOps" at bounding box center [85, 236] width 117 height 25
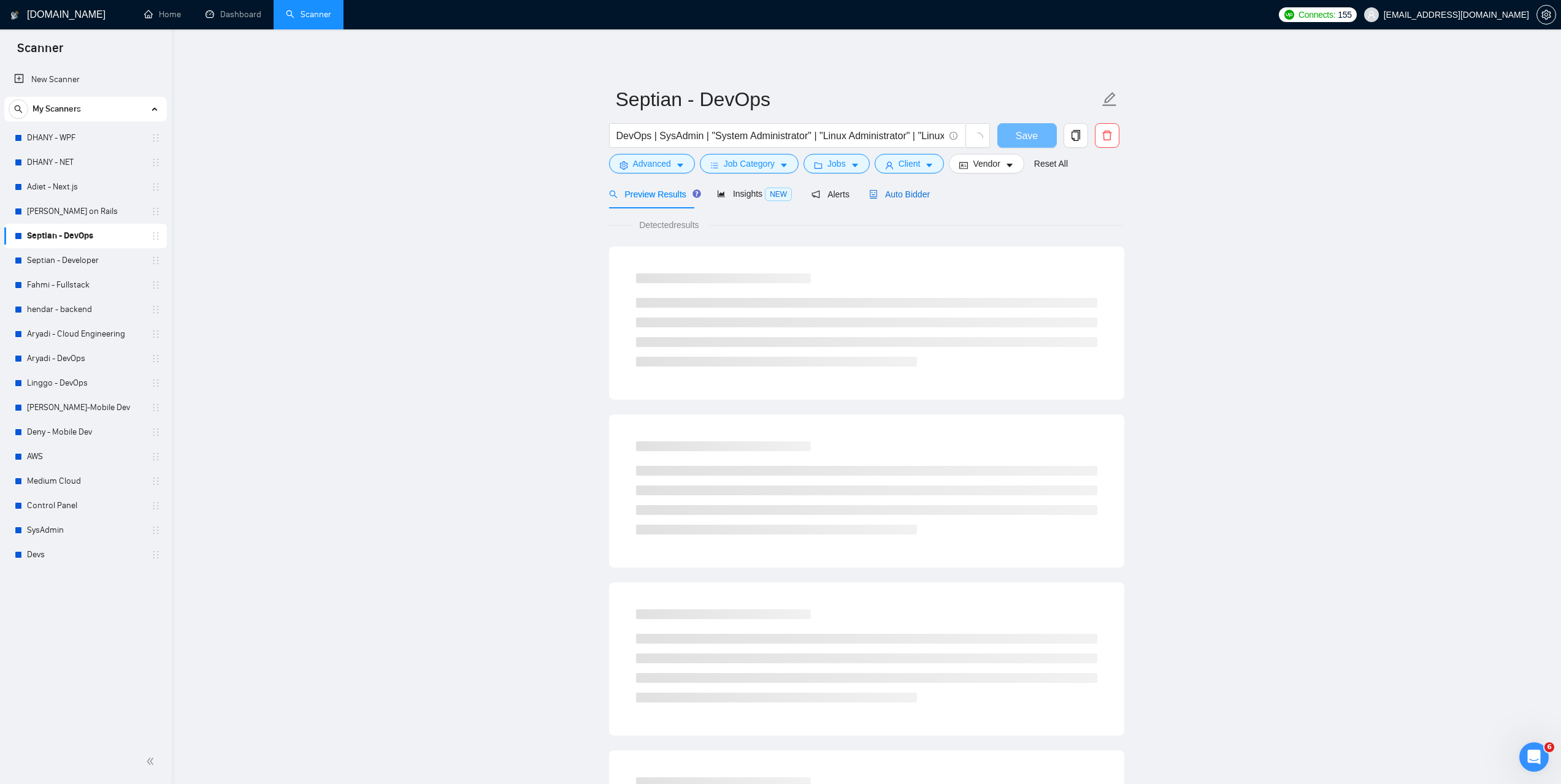
click at [901, 200] on span "Auto Bidder" at bounding box center [899, 194] width 61 height 10
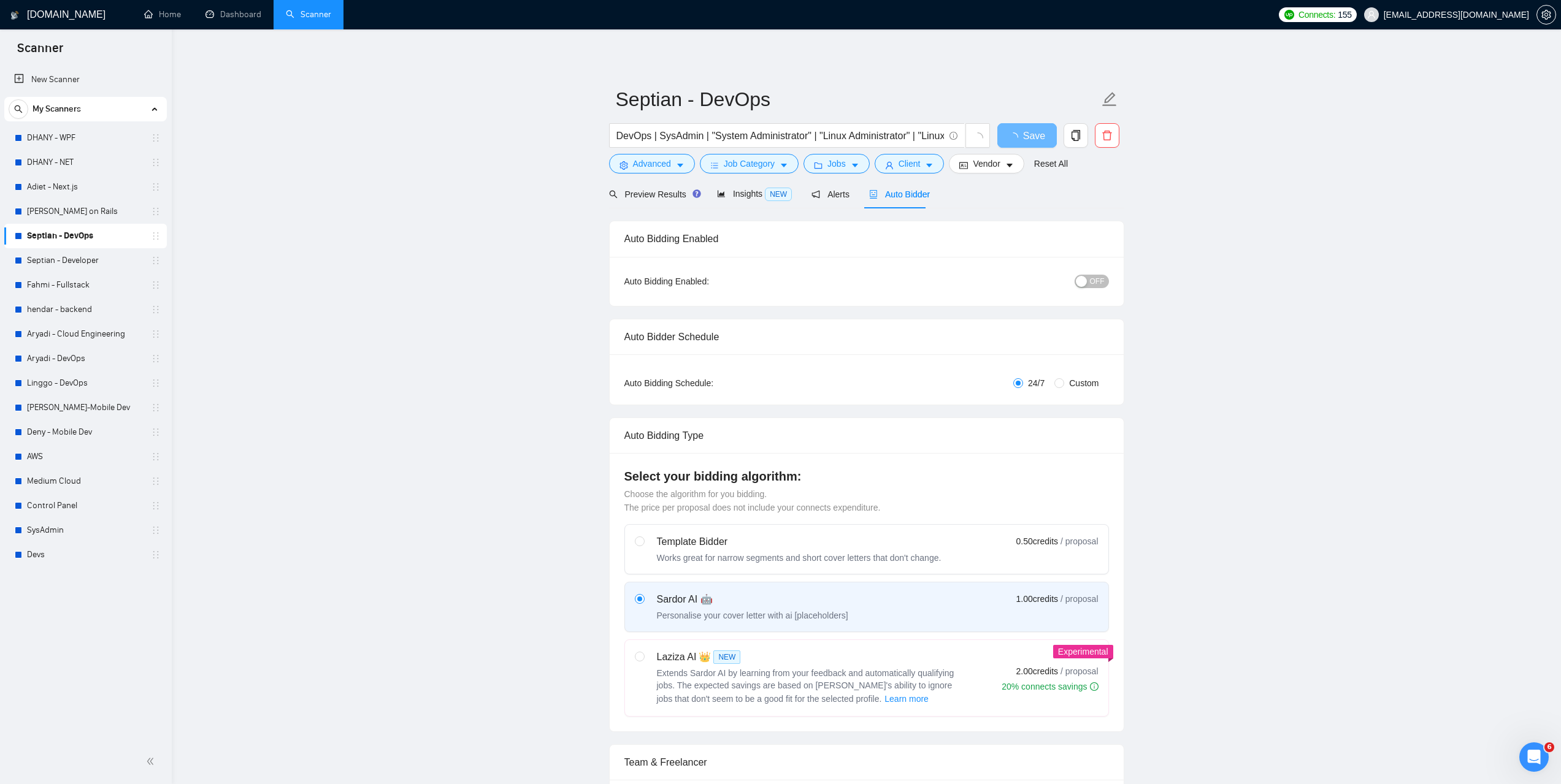
radio input "false"
radio input "true"
checkbox input "true"
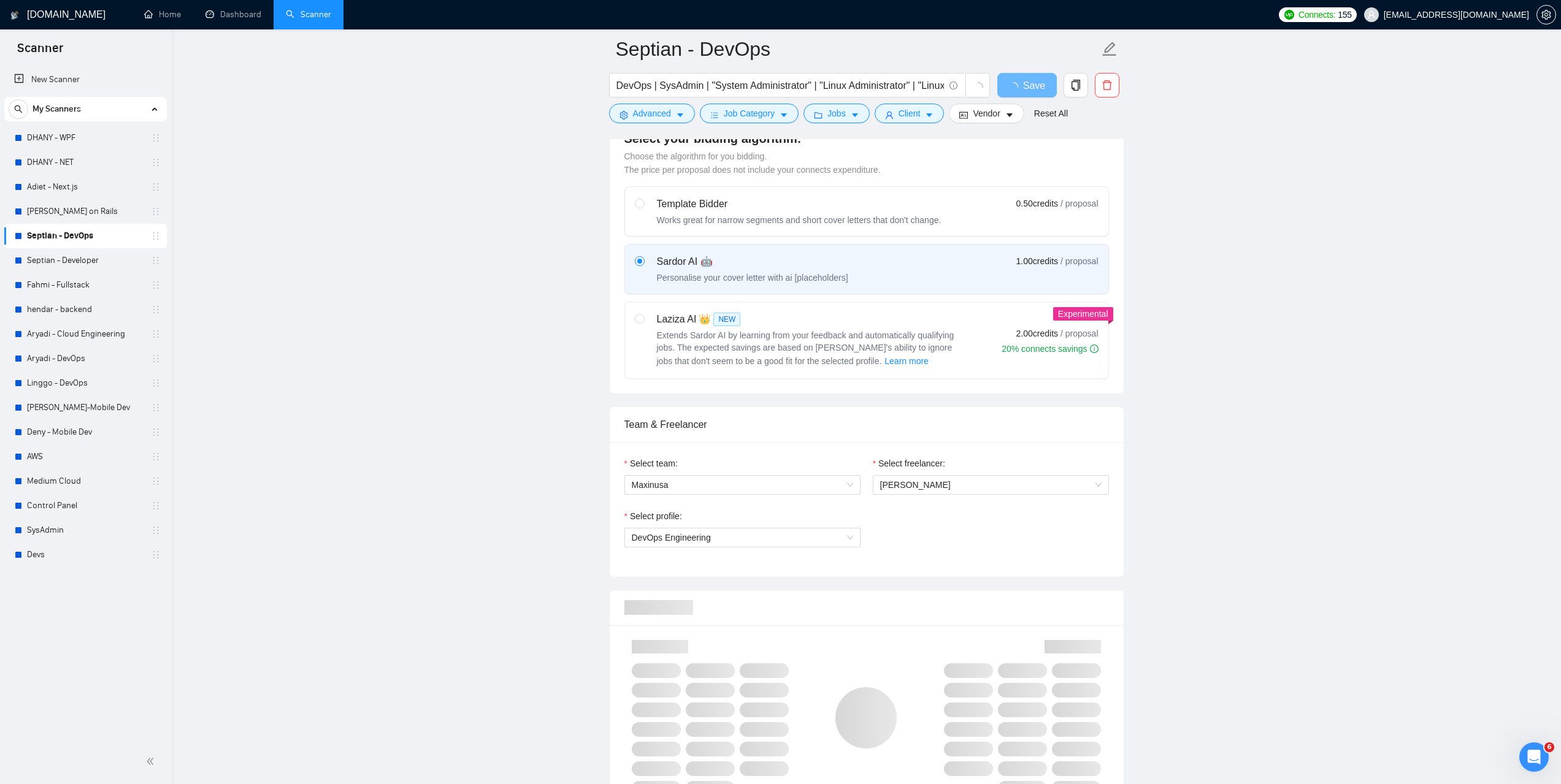
scroll to position [552, 0]
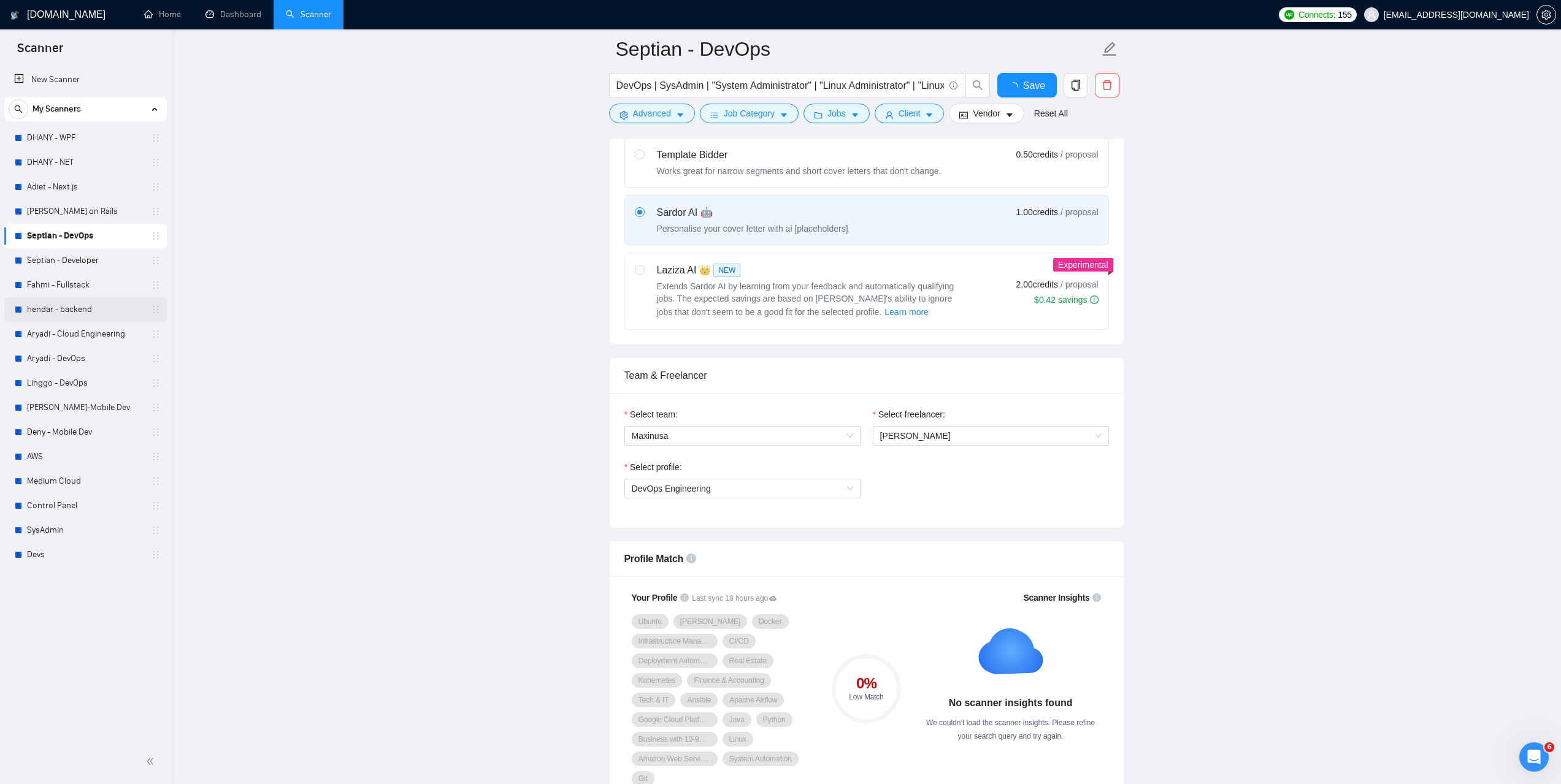
click at [78, 313] on link "hendar - backend" at bounding box center [85, 309] width 117 height 25
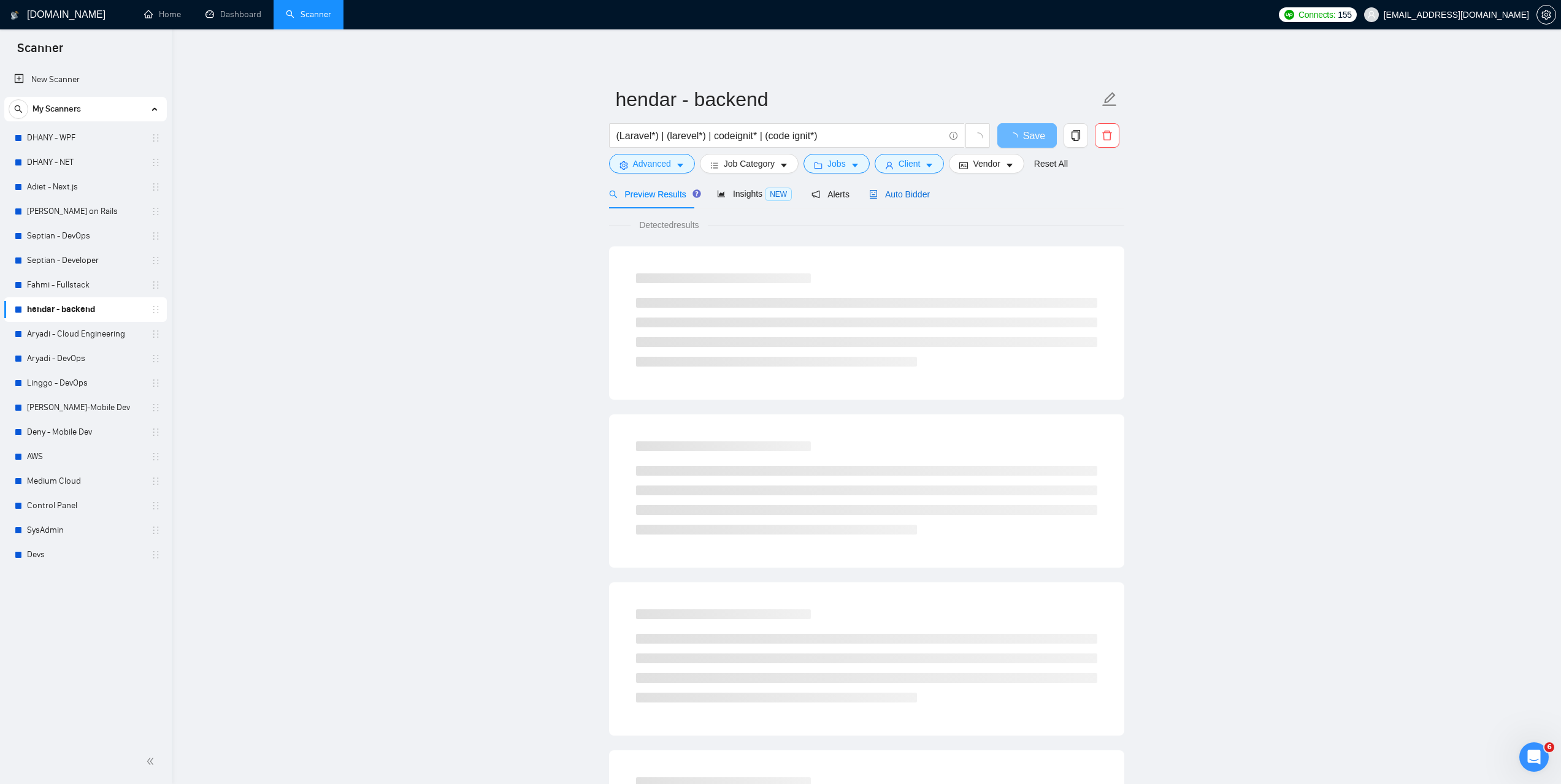
drag, startPoint x: 904, startPoint y: 196, endPoint x: 1332, endPoint y: 307, distance: 442.2
click at [904, 195] on span "Auto Bidder" at bounding box center [899, 194] width 61 height 10
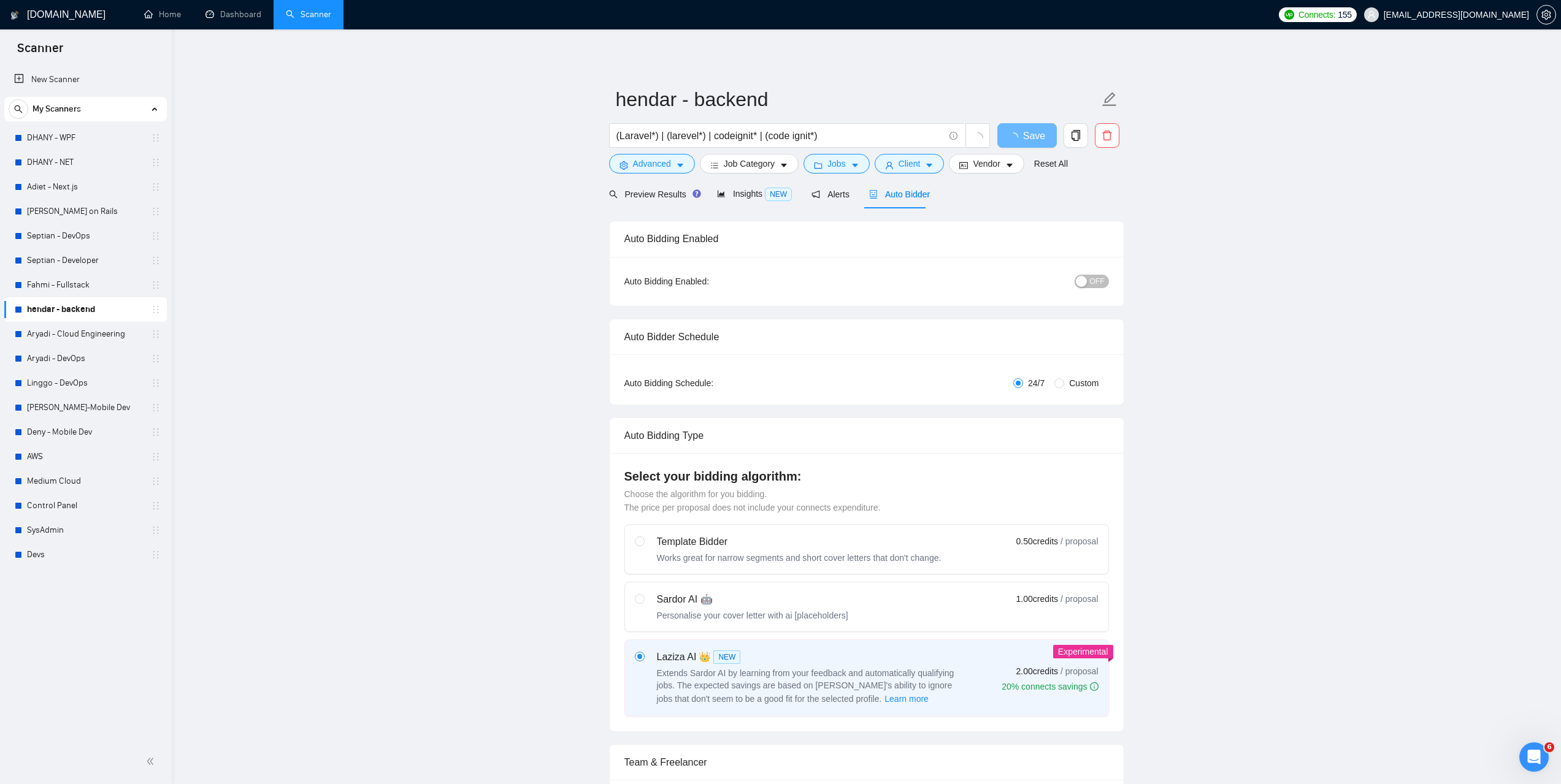
radio input "false"
radio input "true"
checkbox input "true"
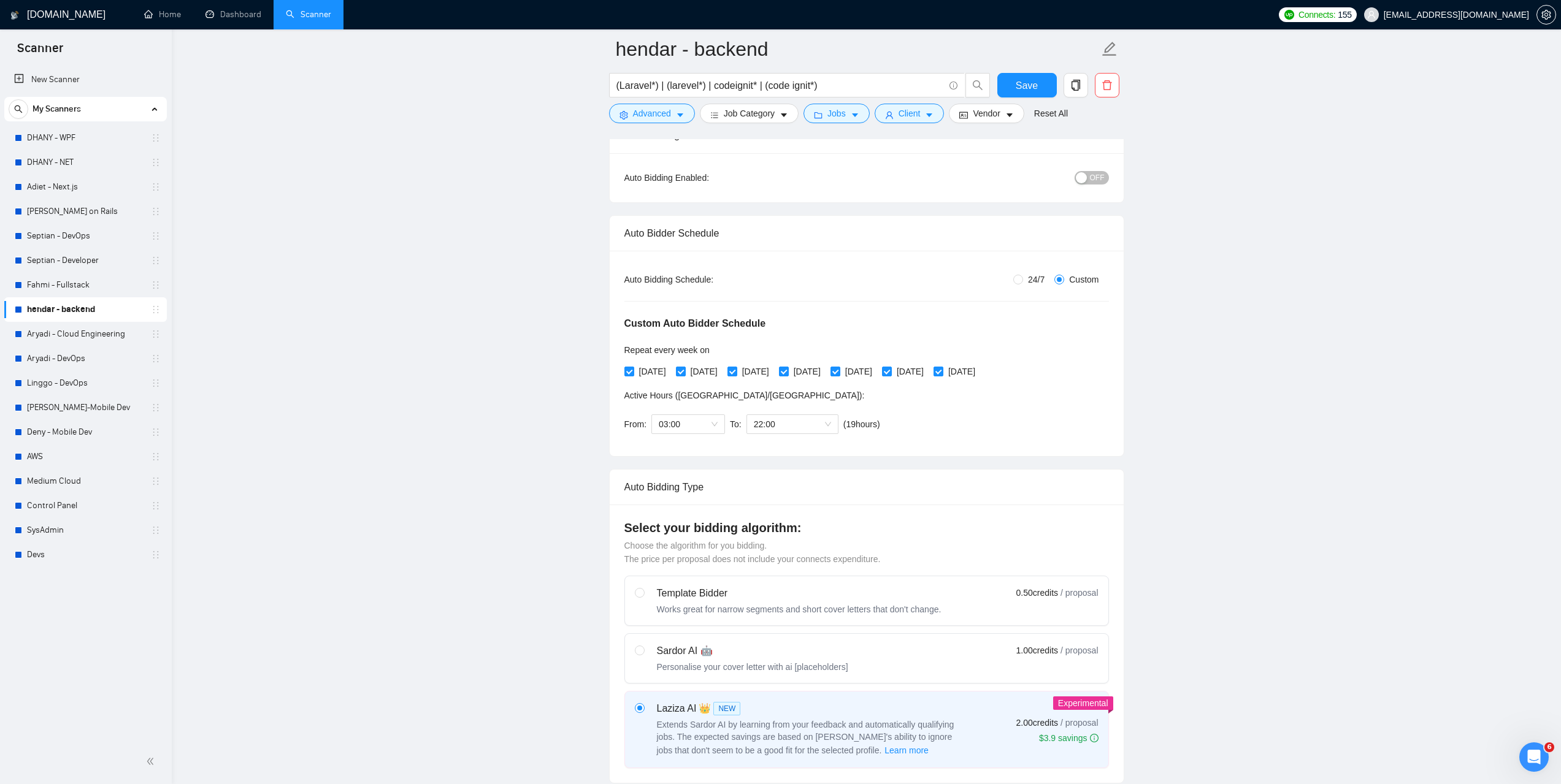
scroll to position [62, 0]
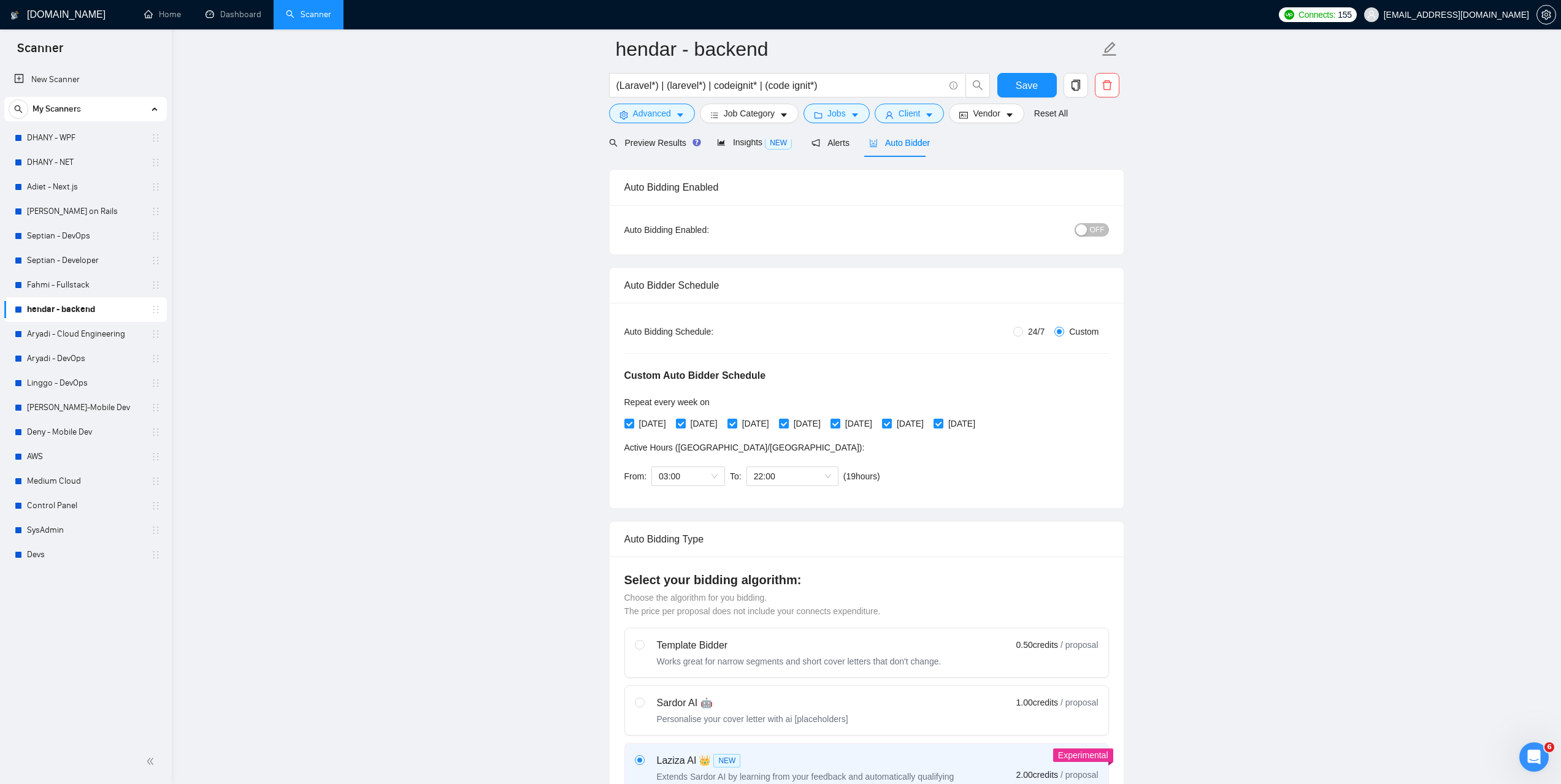
click at [1104, 233] on span "OFF" at bounding box center [1097, 229] width 15 height 13
click at [244, 19] on link "Dashboard" at bounding box center [233, 14] width 55 height 11
